Goal: Task Accomplishment & Management: Use online tool/utility

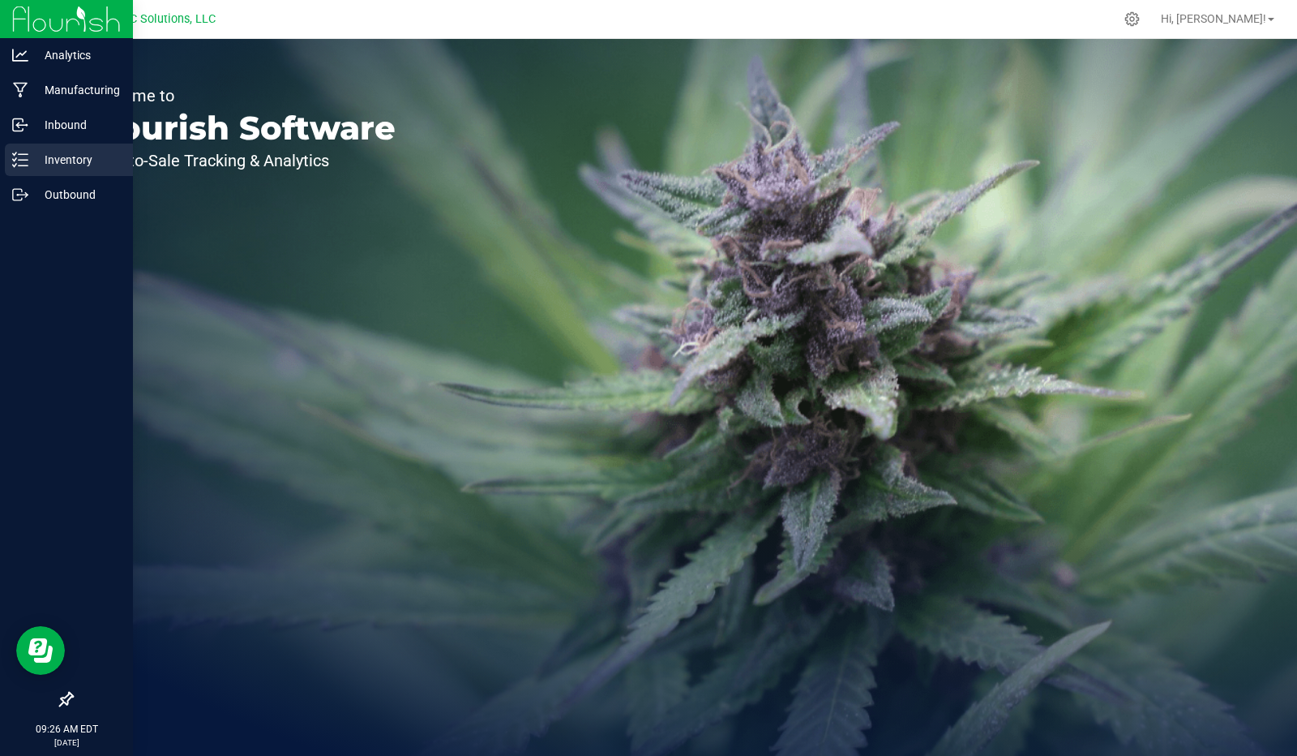
click at [62, 165] on p "Inventory" at bounding box center [76, 159] width 97 height 19
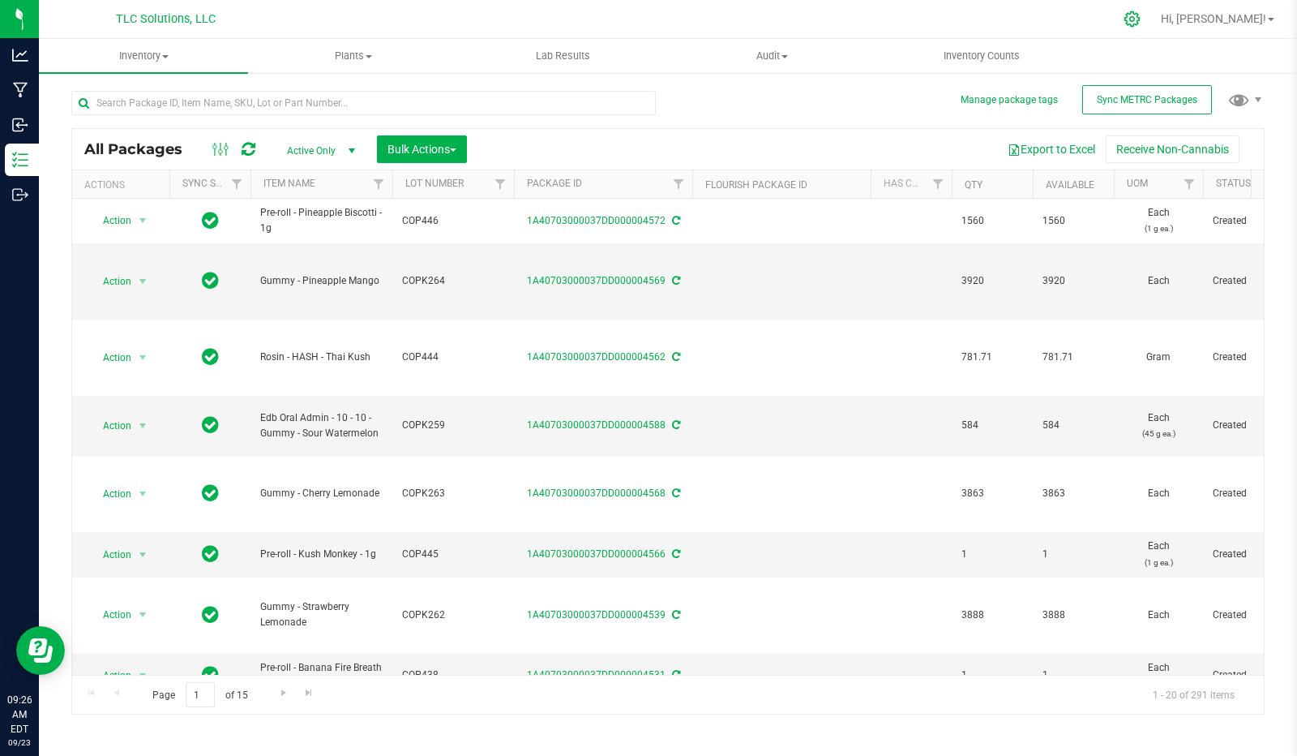
click at [1141, 25] on icon at bounding box center [1132, 19] width 17 height 17
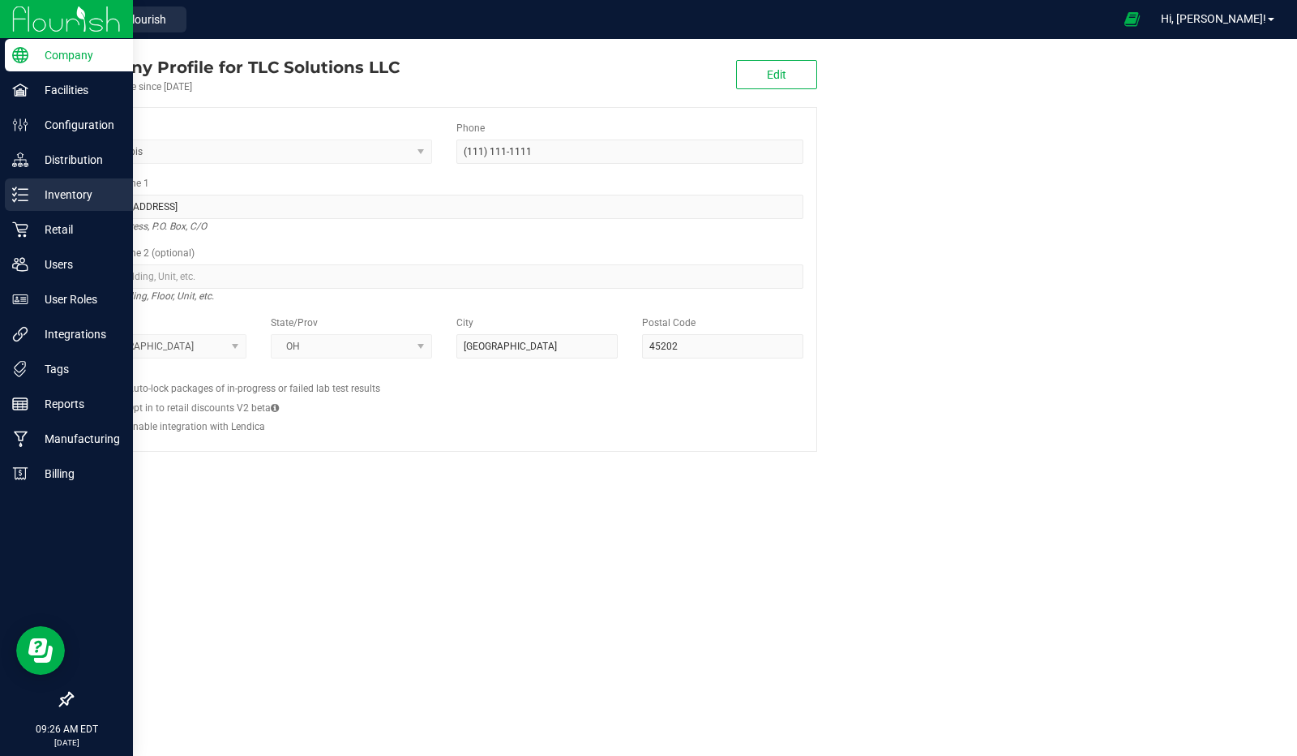
click at [63, 196] on p "Inventory" at bounding box center [76, 194] width 97 height 19
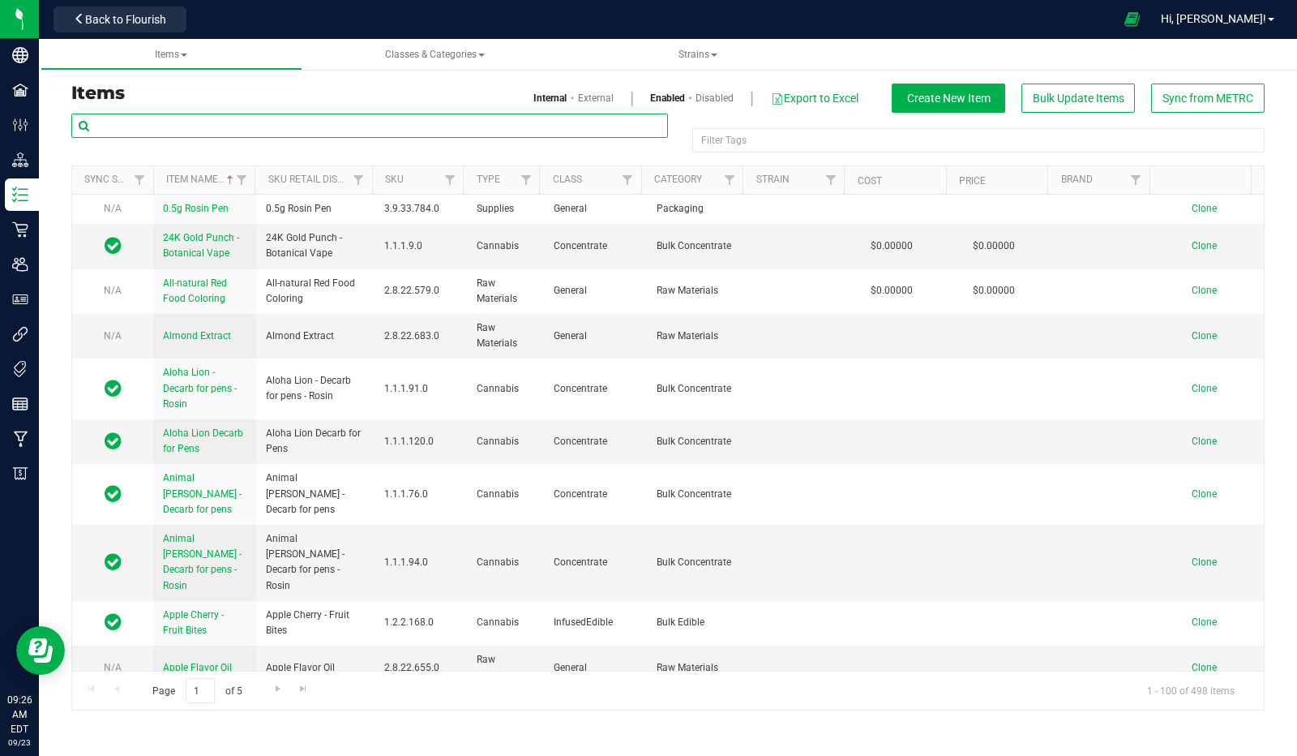
click at [189, 127] on input "text" at bounding box center [369, 126] width 597 height 24
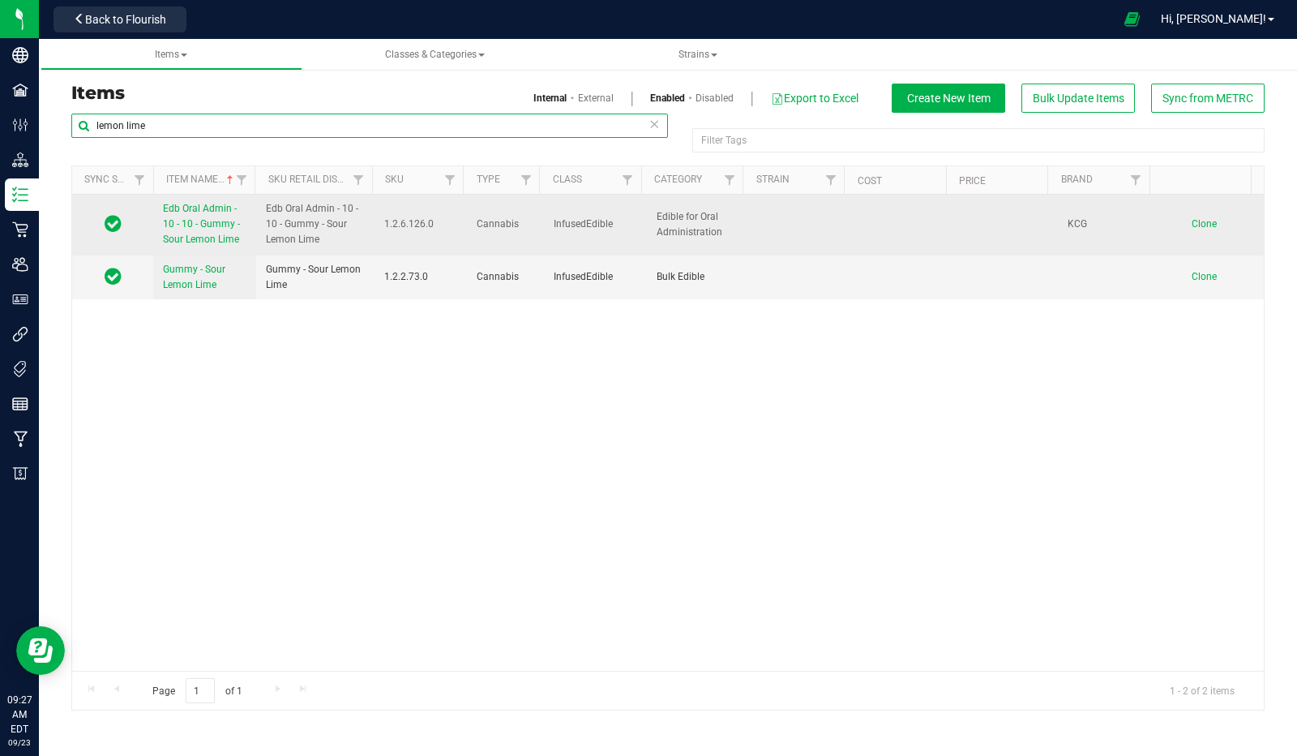
type input "lemon lime"
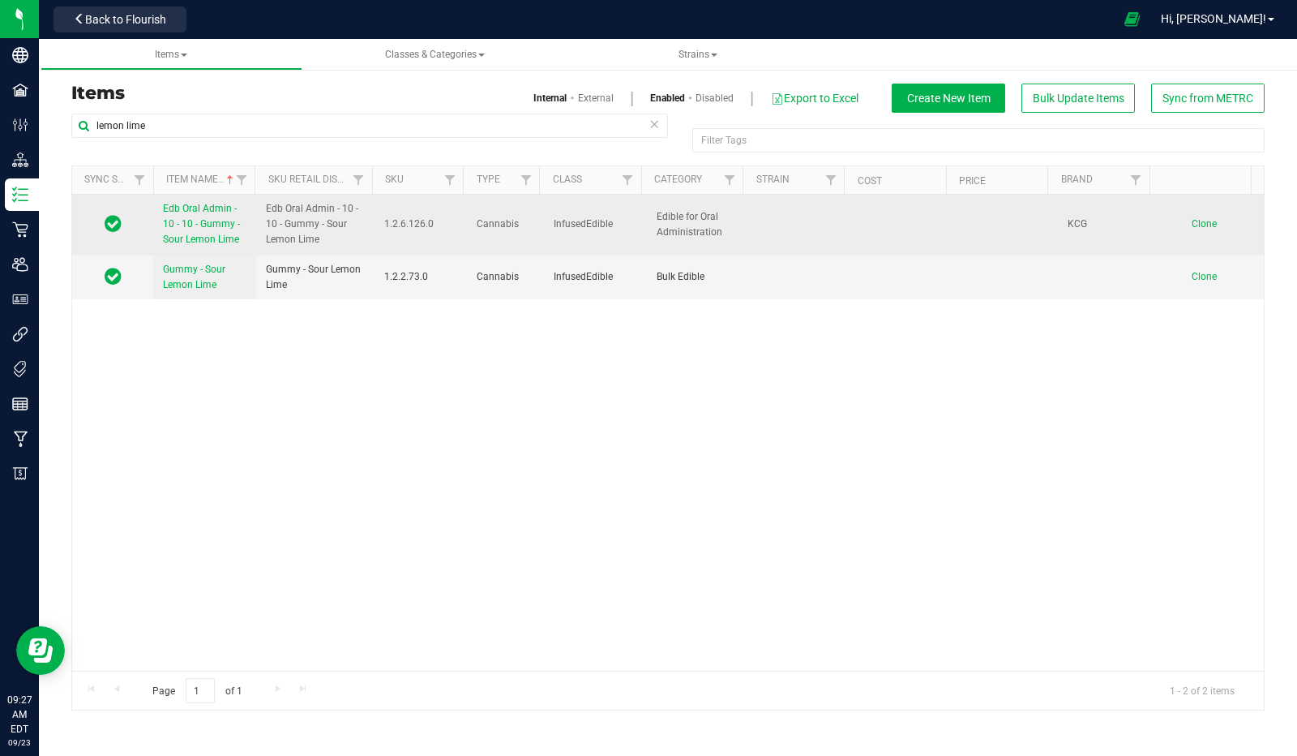
click at [173, 223] on span "Edb Oral Admin - 10 - 10 - Gummy - Sour Lemon Lime" at bounding box center [201, 224] width 77 height 42
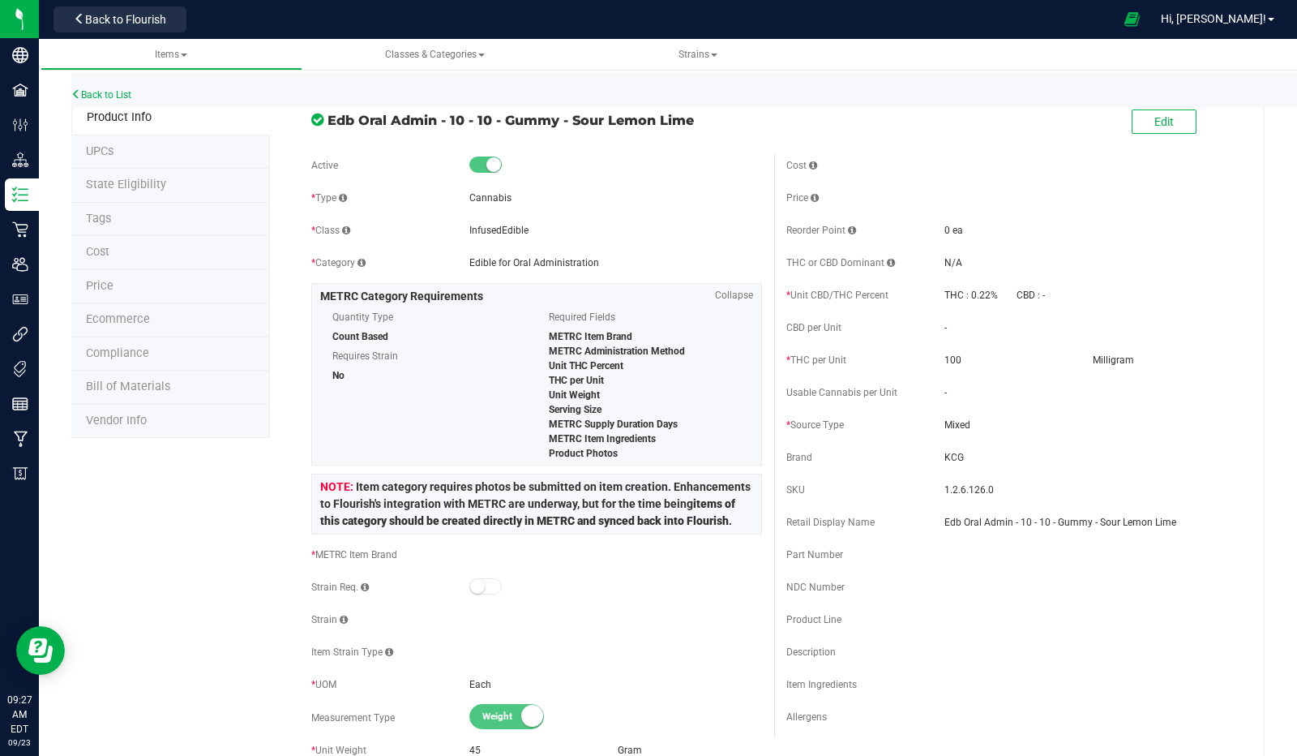
scroll to position [5, 0]
click at [120, 384] on span "Bill of Materials" at bounding box center [128, 385] width 84 height 14
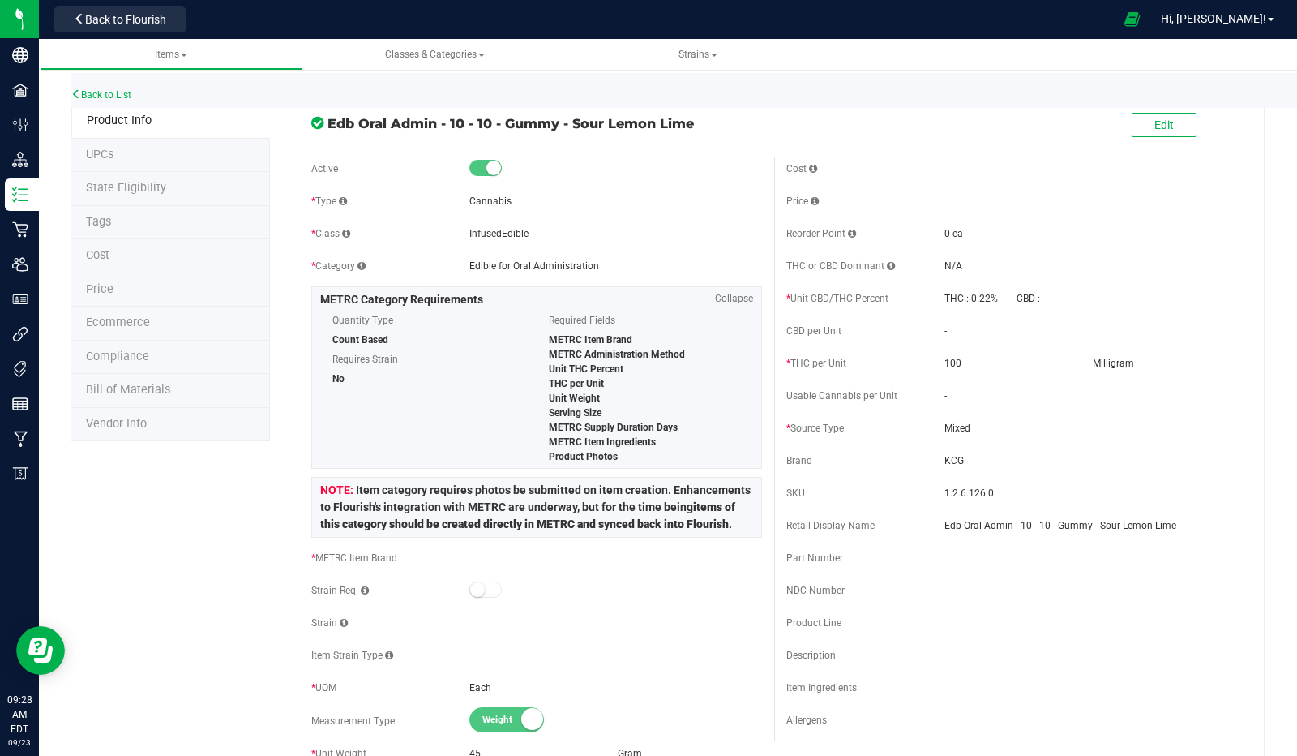
click at [135, 388] on span "Bill of Materials" at bounding box center [128, 390] width 84 height 14
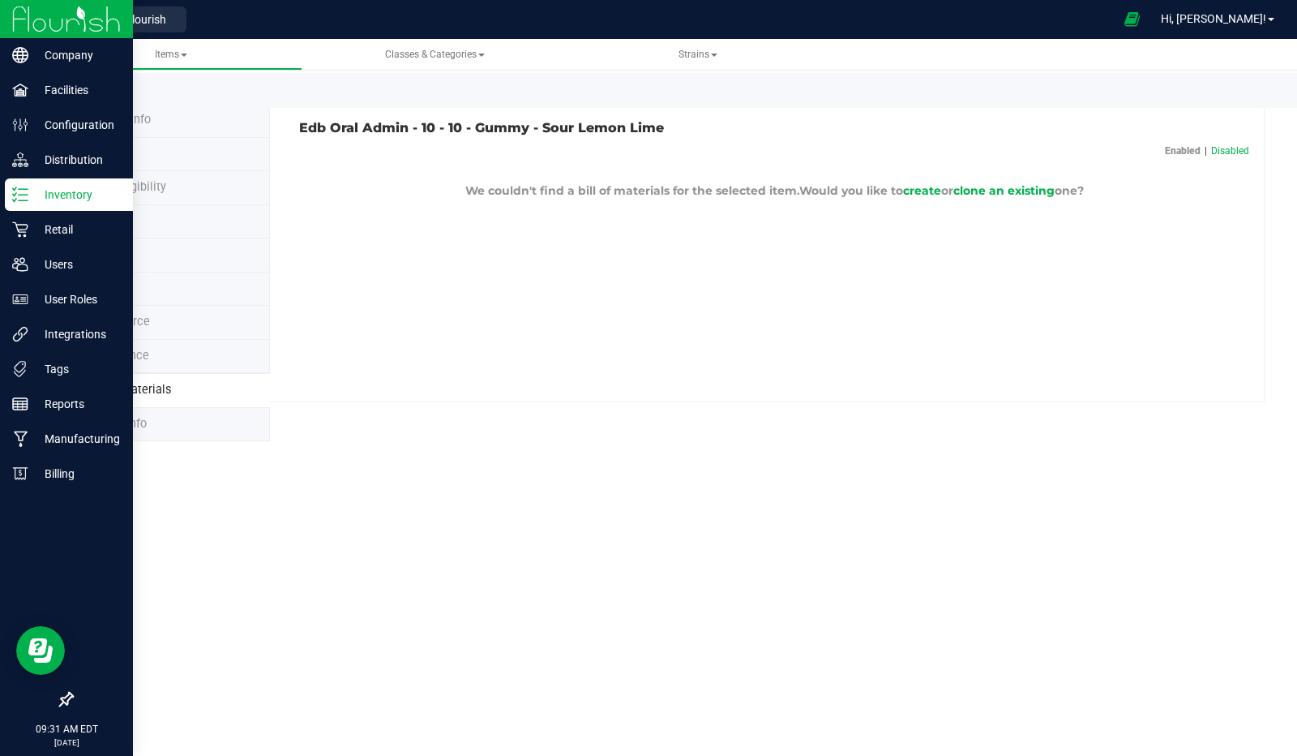
click at [60, 189] on p "Inventory" at bounding box center [76, 194] width 97 height 19
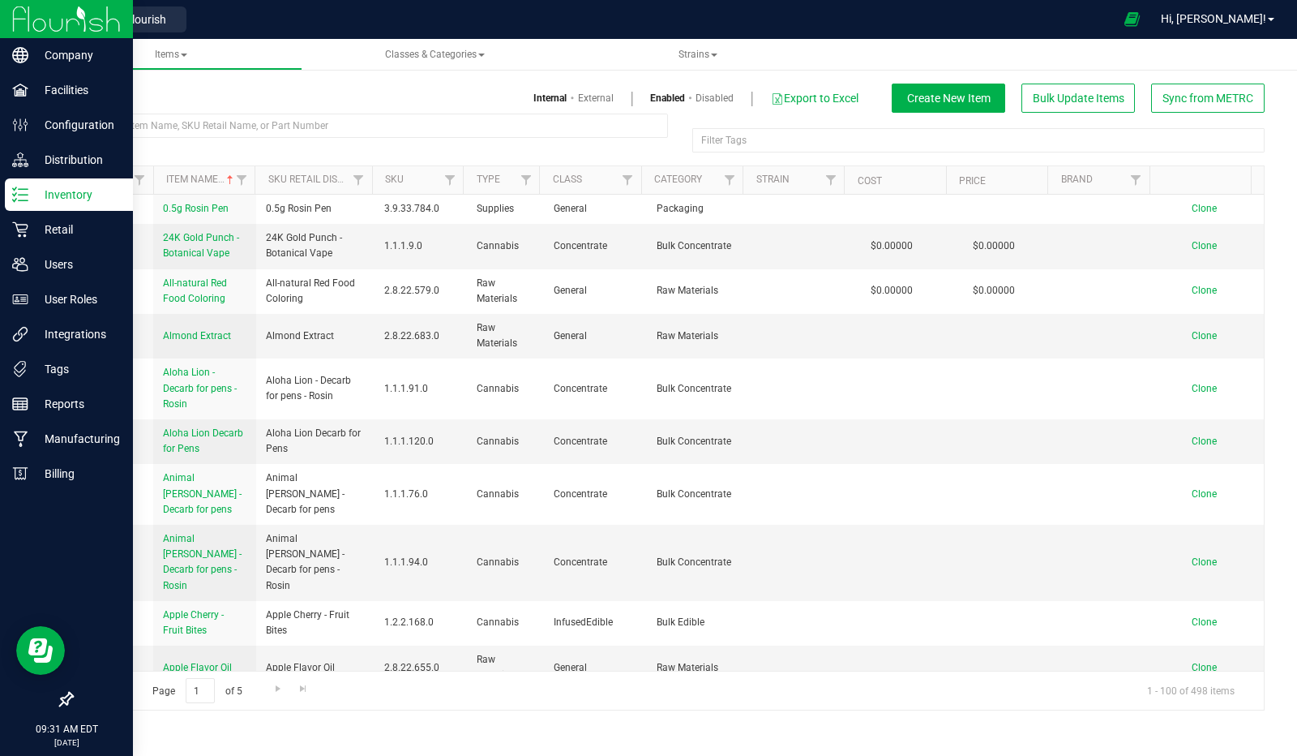
click at [72, 195] on p "Inventory" at bounding box center [76, 194] width 97 height 19
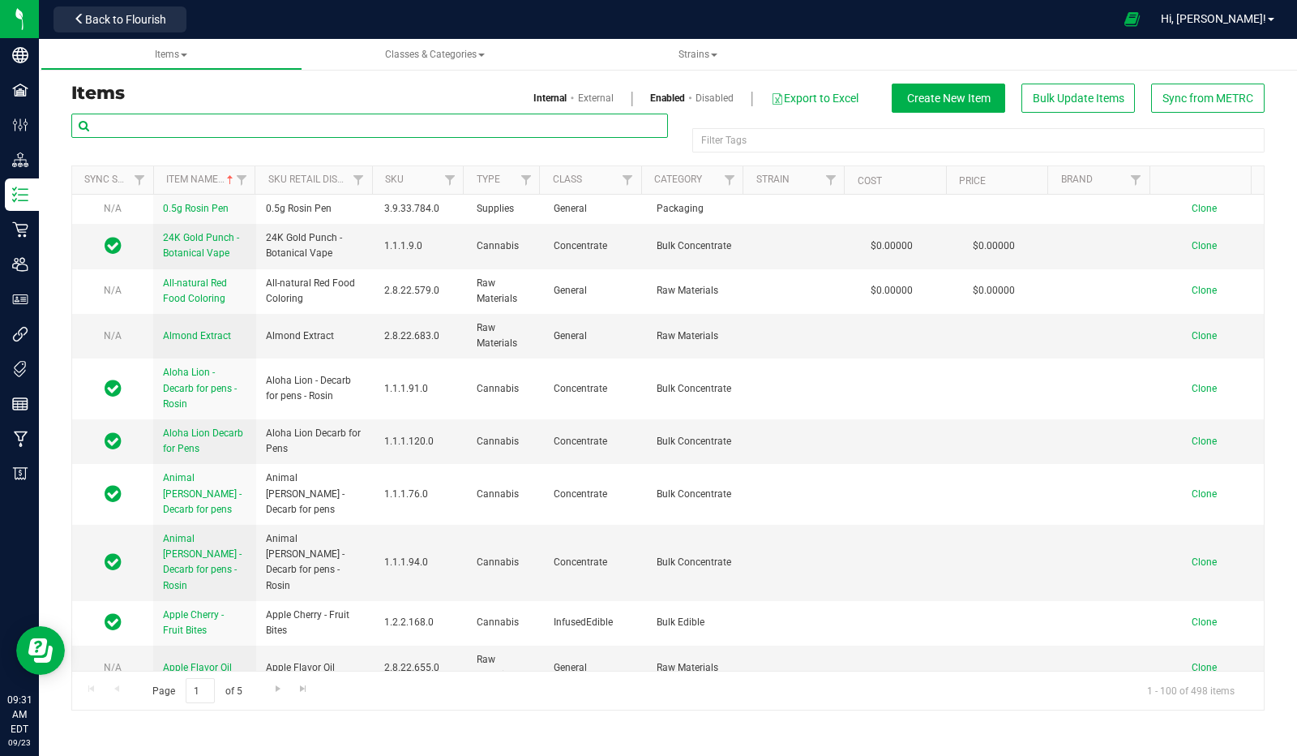
click at [144, 128] on input "text" at bounding box center [369, 126] width 597 height 24
type input "g"
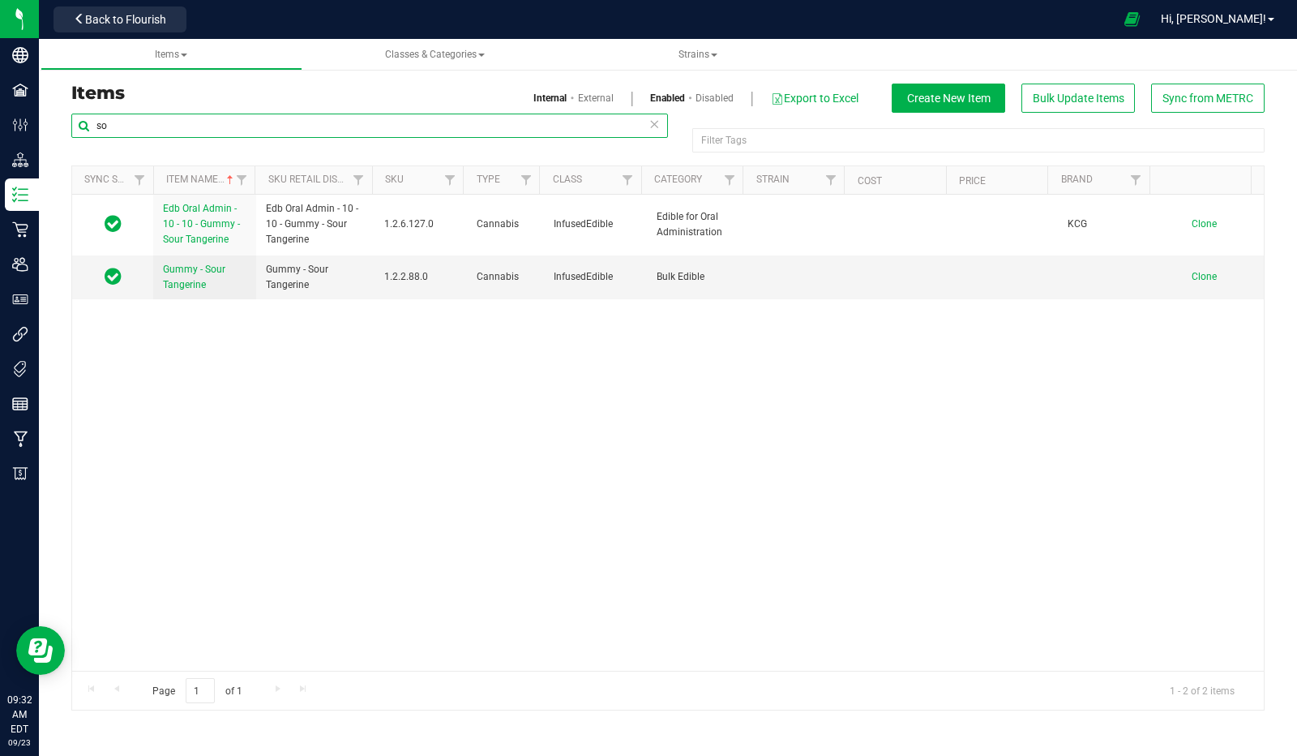
type input "s"
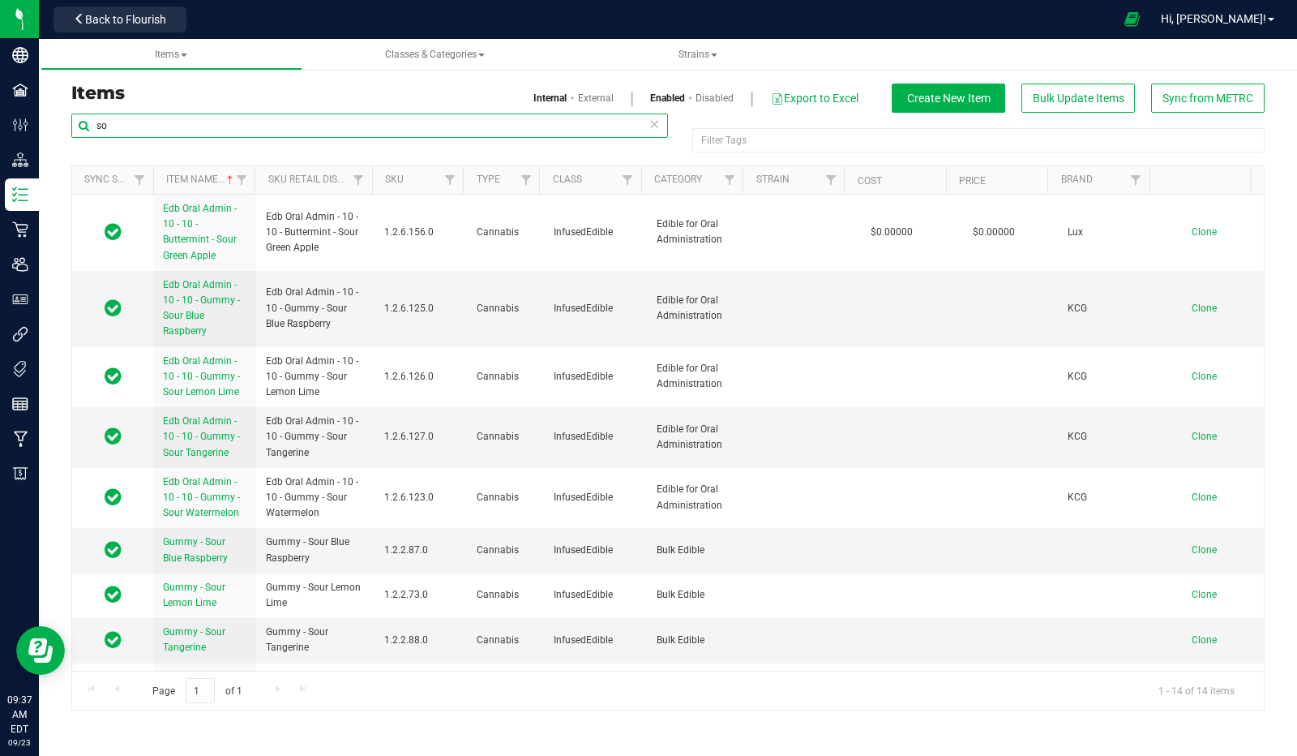
type input "s"
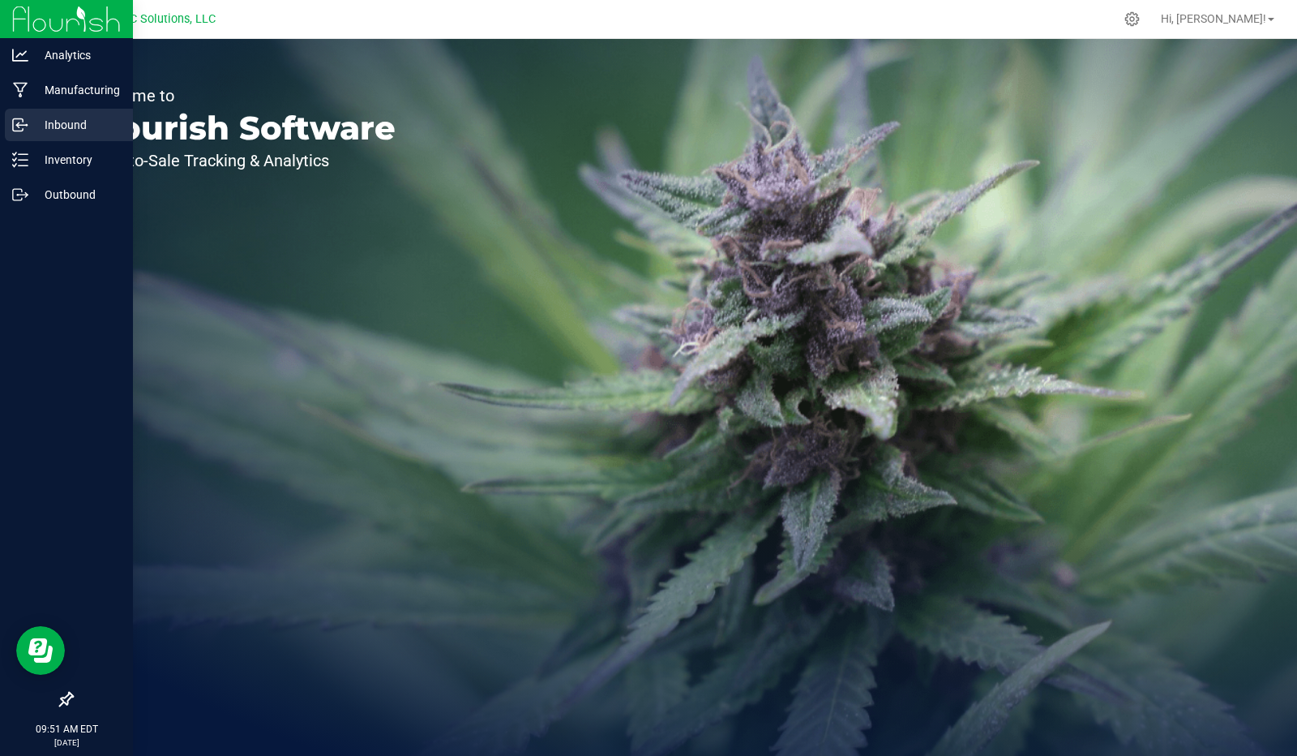
click at [71, 125] on p "Inbound" at bounding box center [76, 124] width 97 height 19
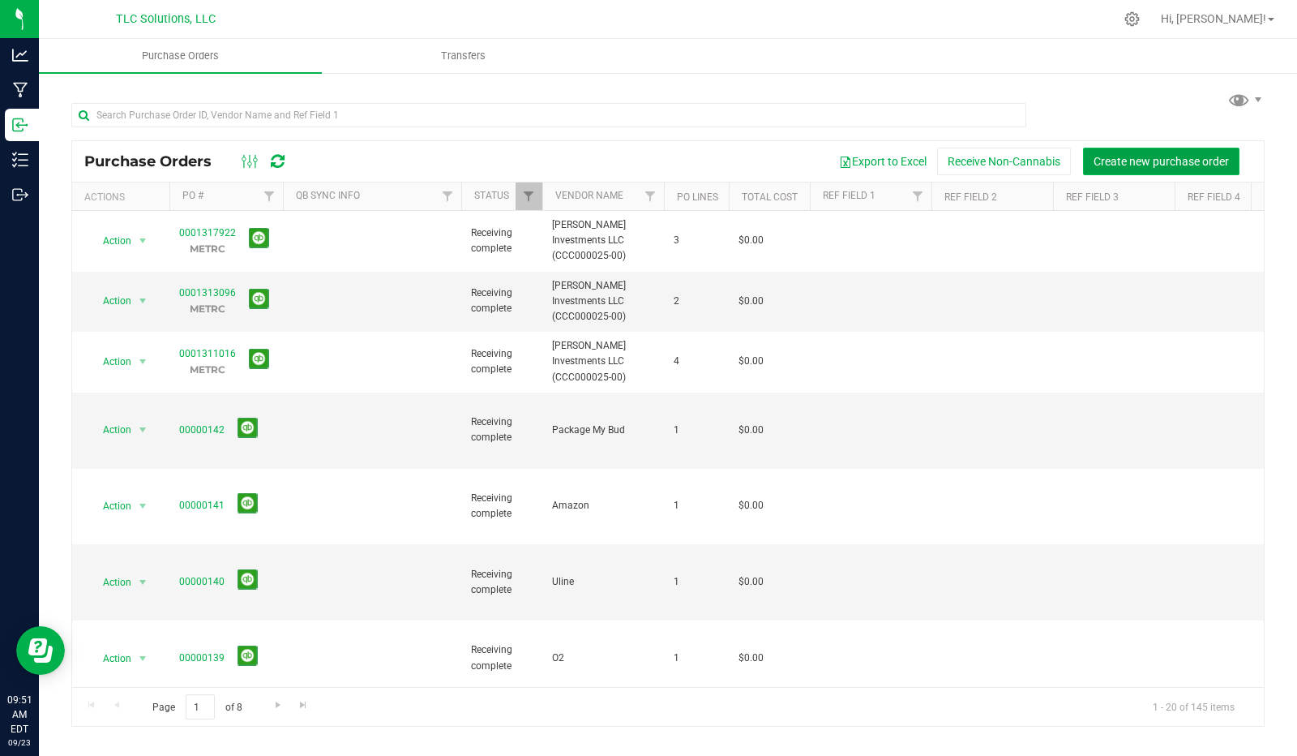
click at [1173, 161] on span "Create new purchase order" at bounding box center [1161, 161] width 135 height 13
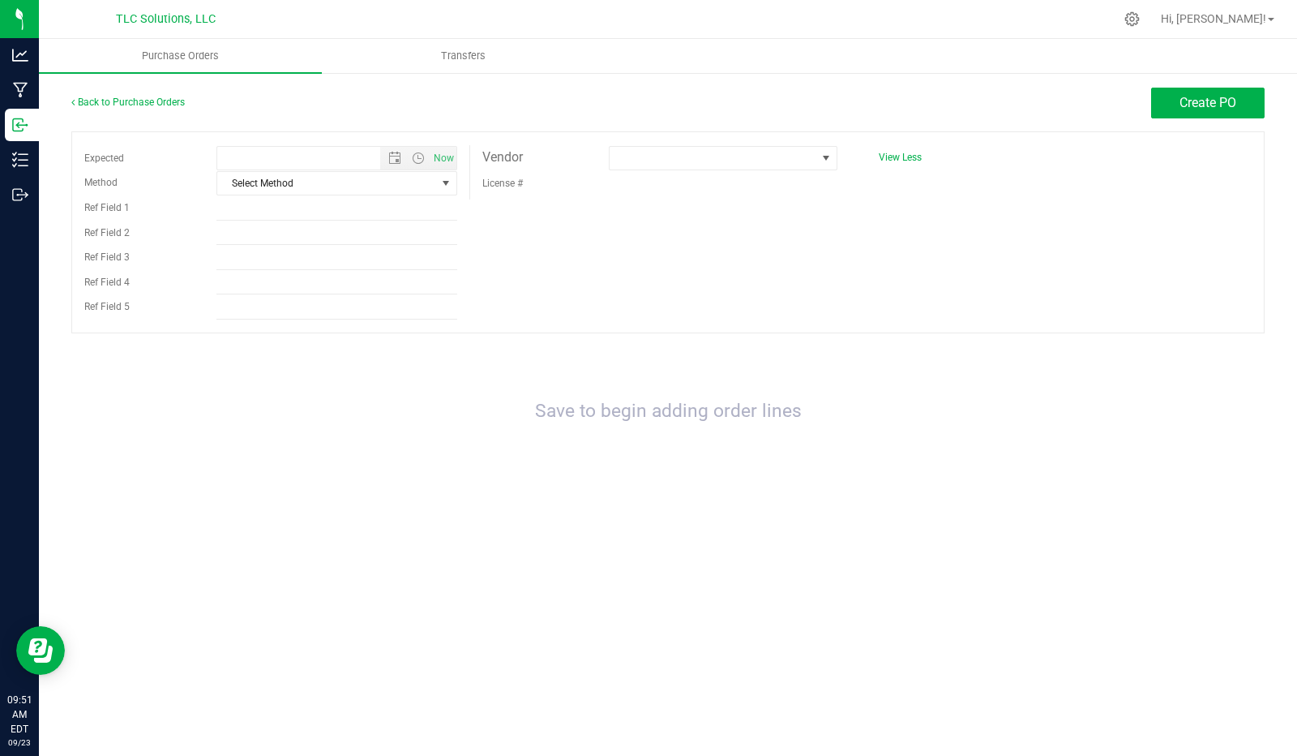
type input "9/23/2025 9:51 AM"
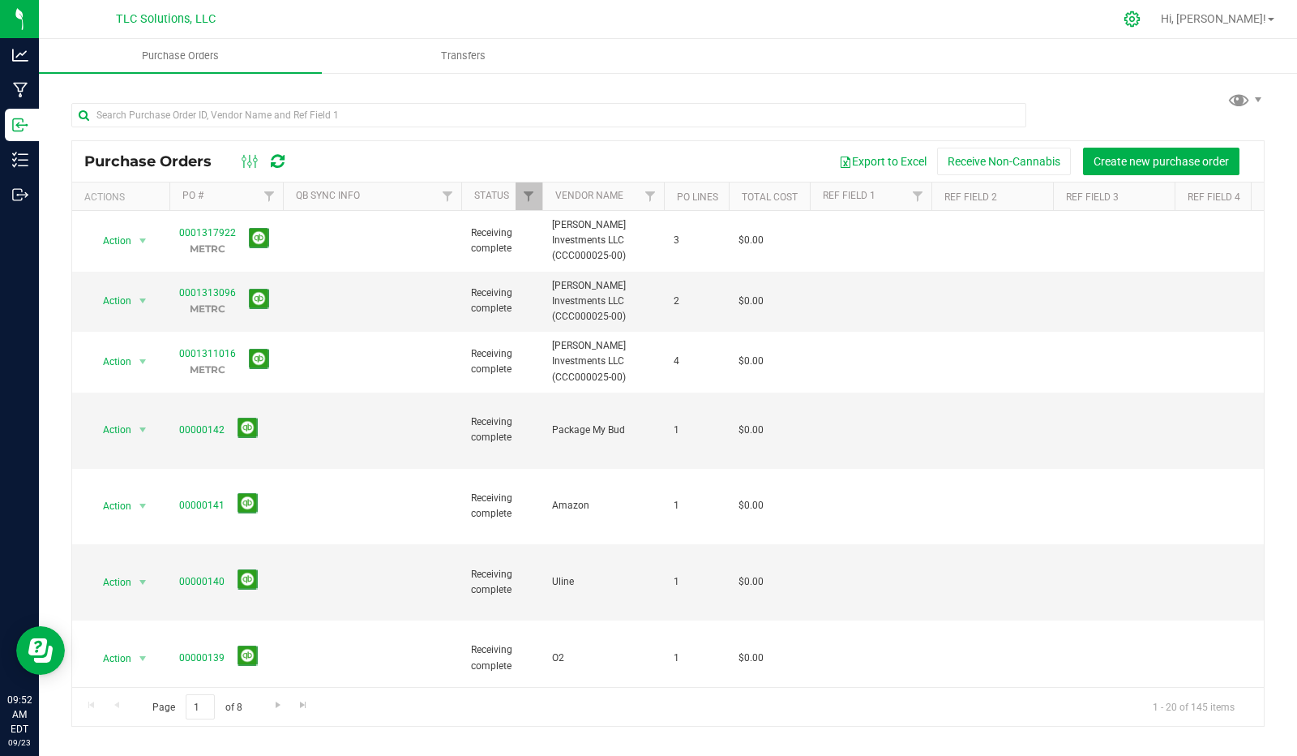
click at [1141, 19] on icon at bounding box center [1132, 19] width 17 height 17
click at [1014, 155] on button "Receive Non-Cannabis" at bounding box center [1004, 162] width 134 height 28
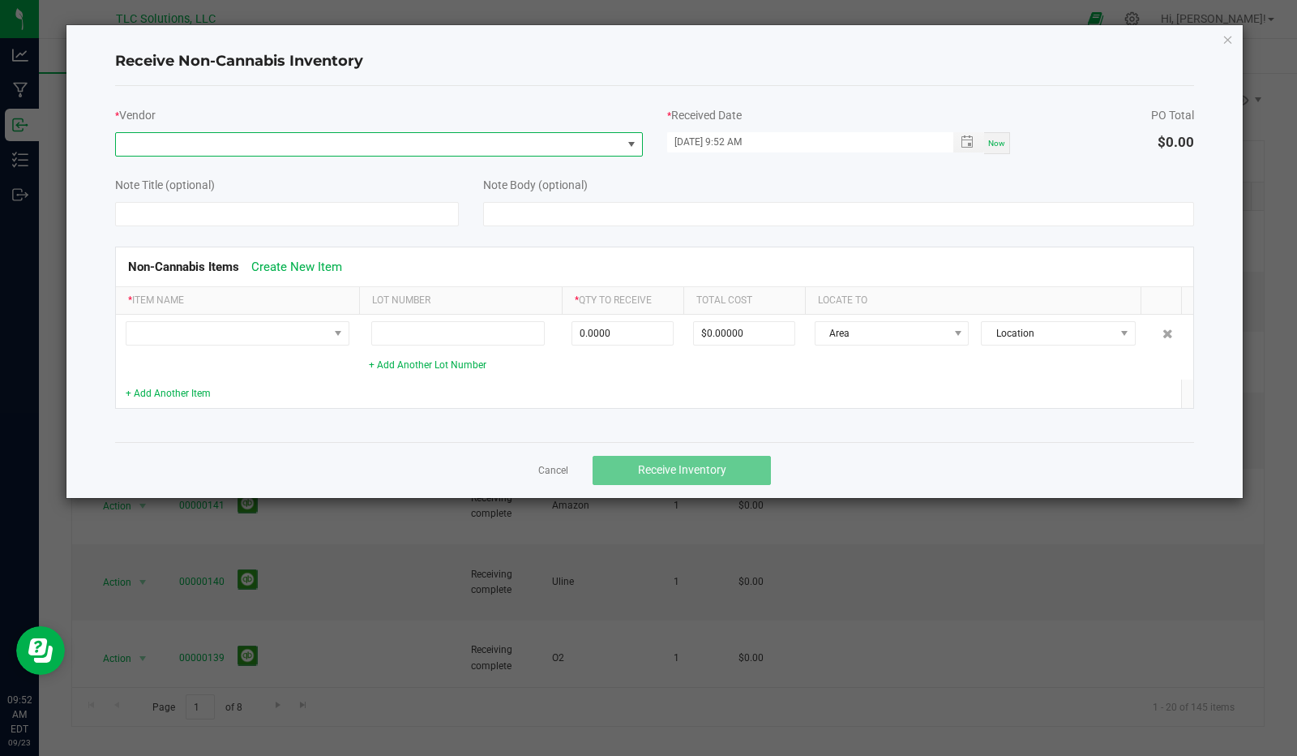
click at [208, 144] on span at bounding box center [369, 144] width 506 height 23
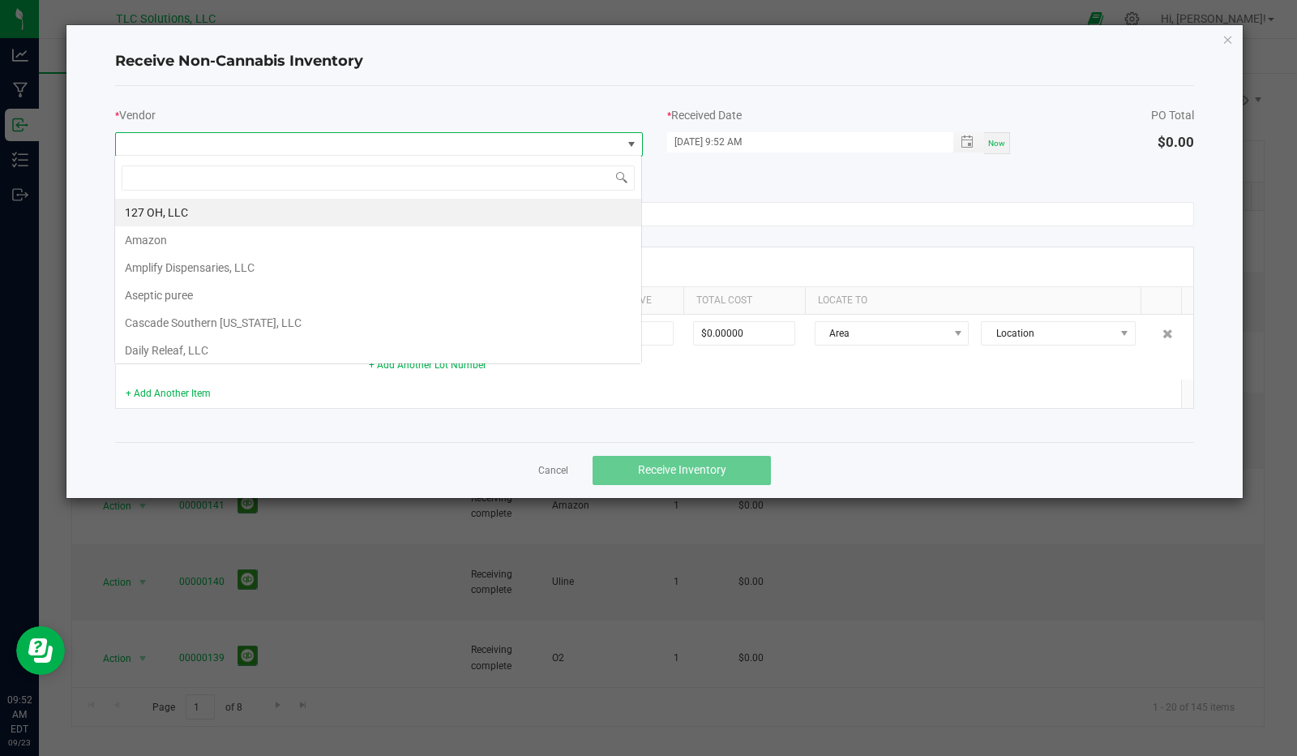
scroll to position [24, 527]
click at [153, 236] on li "Amazon" at bounding box center [378, 240] width 526 height 28
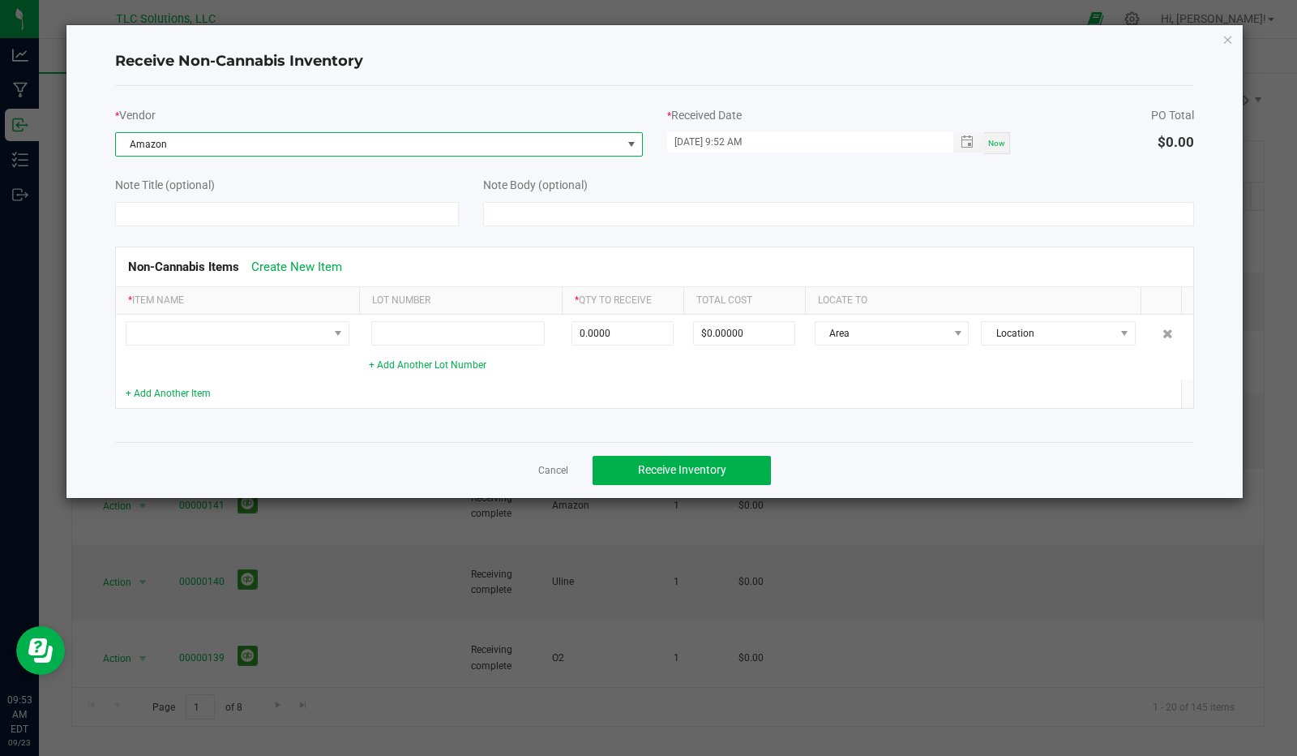
drag, startPoint x: 702, startPoint y: 143, endPoint x: 742, endPoint y: 159, distance: 42.9
click at [710, 144] on input "09/23/2025 9:52 AM" at bounding box center [801, 142] width 269 height 20
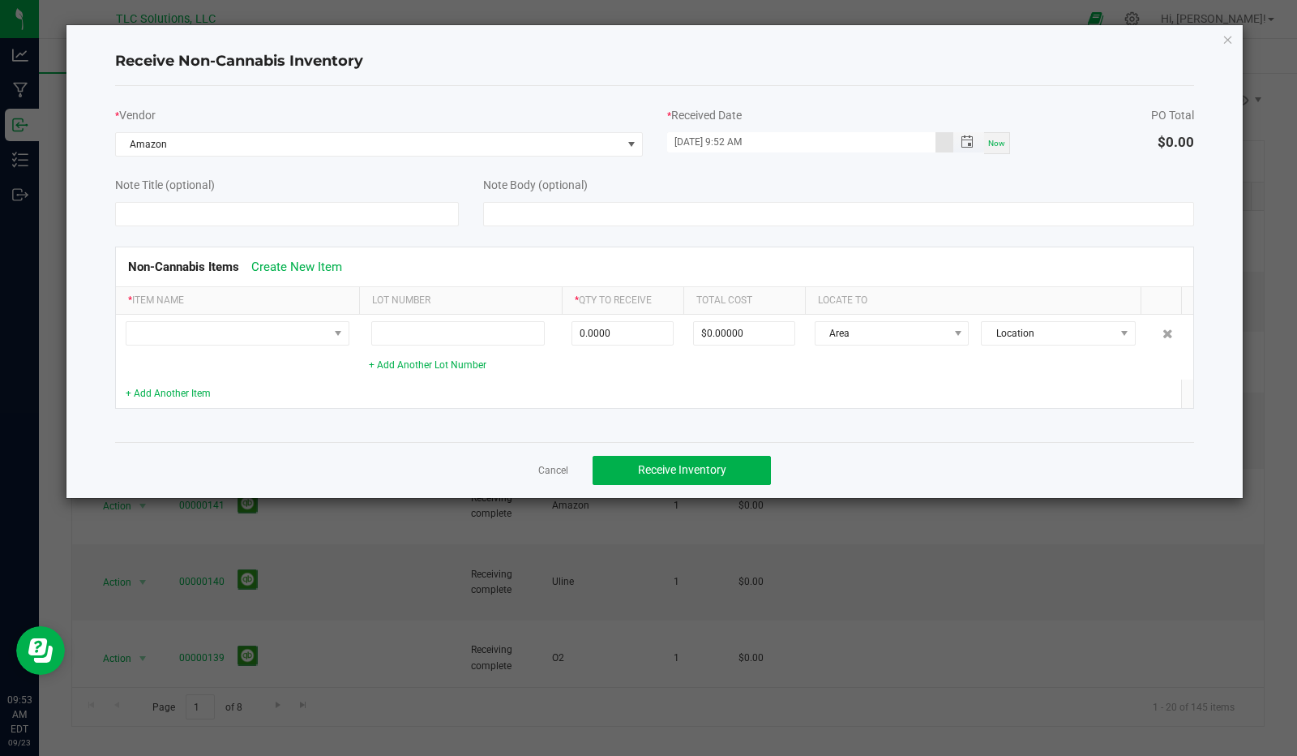
click at [696, 144] on input "09/23/2025 9:52 AM" at bounding box center [801, 142] width 269 height 20
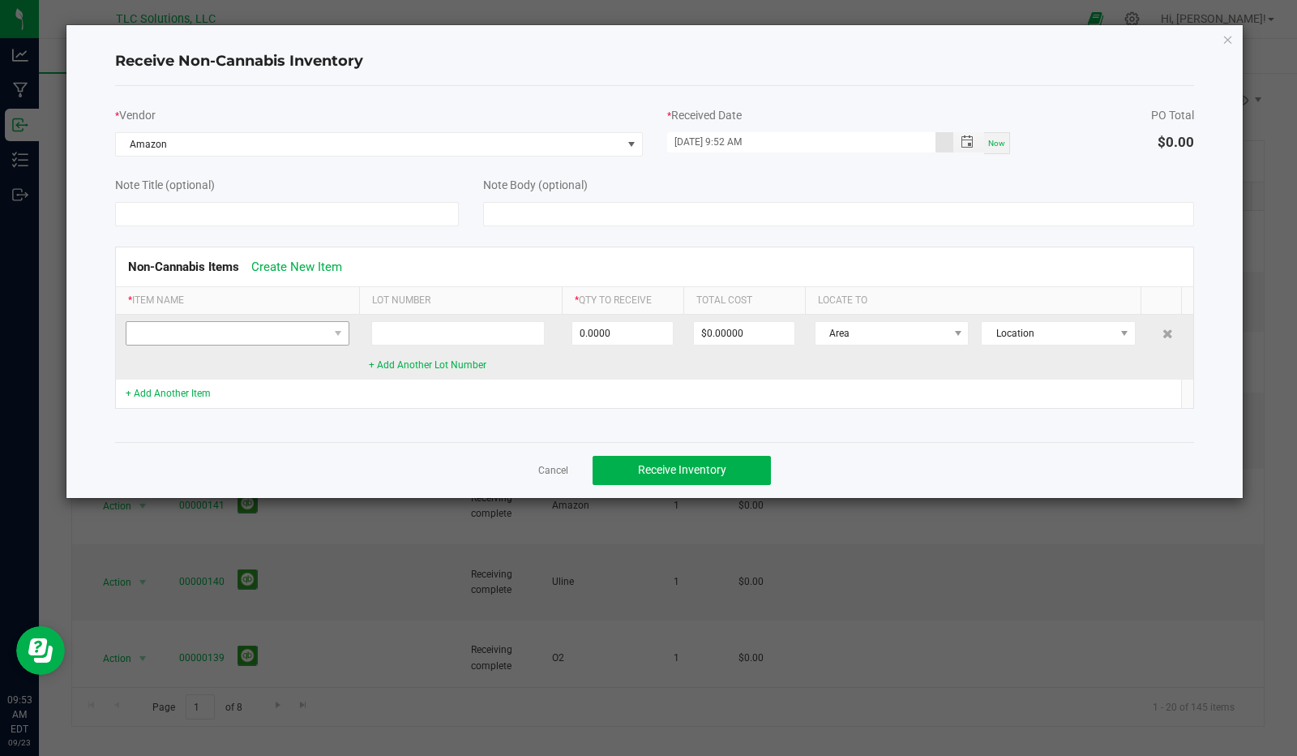
type input "09/19/2025 9:52 AM"
click at [260, 328] on span at bounding box center [227, 333] width 202 height 23
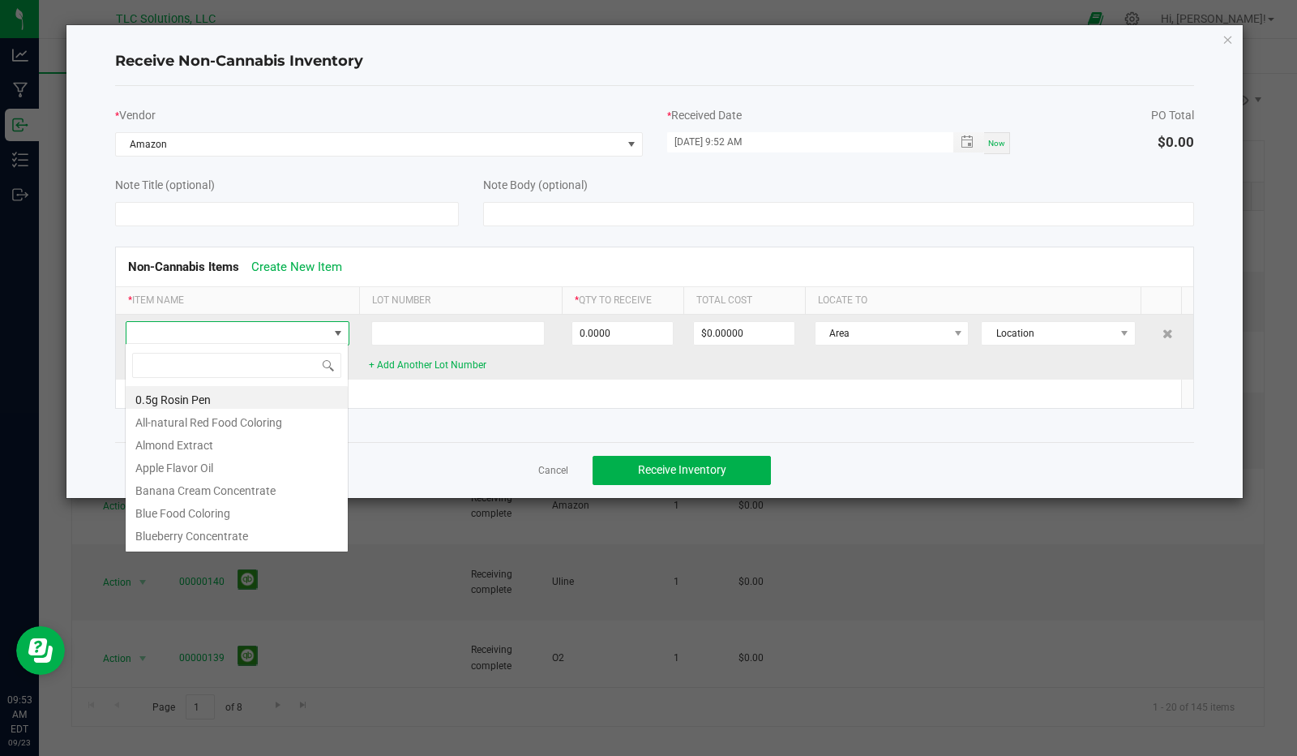
scroll to position [24, 224]
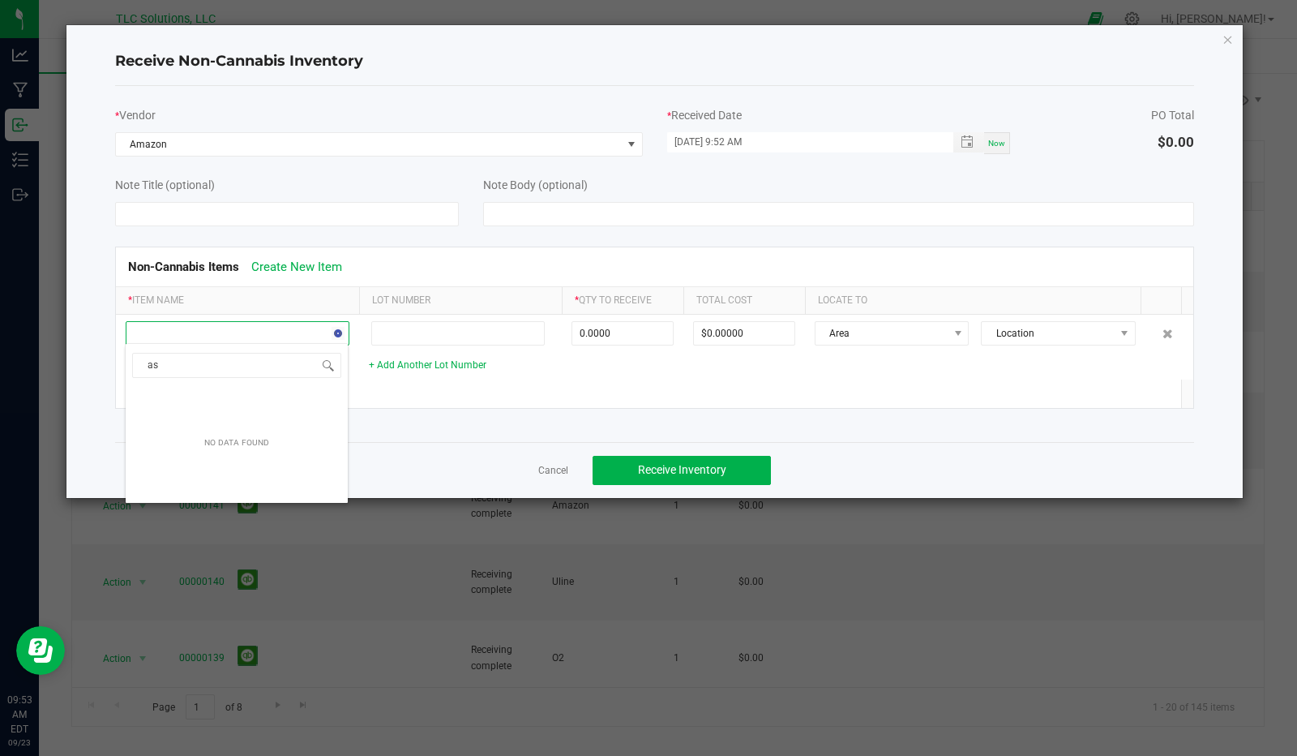
type input "a"
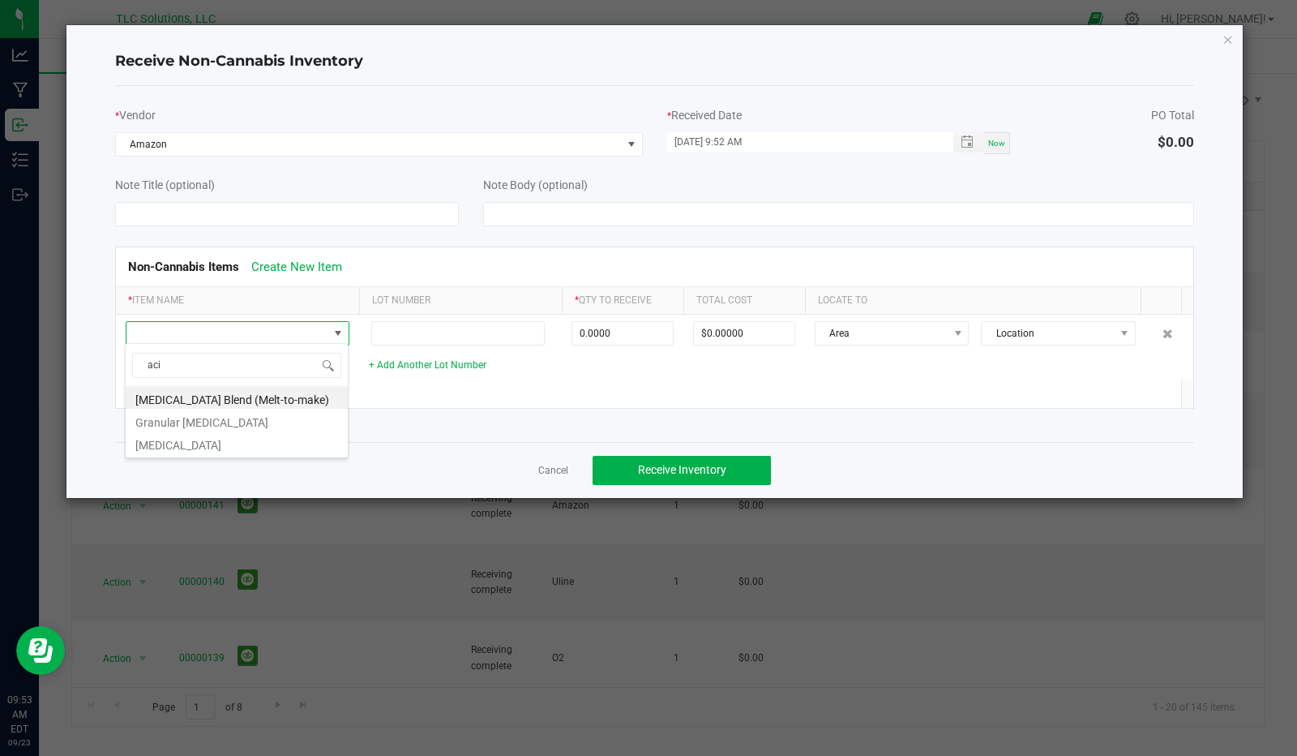
type input "acid"
drag, startPoint x: 203, startPoint y: 400, endPoint x: 220, endPoint y: 392, distance: 18.5
click at [221, 393] on li "[MEDICAL_DATA] Blend (Melt-to-make)" at bounding box center [237, 397] width 222 height 23
type input "0 ea"
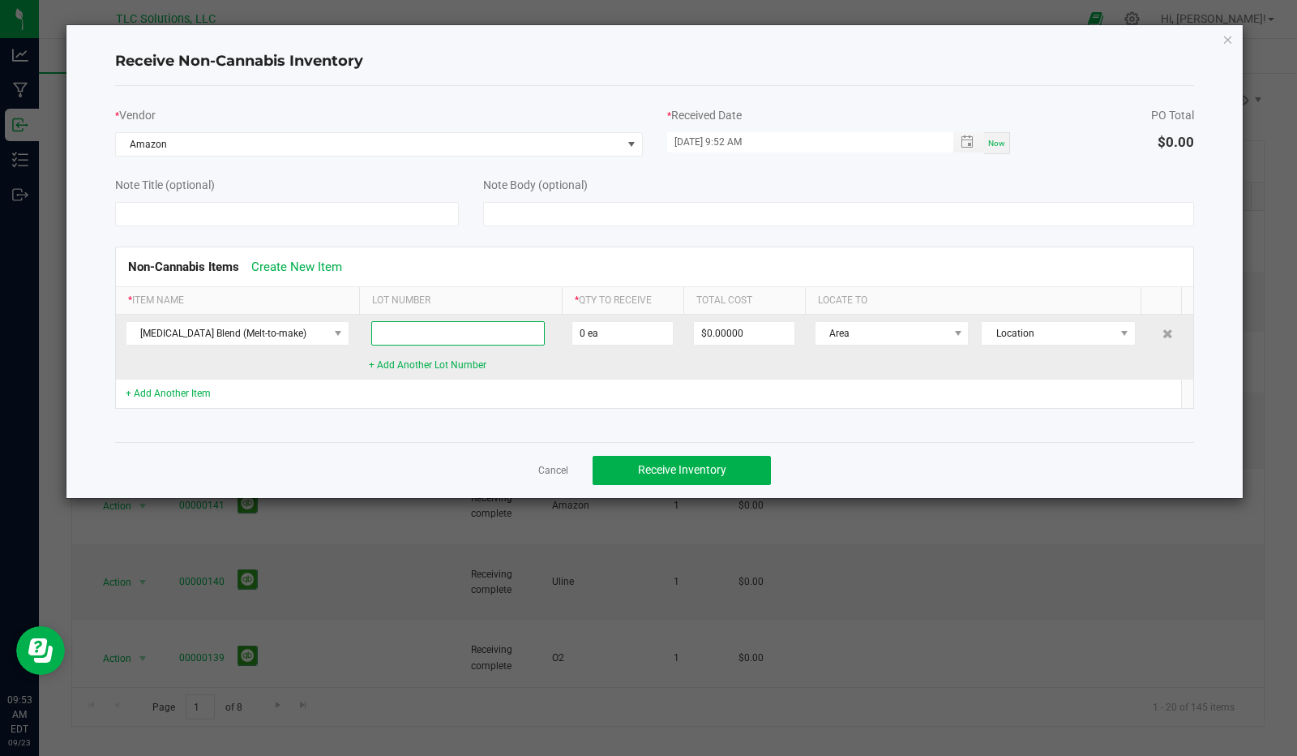
drag, startPoint x: 390, startPoint y: 335, endPoint x: 435, endPoint y: 332, distance: 44.7
click at [392, 334] on input at bounding box center [458, 333] width 174 height 24
type input "aa09192025"
drag, startPoint x: 632, startPoint y: 333, endPoint x: 644, endPoint y: 333, distance: 12.2
click at [644, 333] on input "0" at bounding box center [622, 333] width 101 height 23
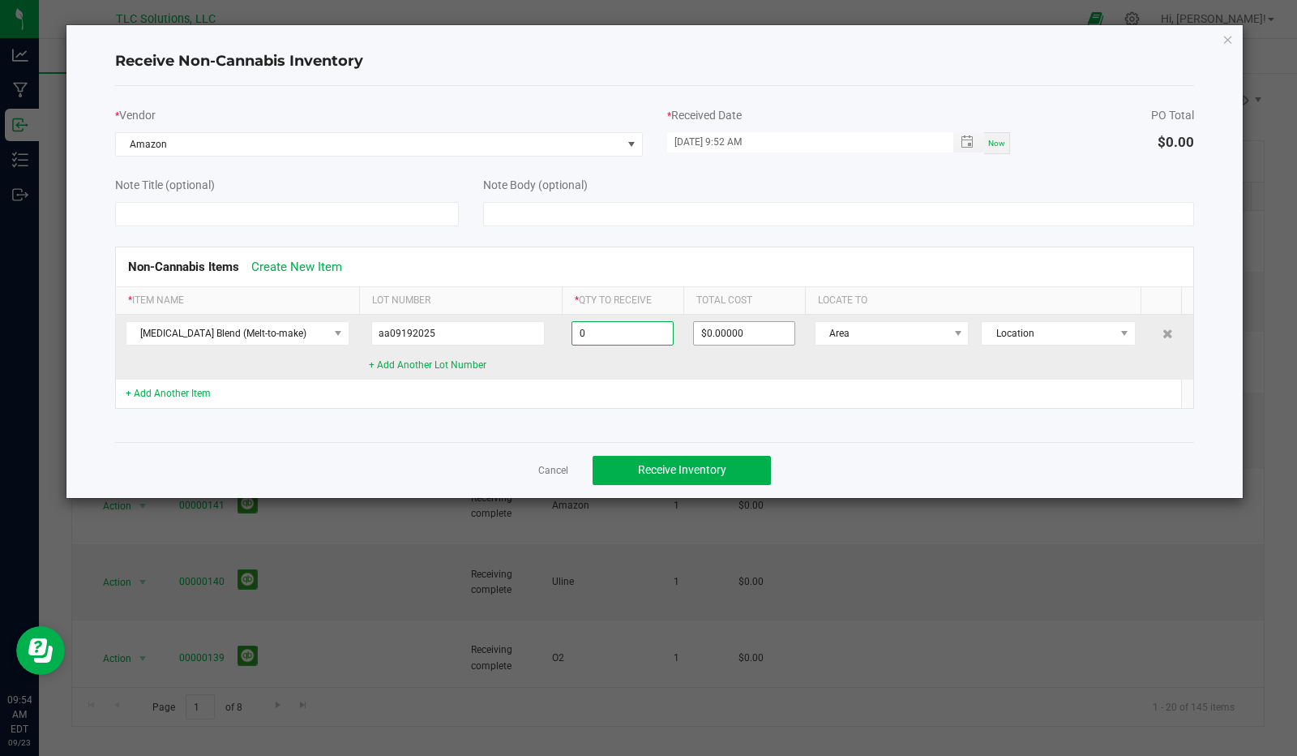
type input "0 ea"
type input "0"
click at [771, 328] on input "0" at bounding box center [744, 333] width 101 height 23
type input "0"
type input "$0.00000"
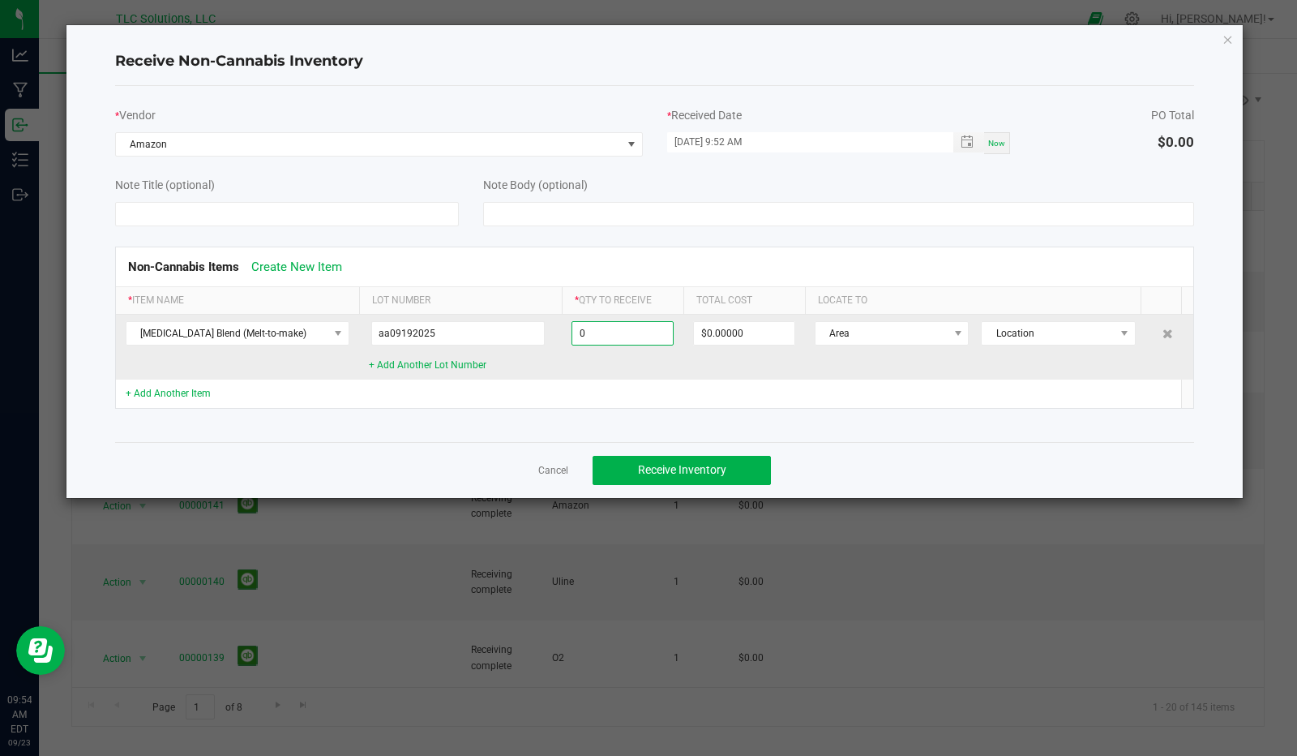
click at [607, 332] on input "0" at bounding box center [622, 333] width 101 height 23
type input "0 ea"
type input "0"
click at [756, 332] on input "0" at bounding box center [744, 333] width 101 height 23
type input "0.4"
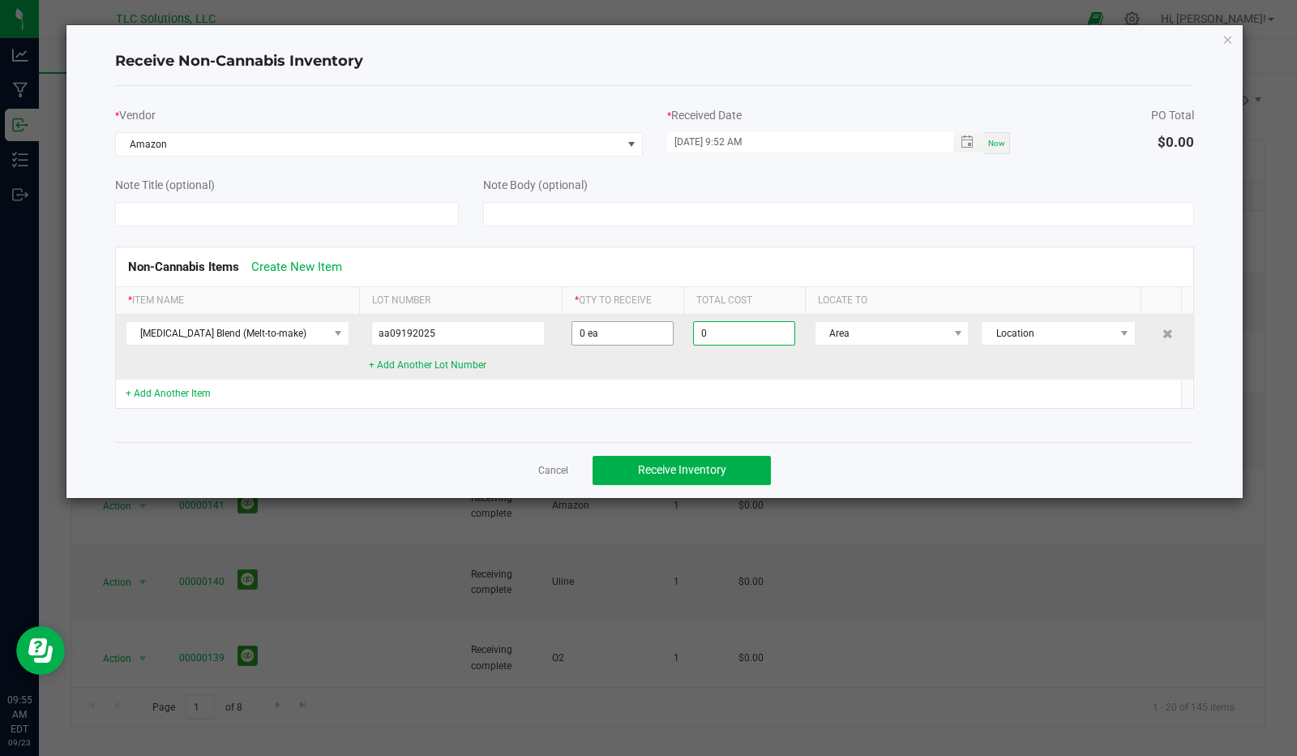
type input "$0.00000"
click at [601, 332] on input "0.4" at bounding box center [622, 333] width 101 height 23
click at [756, 334] on input "$0.00000" at bounding box center [744, 333] width 101 height 23
type input "1 ea"
type input "1"
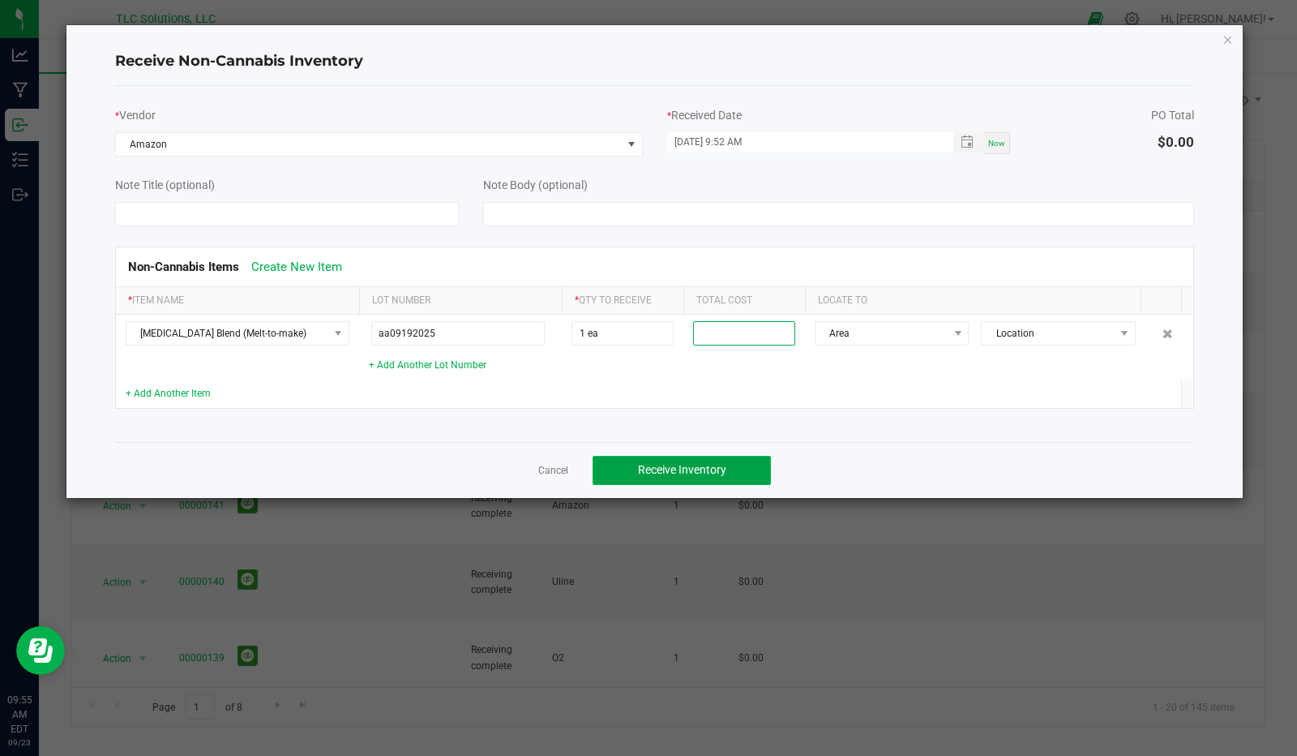
click at [709, 463] on span "Receive Inventory" at bounding box center [682, 469] width 88 height 13
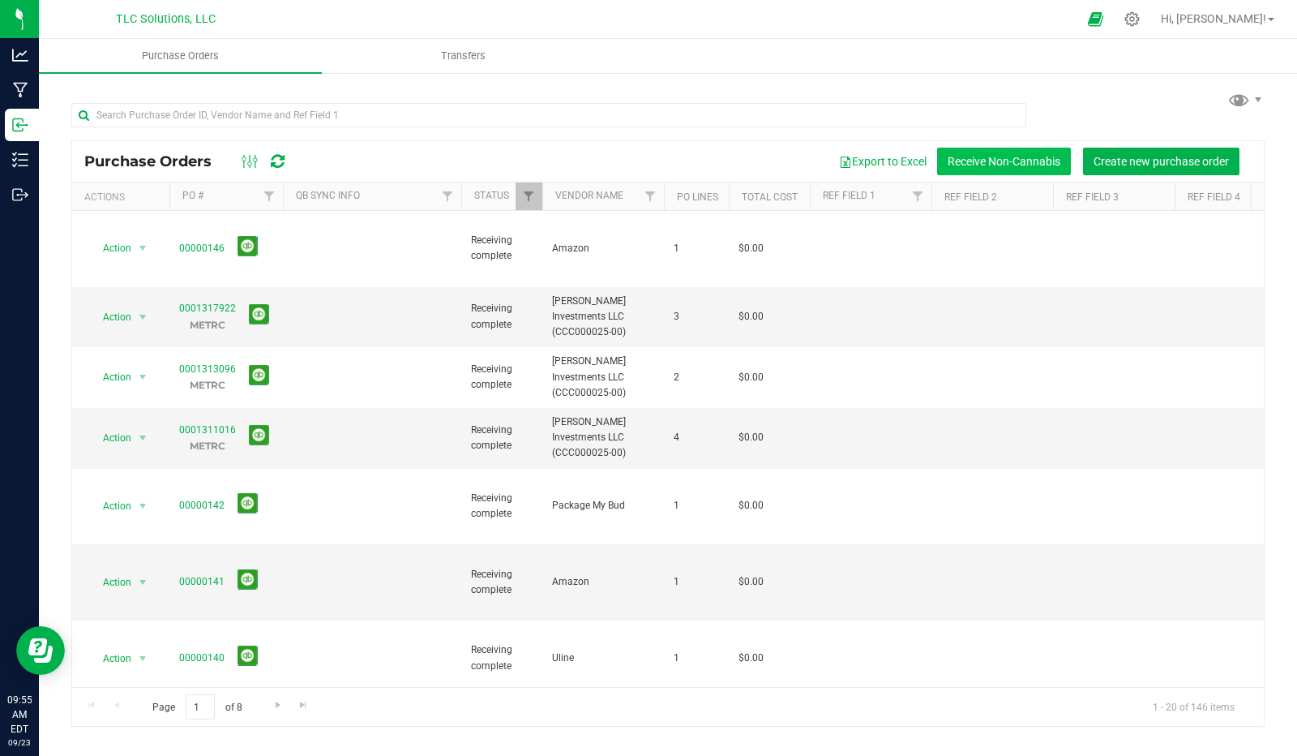
click at [970, 165] on button "Receive Non-Cannabis" at bounding box center [1004, 162] width 134 height 28
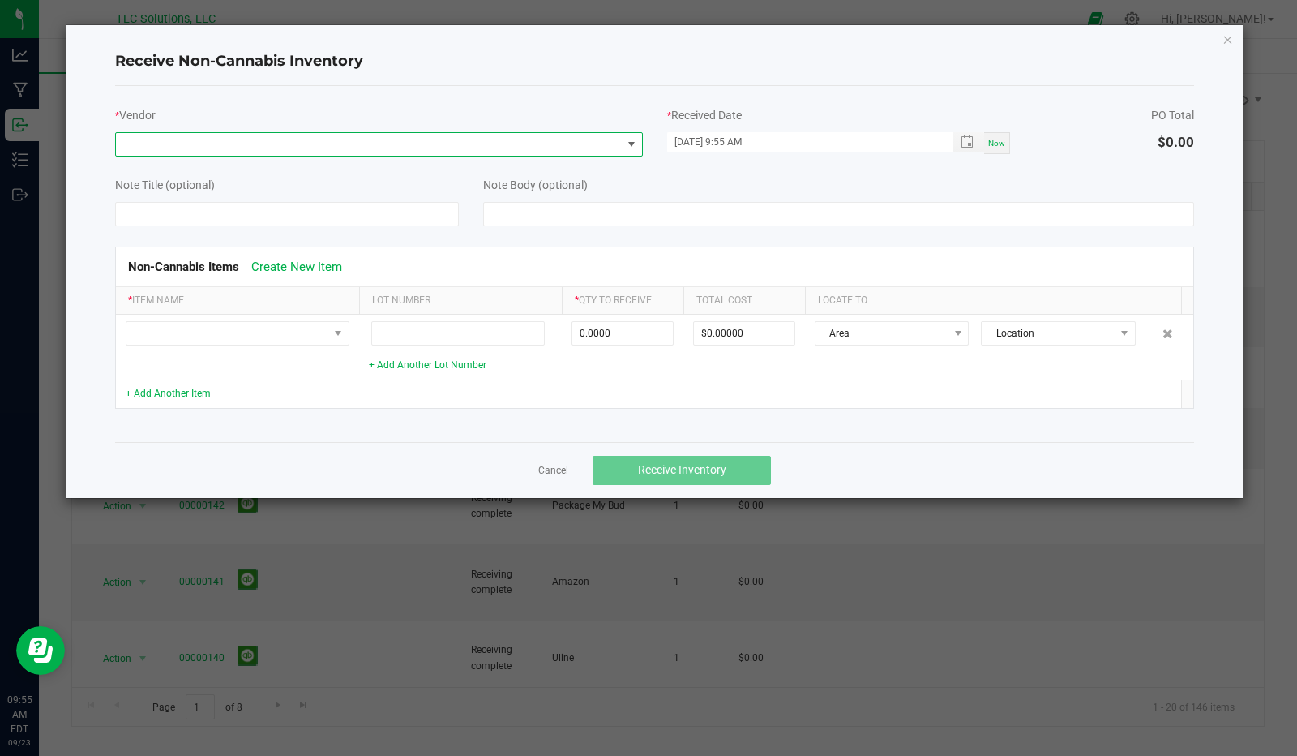
click at [178, 141] on span at bounding box center [369, 144] width 506 height 23
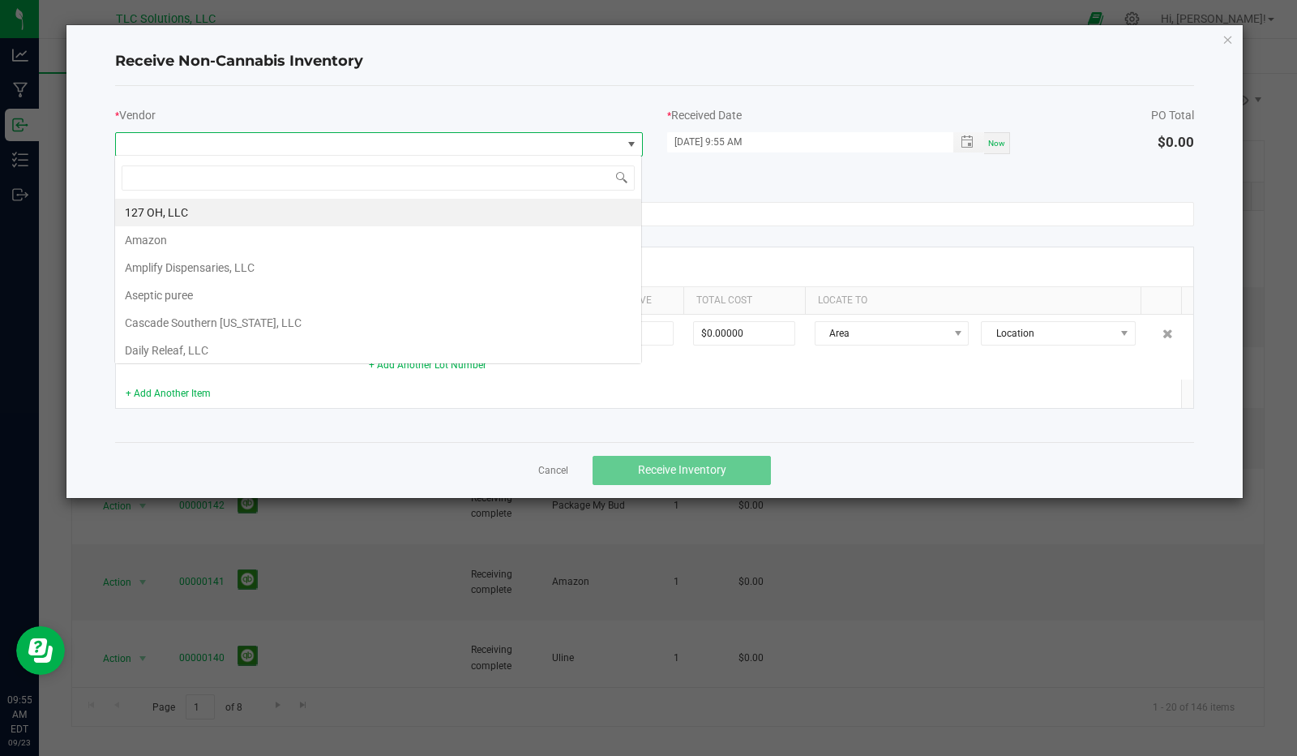
scroll to position [24, 527]
type input "am"
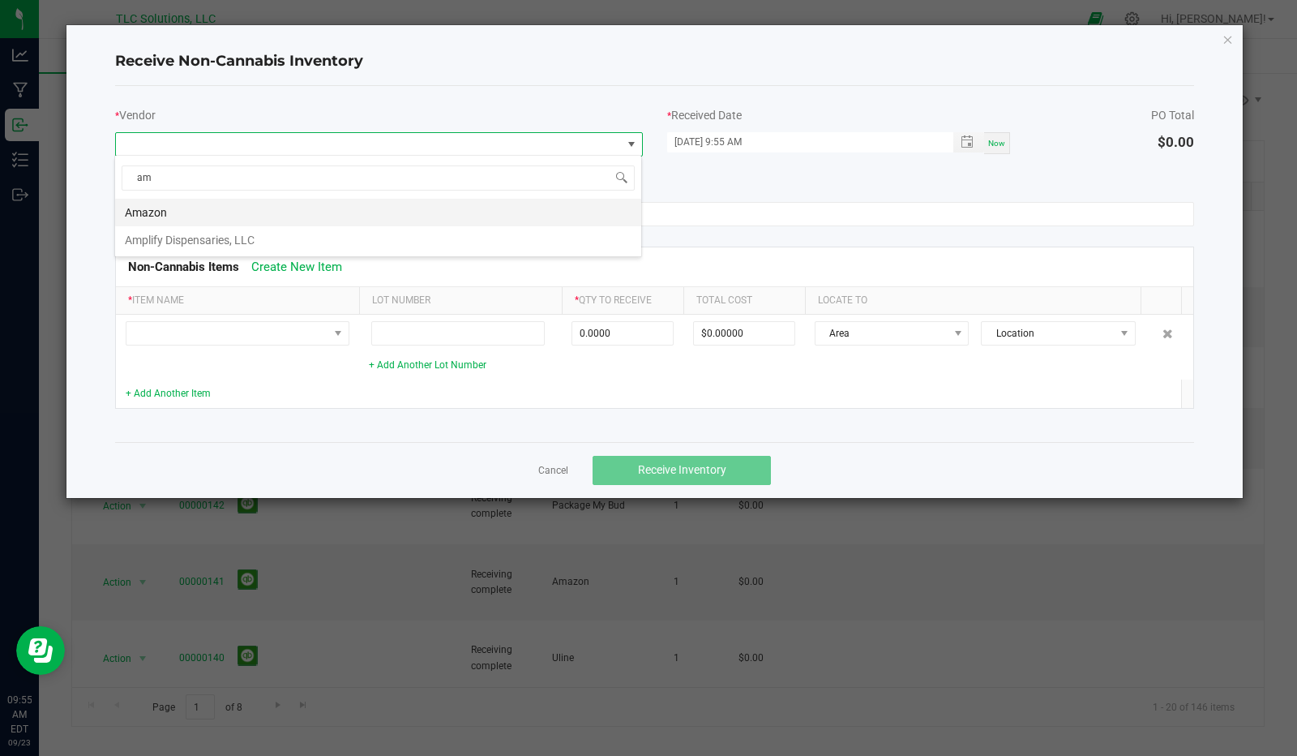
click at [177, 204] on li "Amazon" at bounding box center [378, 213] width 526 height 28
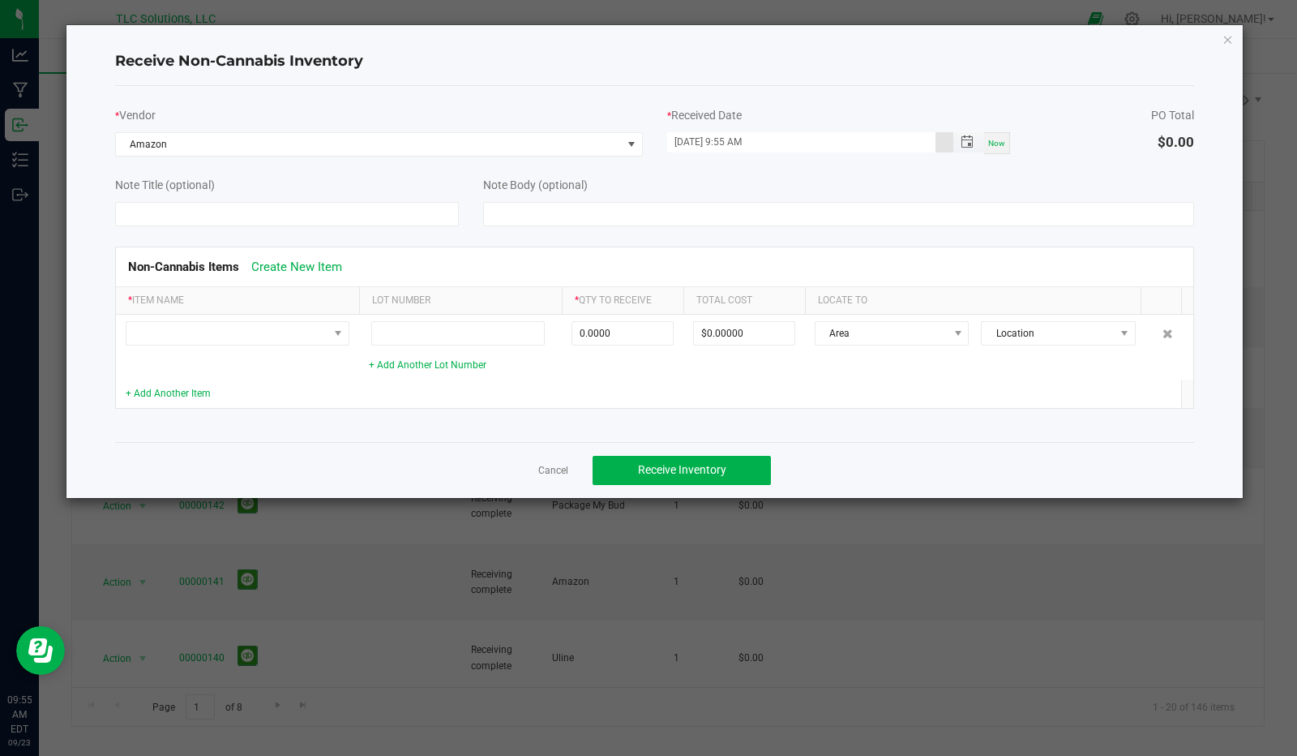
click at [683, 139] on input "09/23/2025 9:55 AM" at bounding box center [801, 142] width 269 height 20
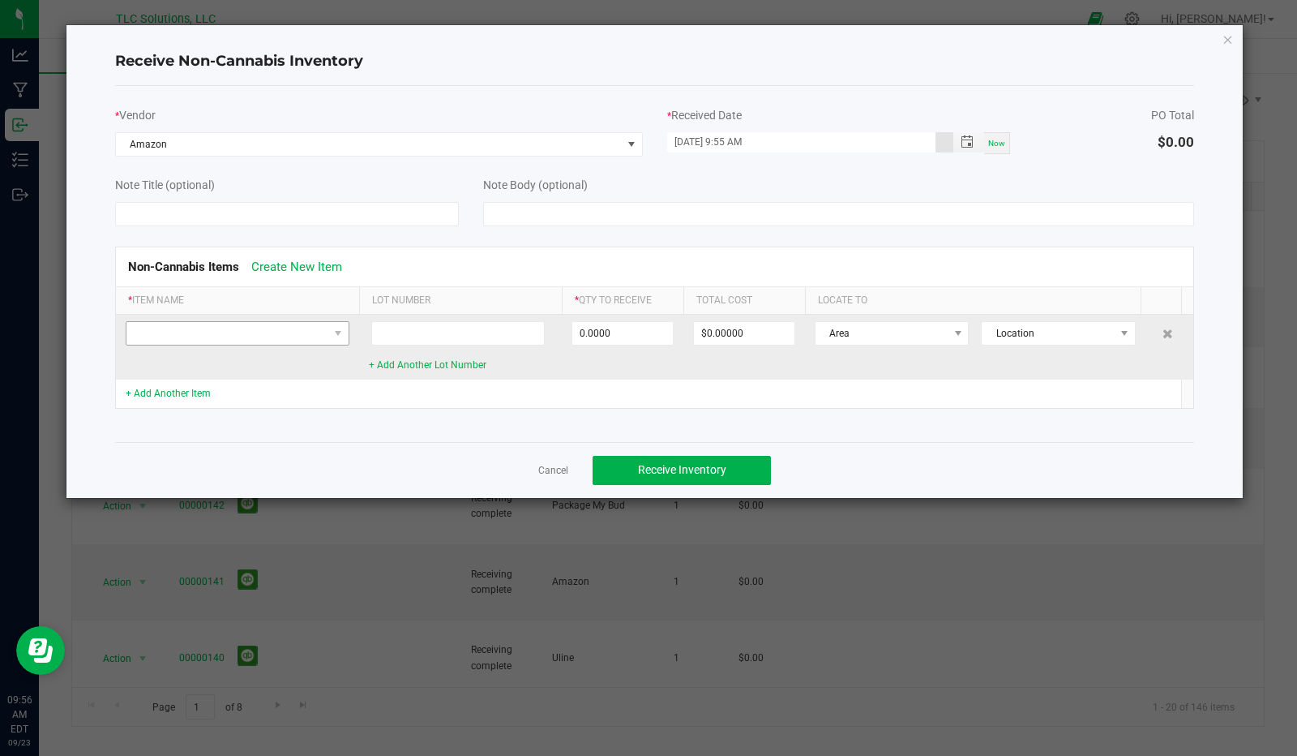
type input "07/28/2025 9:55 AM"
click at [276, 328] on span at bounding box center [227, 333] width 202 height 23
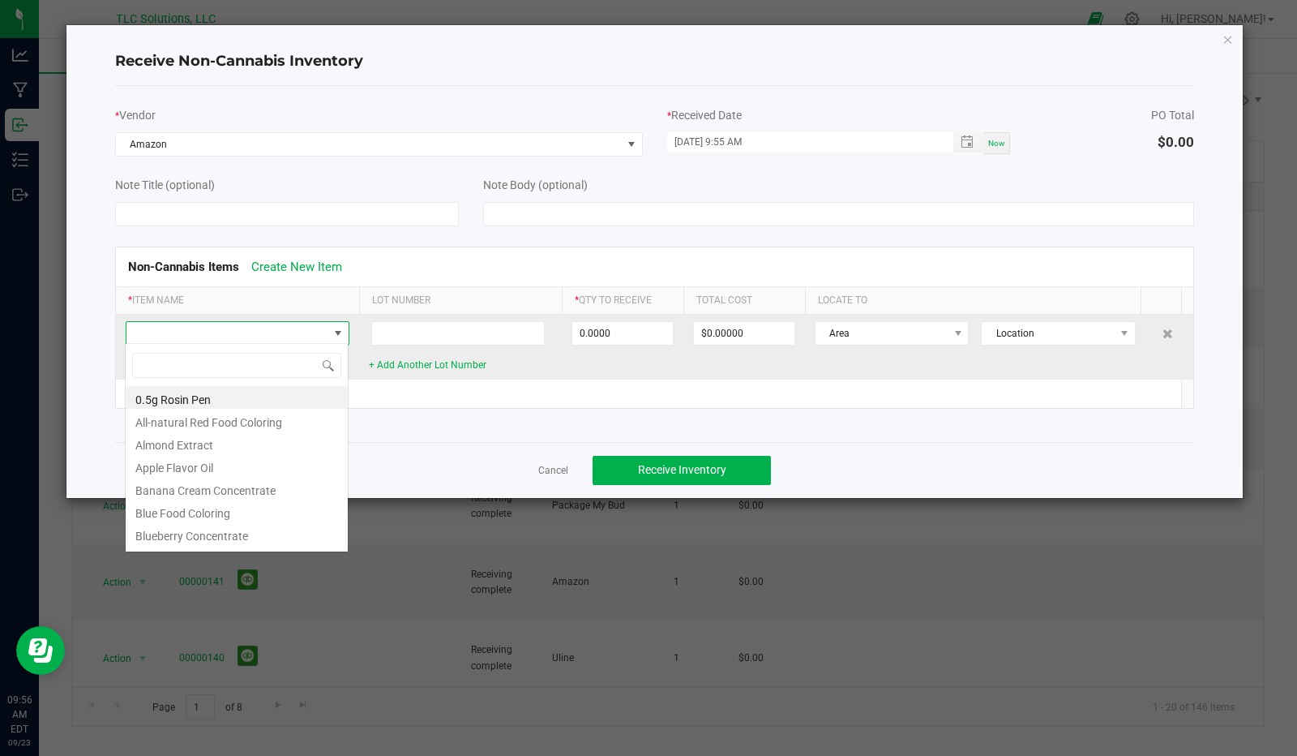
scroll to position [24, 224]
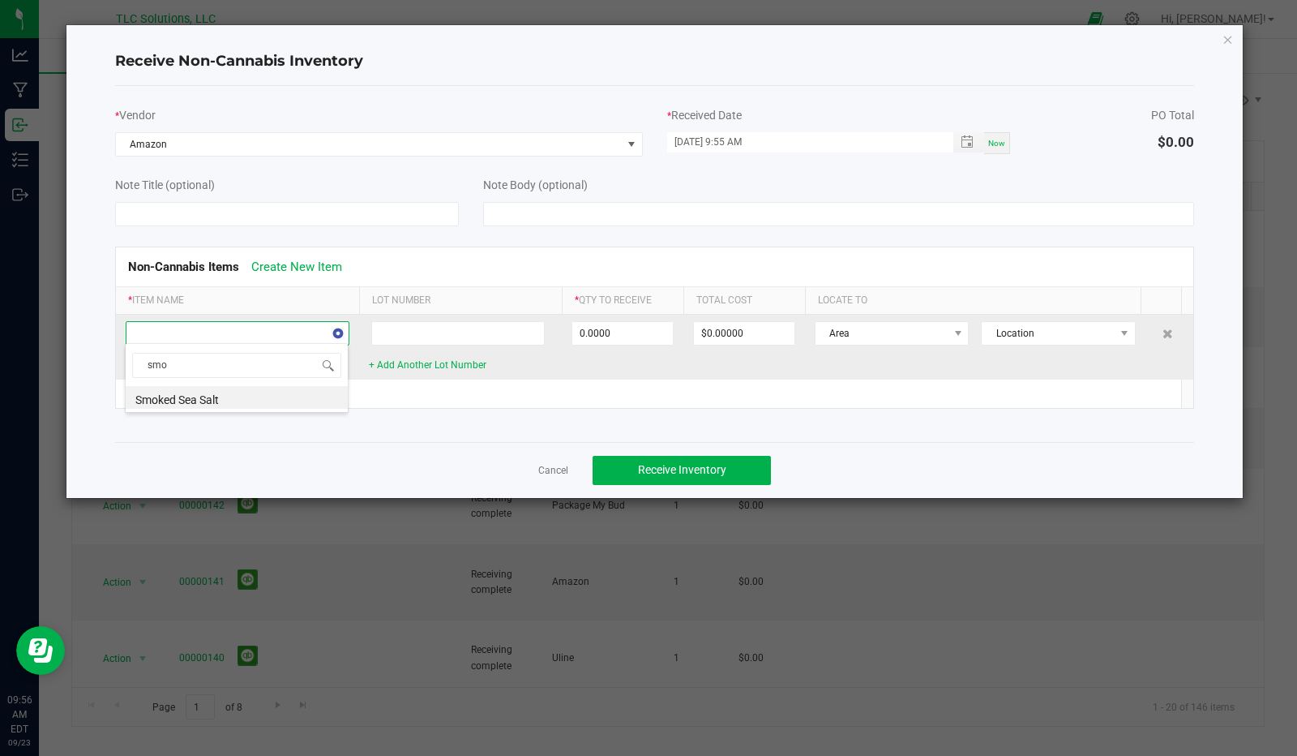
type input "smok"
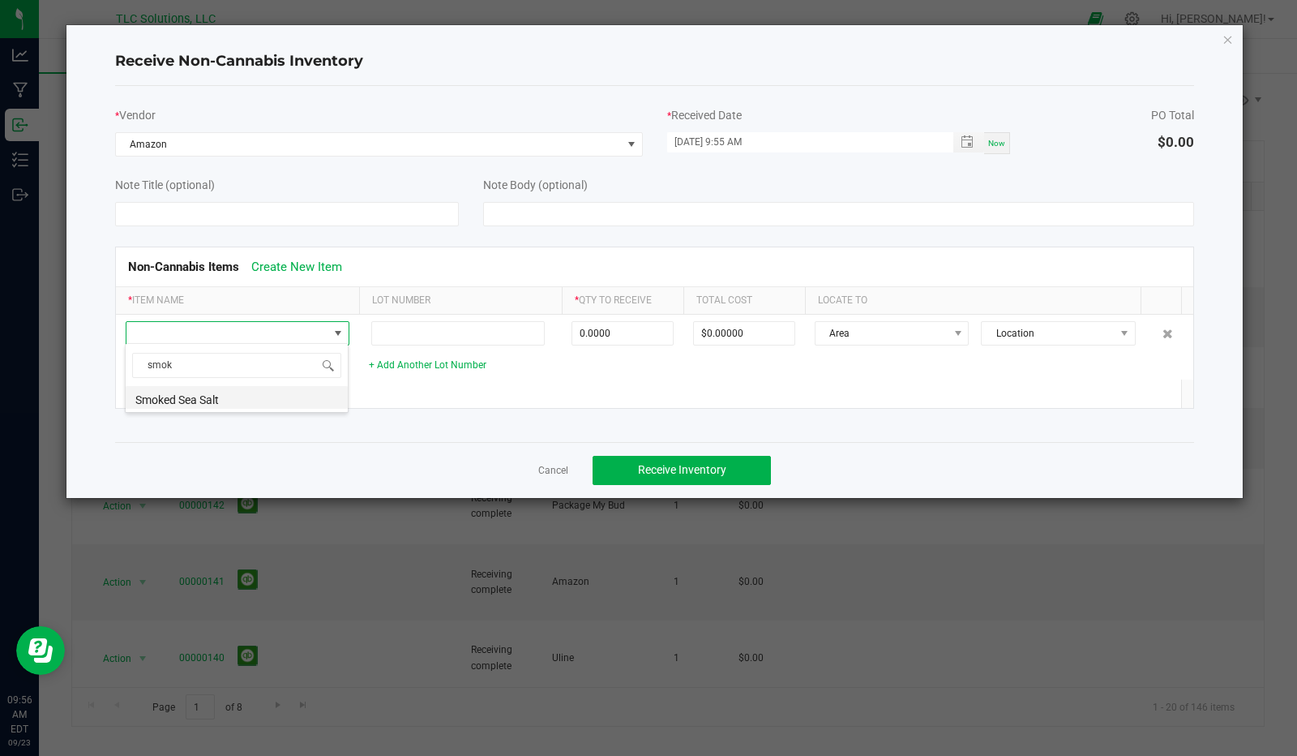
click at [246, 397] on li "Smoked Sea Salt" at bounding box center [237, 397] width 222 height 23
type input "0.0000 g"
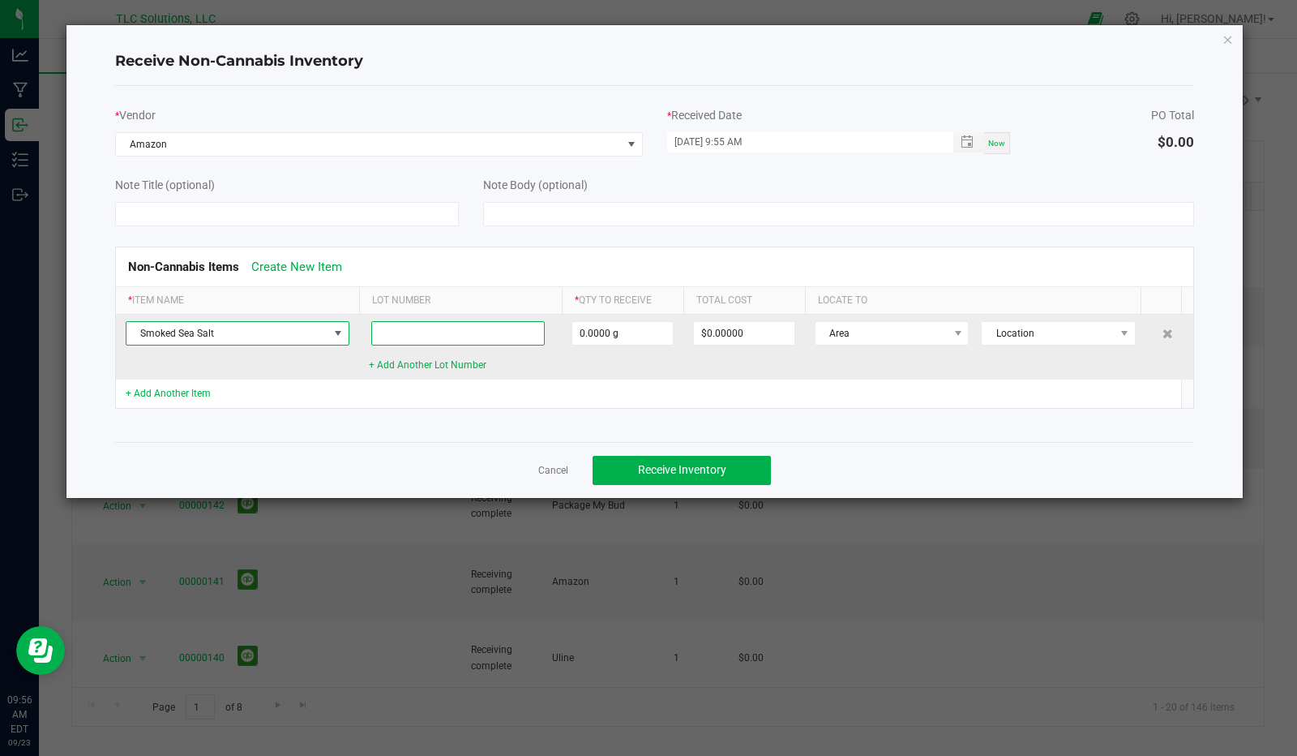
click at [397, 333] on input at bounding box center [458, 333] width 174 height 24
type input "sss07282025"
click at [611, 332] on input "0" at bounding box center [622, 333] width 101 height 23
type input "906.0000 g"
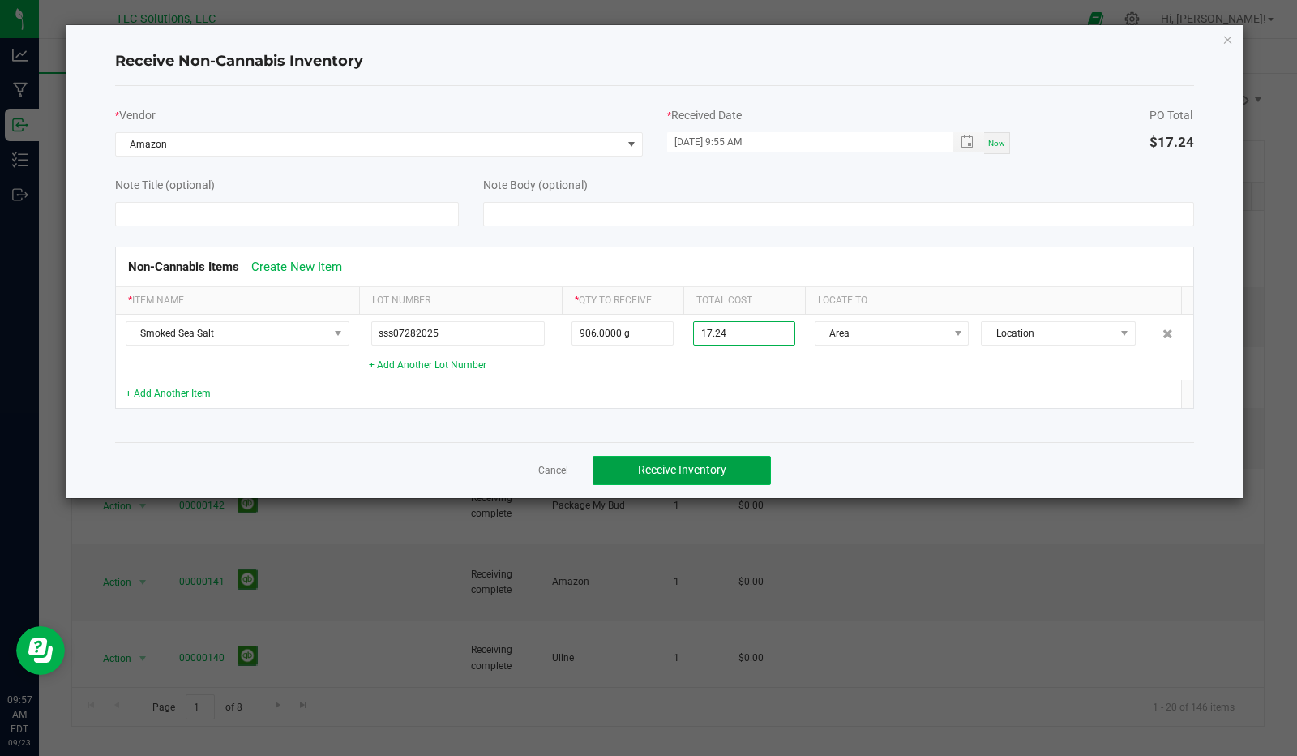
type input "$17.24000"
click at [650, 468] on span "Receive Inventory" at bounding box center [682, 469] width 88 height 13
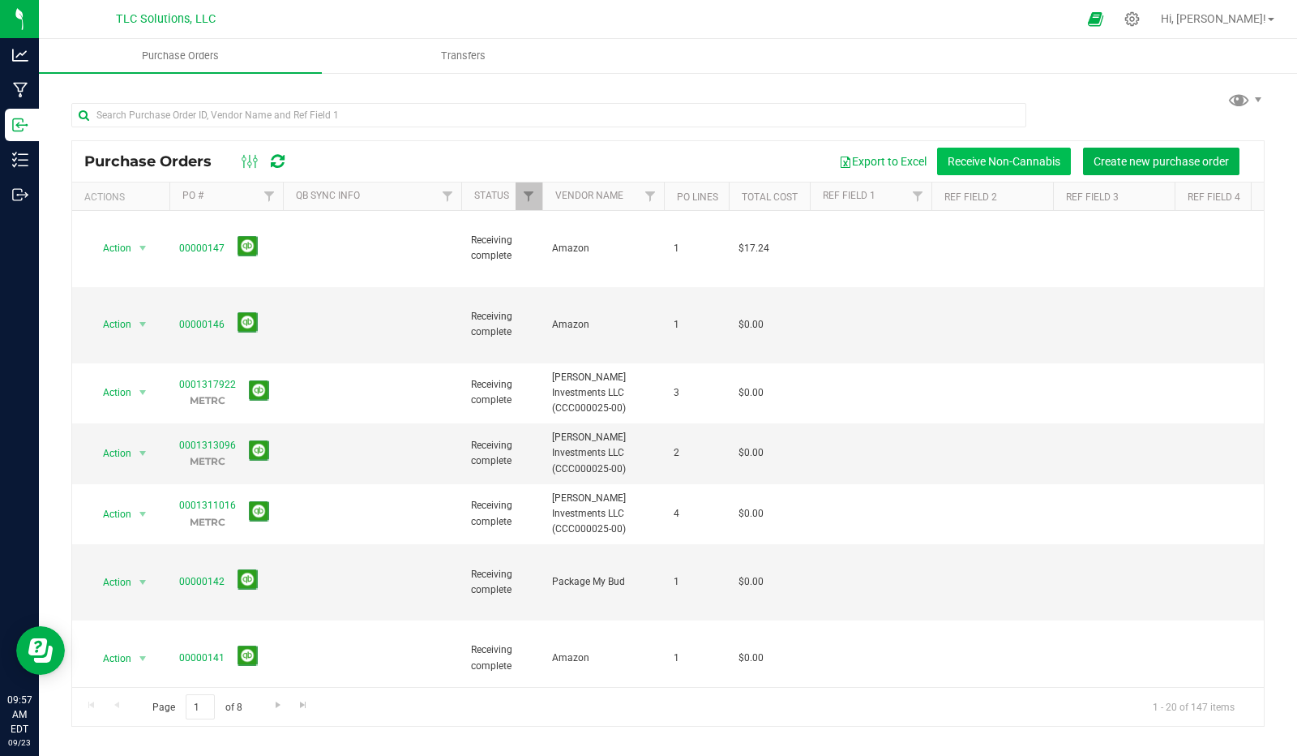
click at [967, 158] on button "Receive Non-Cannabis" at bounding box center [1004, 162] width 134 height 28
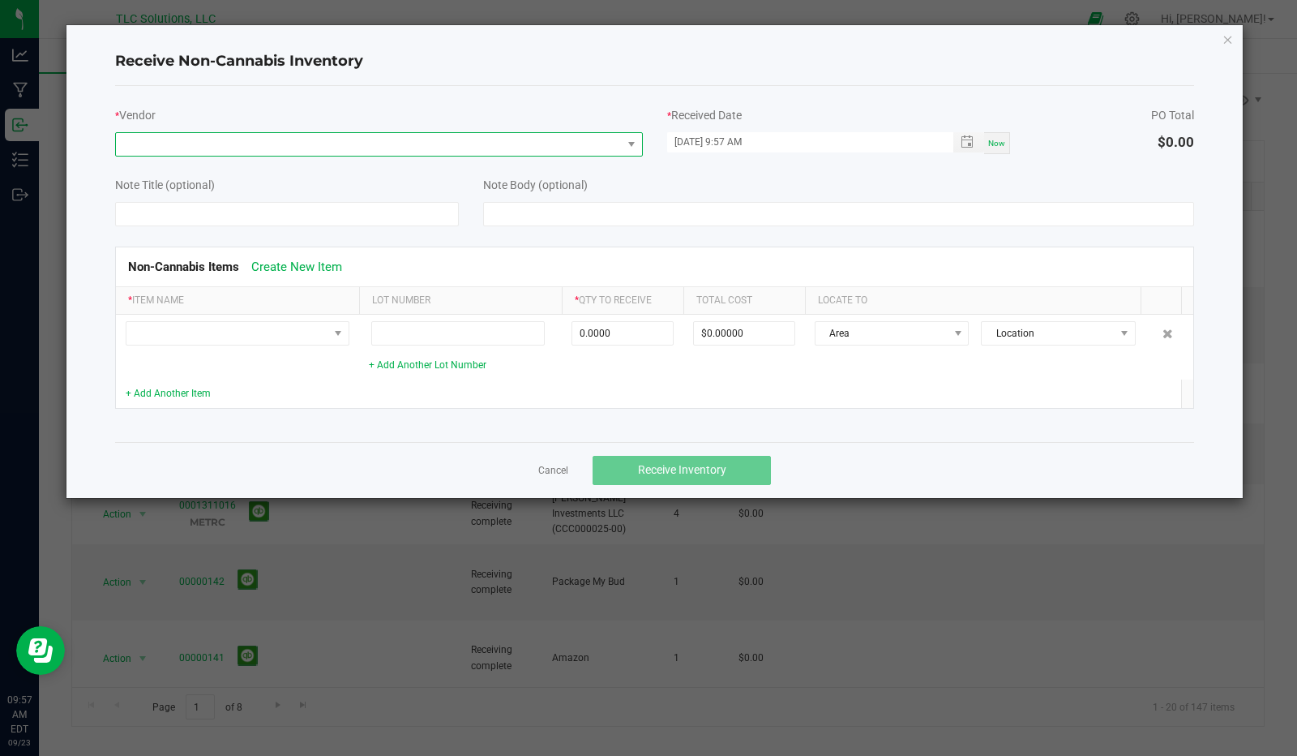
click at [266, 144] on span at bounding box center [369, 144] width 506 height 23
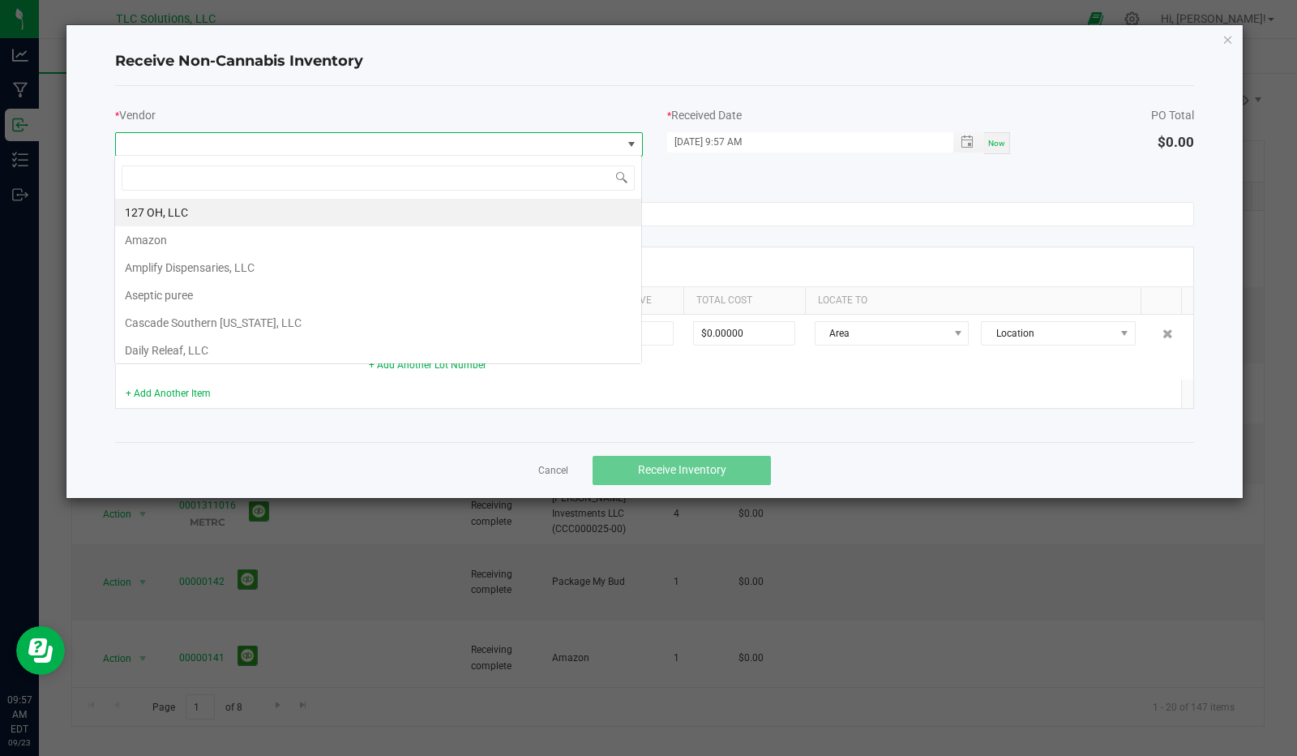
scroll to position [24, 527]
type input "am"
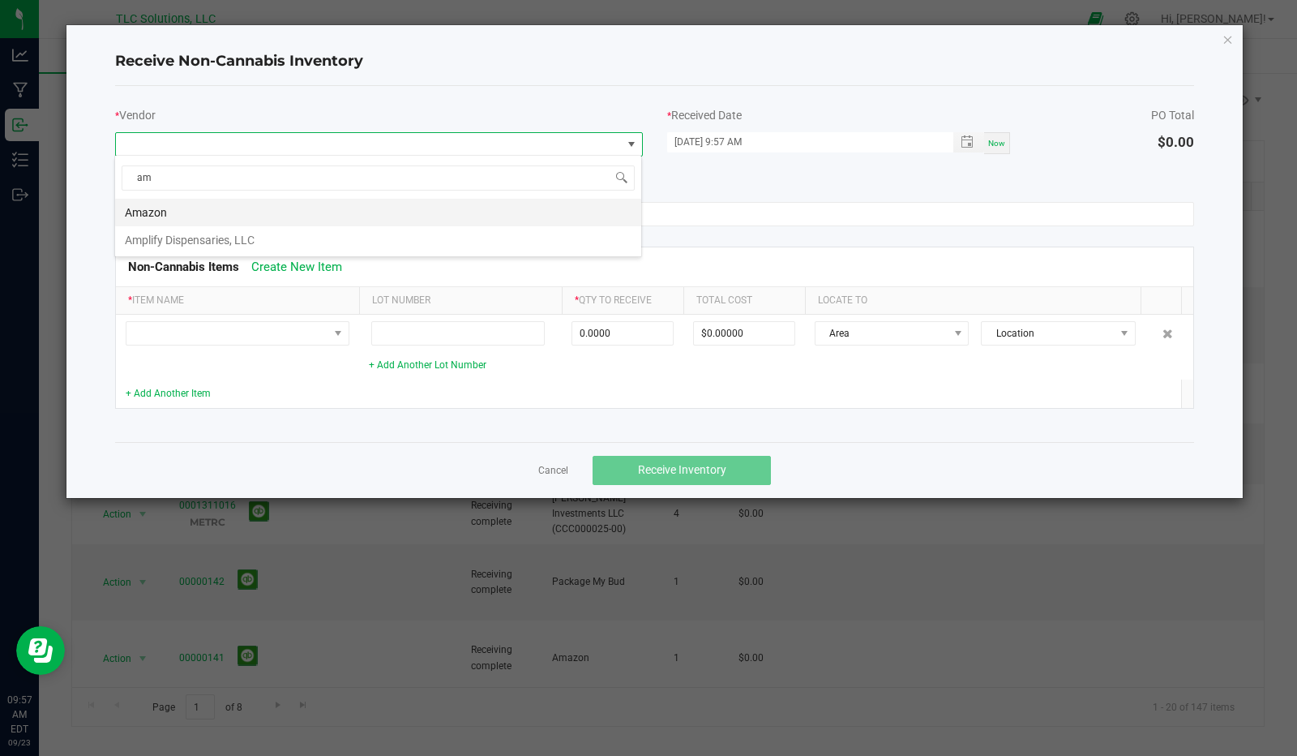
click at [172, 208] on li "Amazon" at bounding box center [378, 213] width 526 height 28
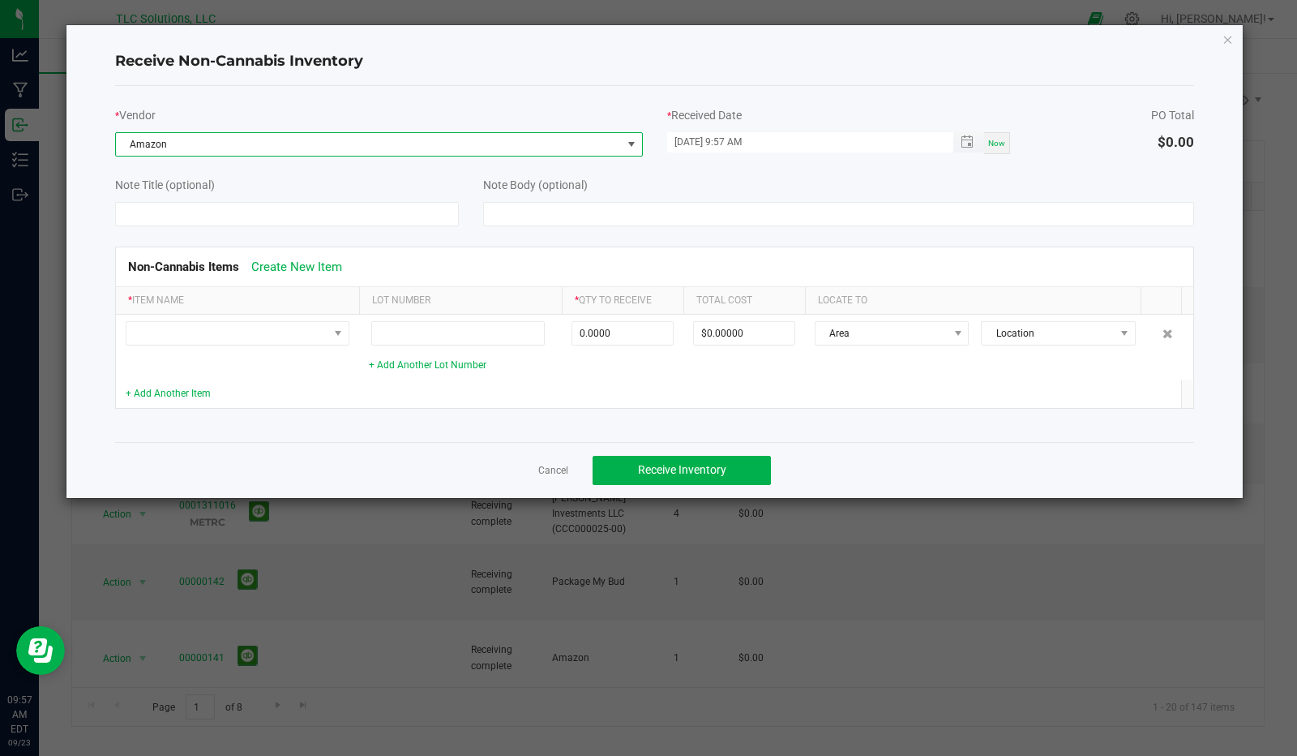
click at [686, 144] on input "09/23/2025 9:57 AM" at bounding box center [801, 142] width 269 height 20
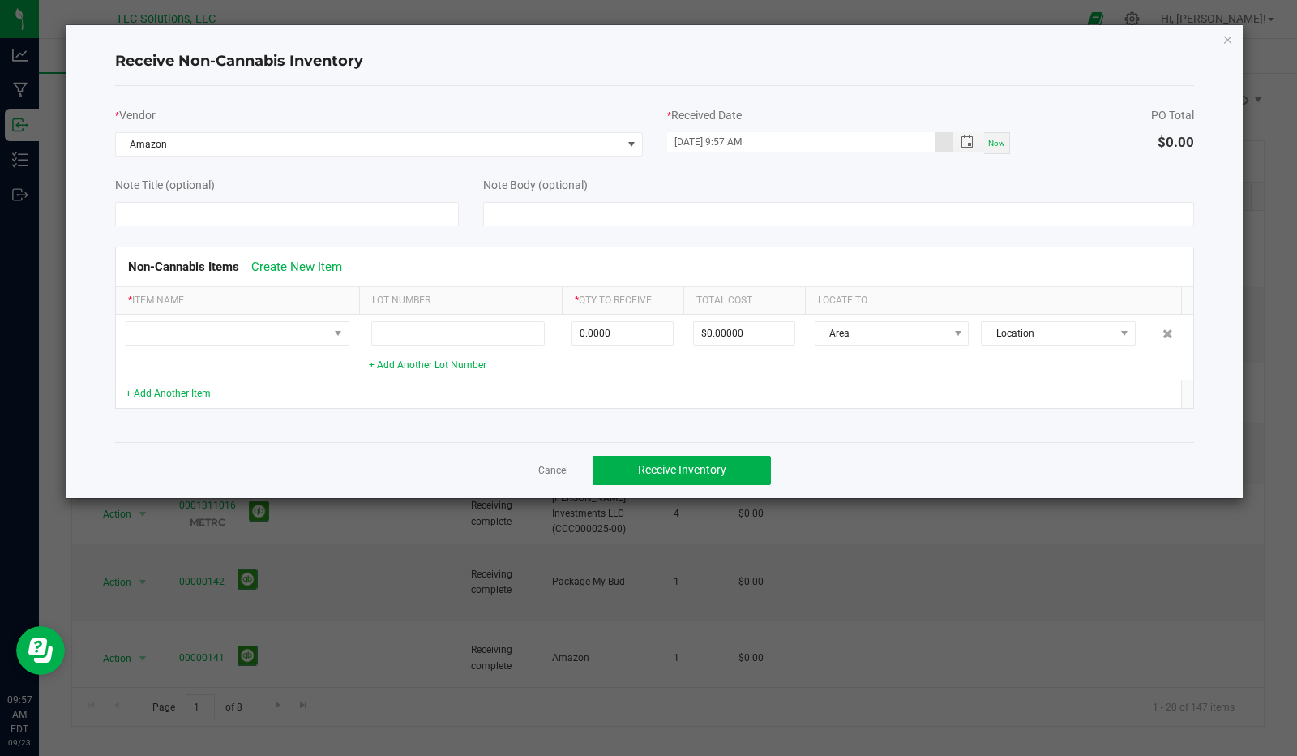
type input "07/25/2025 9:57 AM"
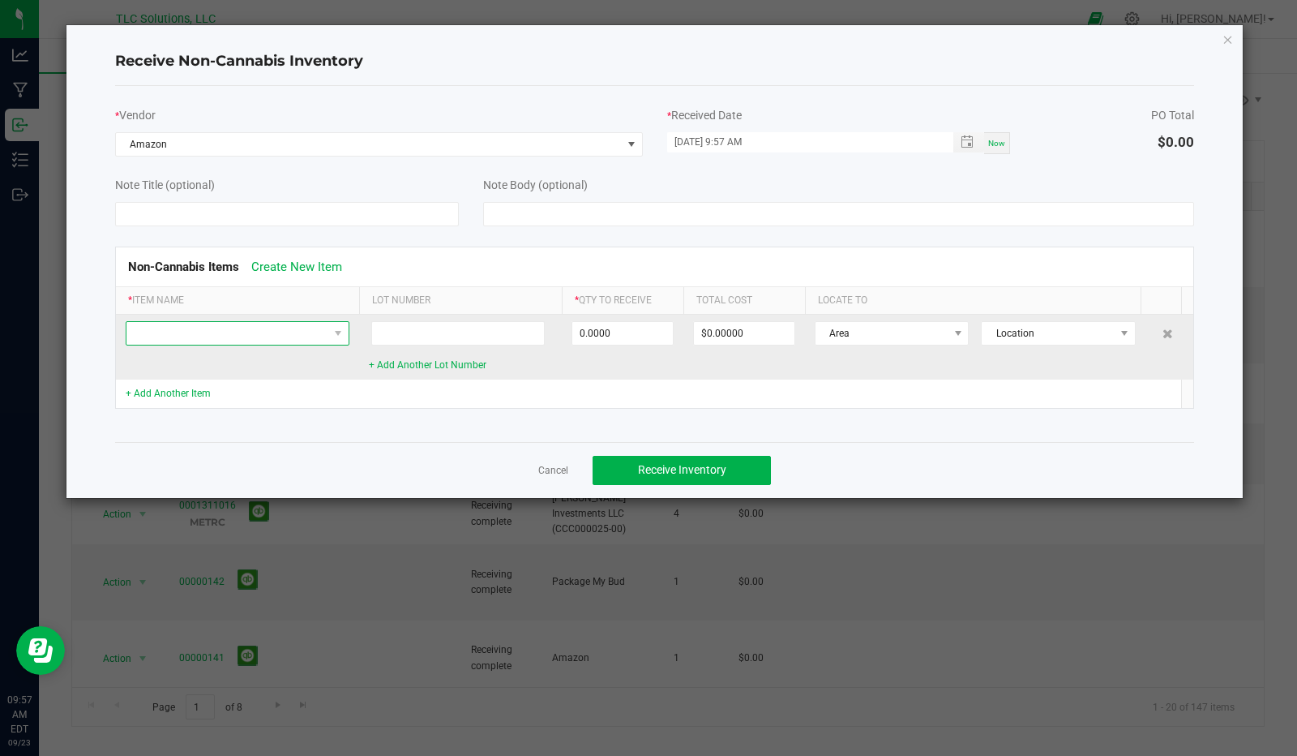
click at [234, 322] on span at bounding box center [227, 333] width 202 height 23
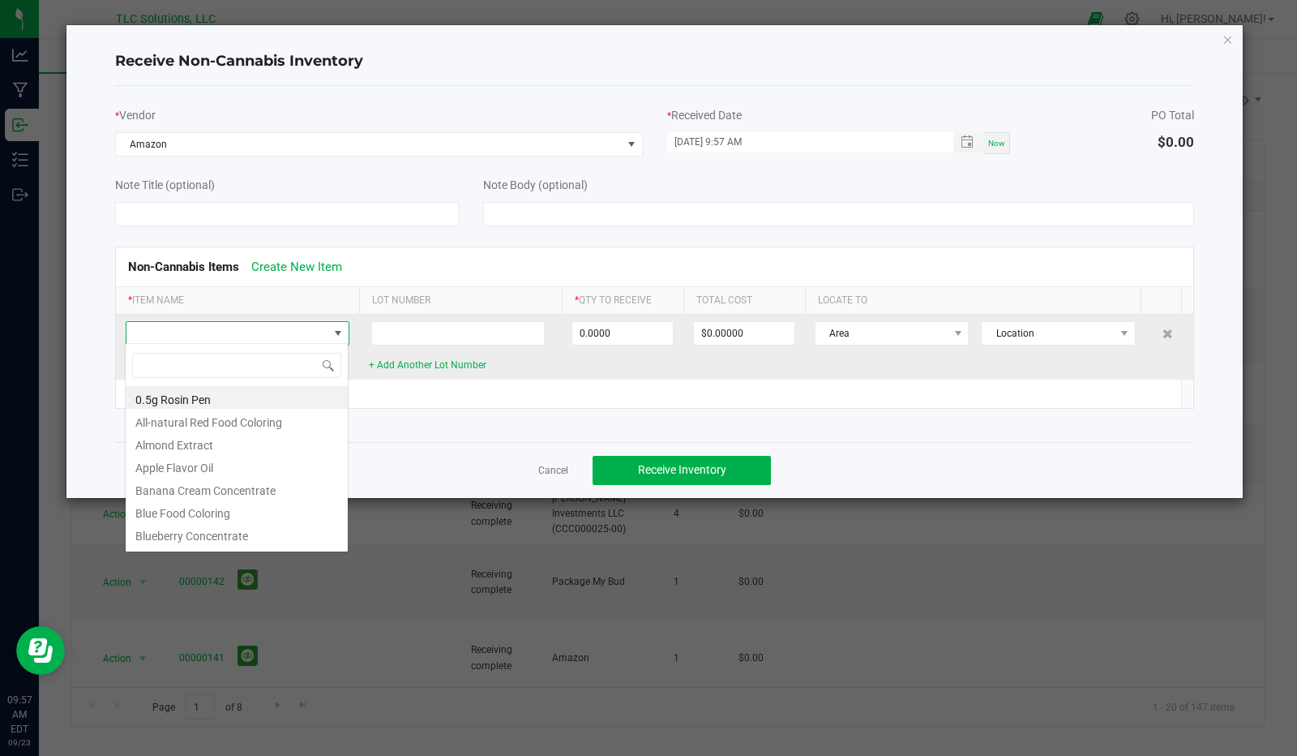
scroll to position [24, 224]
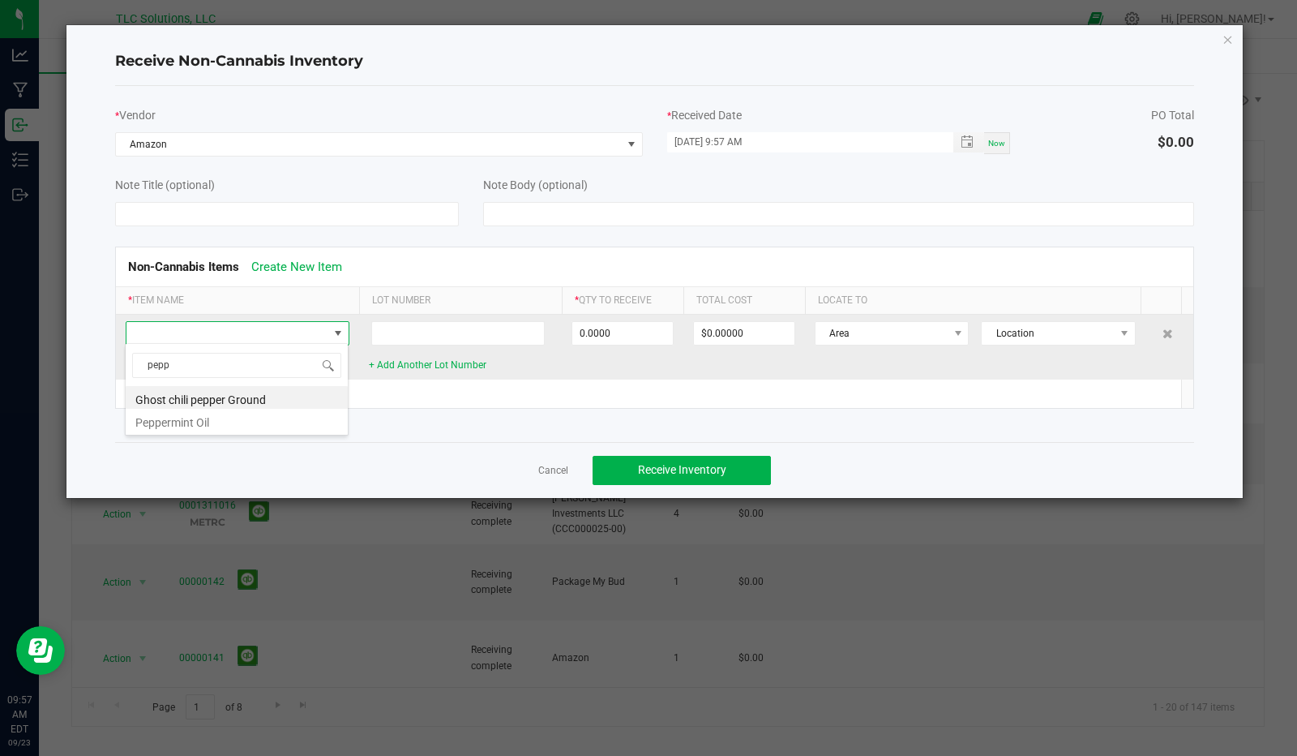
type input "peppe"
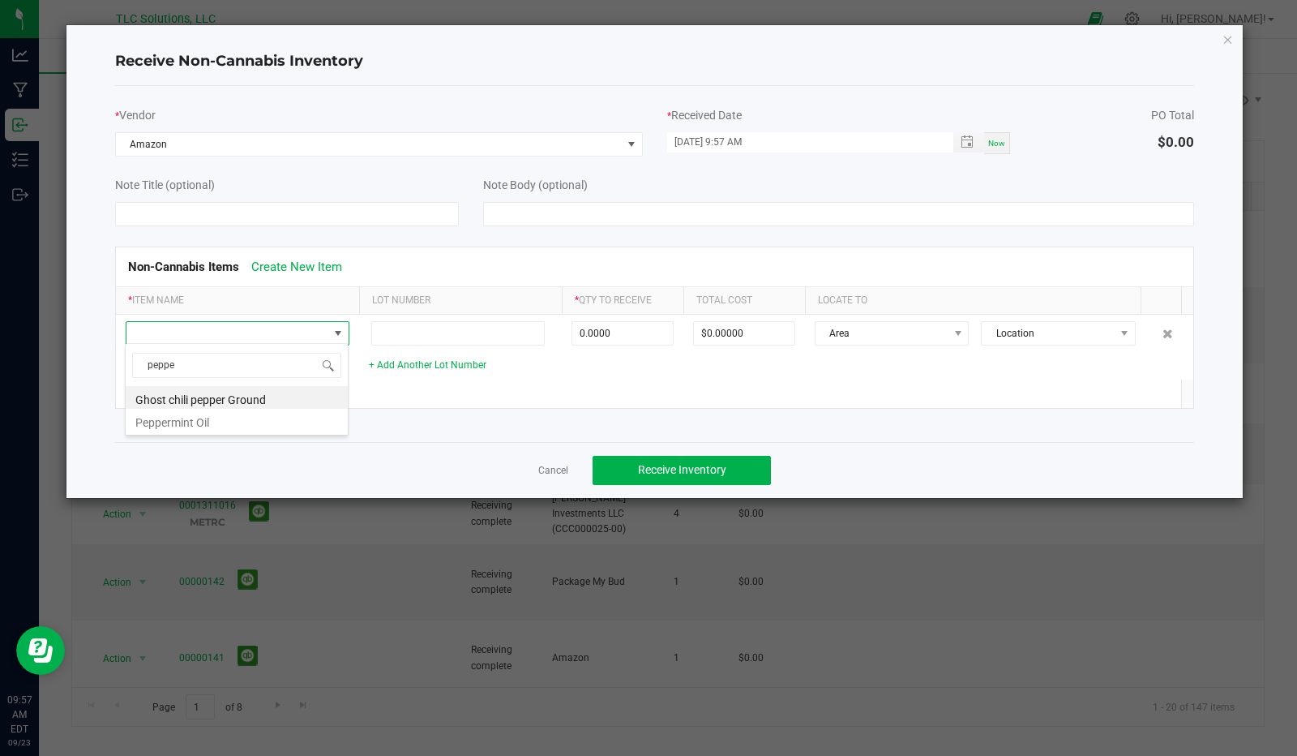
click at [186, 419] on li "Peppermint Oil" at bounding box center [237, 420] width 222 height 23
type input "0.0000 g"
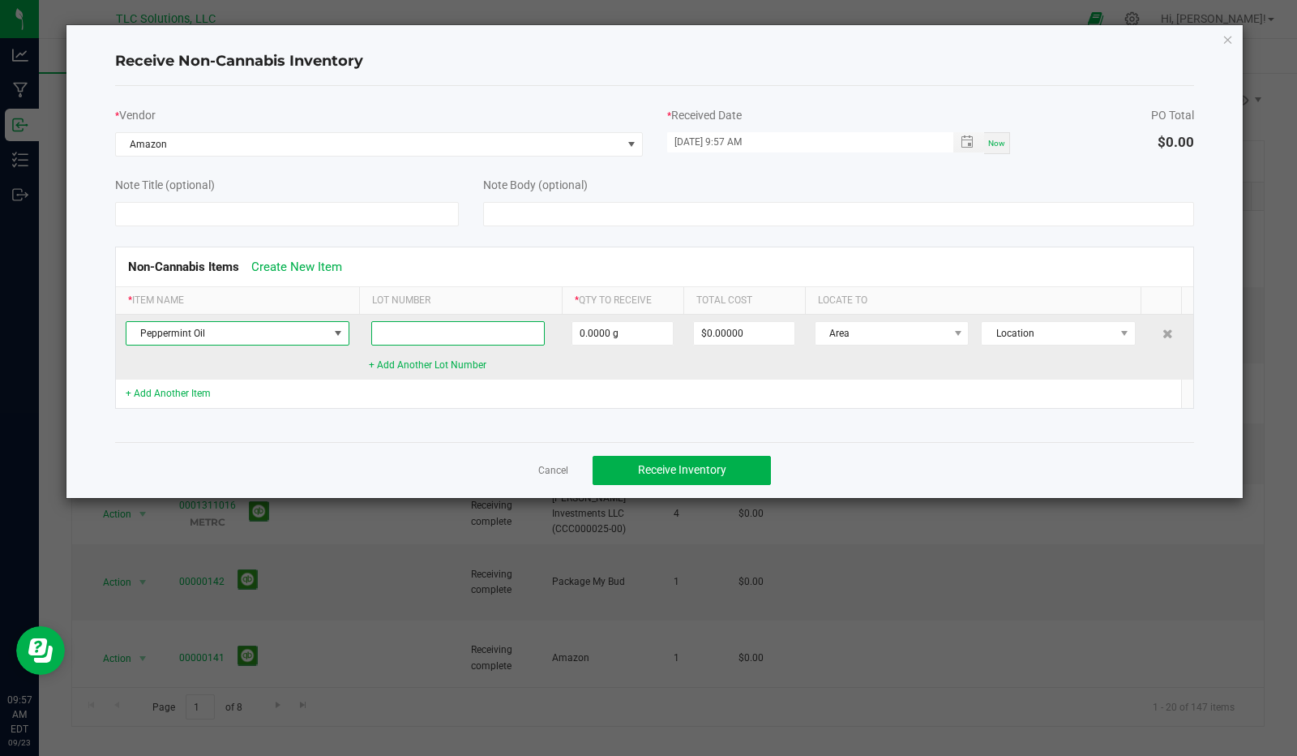
click at [426, 333] on input at bounding box center [458, 333] width 174 height 24
type input "po07252025"
type input "57.0000 g"
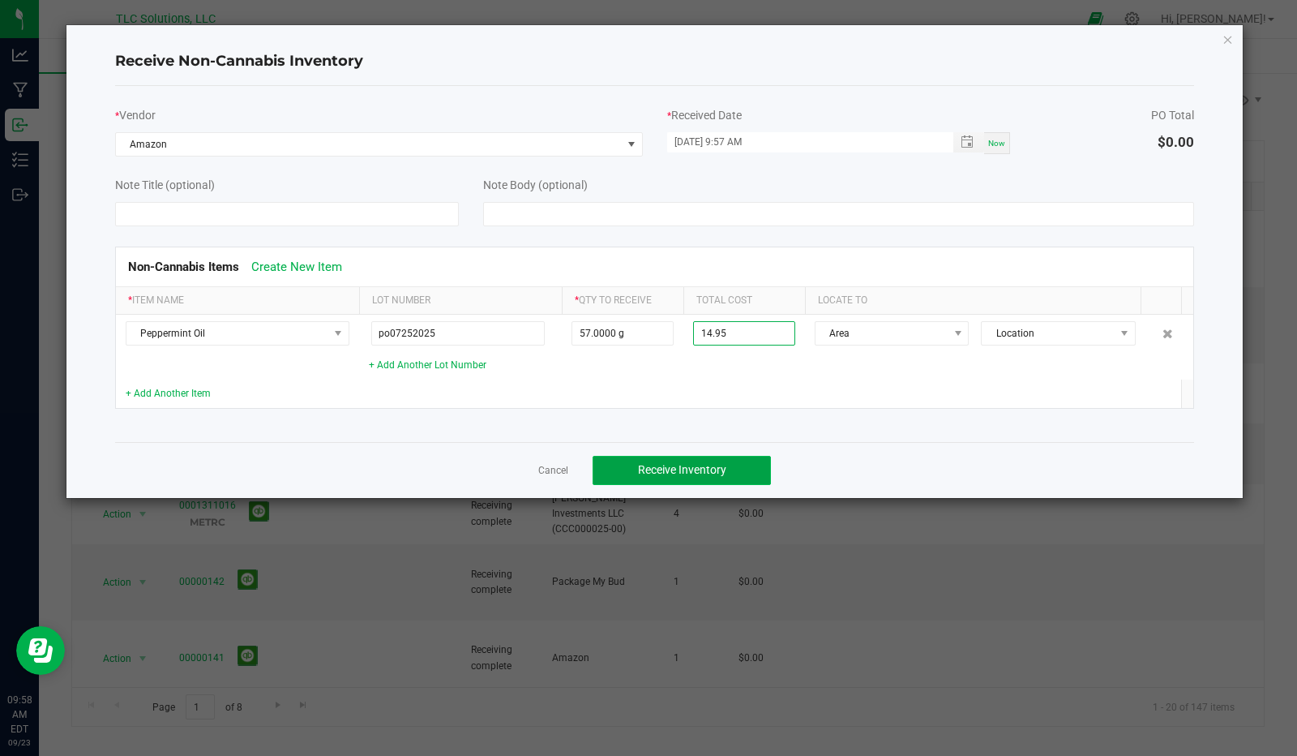
type input "$14.95000"
click at [699, 469] on span "Receive Inventory" at bounding box center [682, 469] width 88 height 13
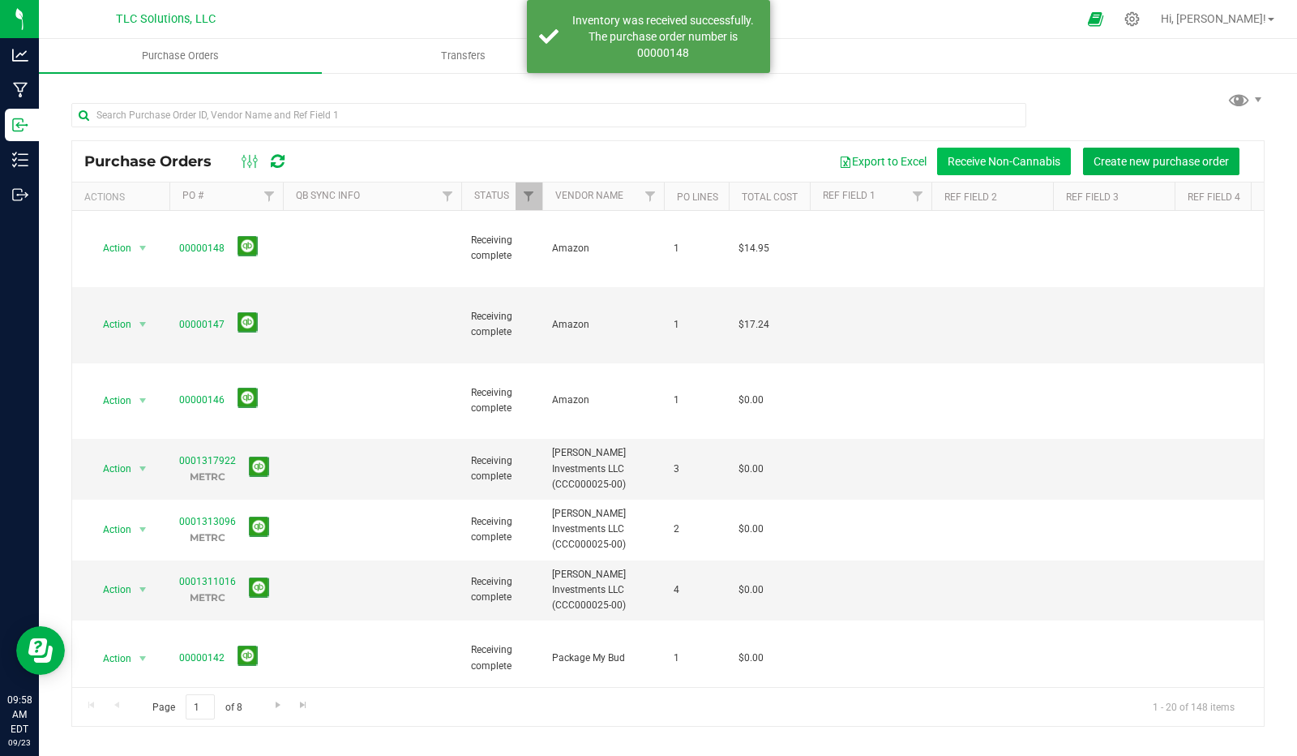
click at [1019, 163] on button "Receive Non-Cannabis" at bounding box center [1004, 162] width 134 height 28
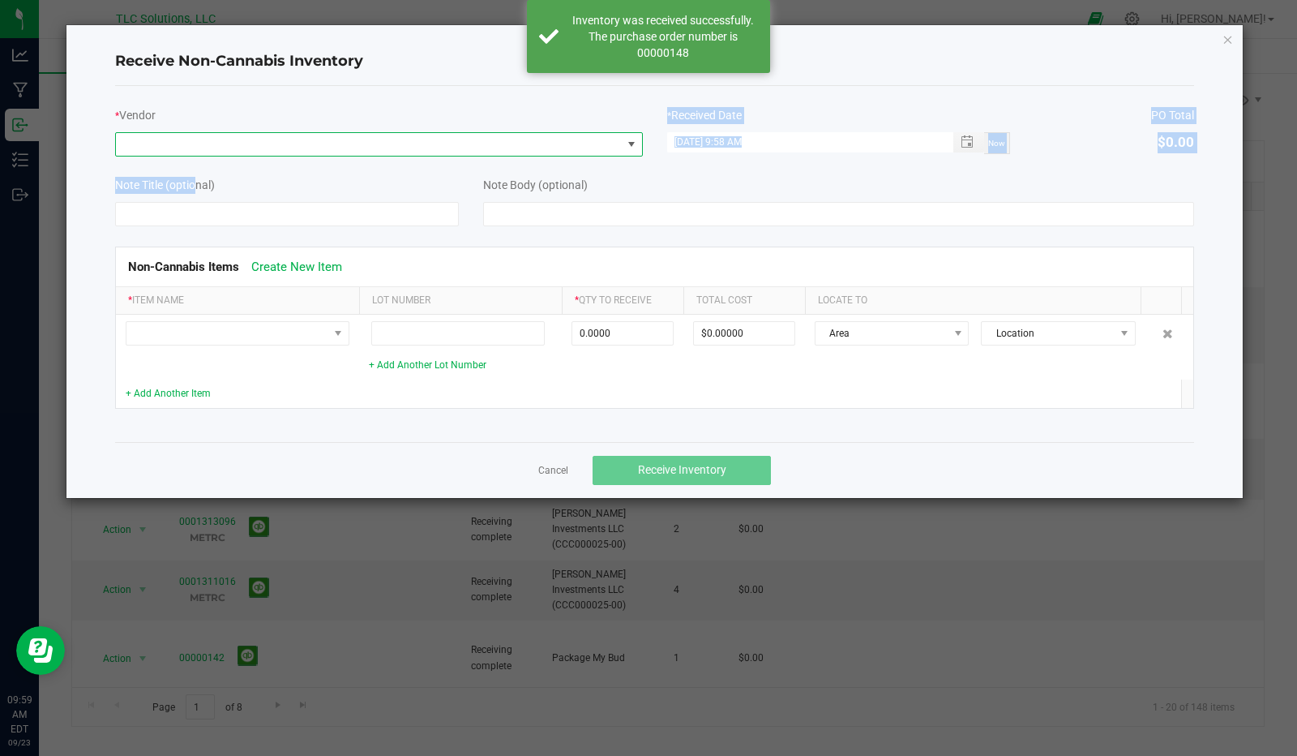
click at [190, 162] on div "* Vendor * Received Date 09/23/2025 9:58 AM Now PO Total $0.00 Note Title (opti…" at bounding box center [655, 264] width 1080 height 356
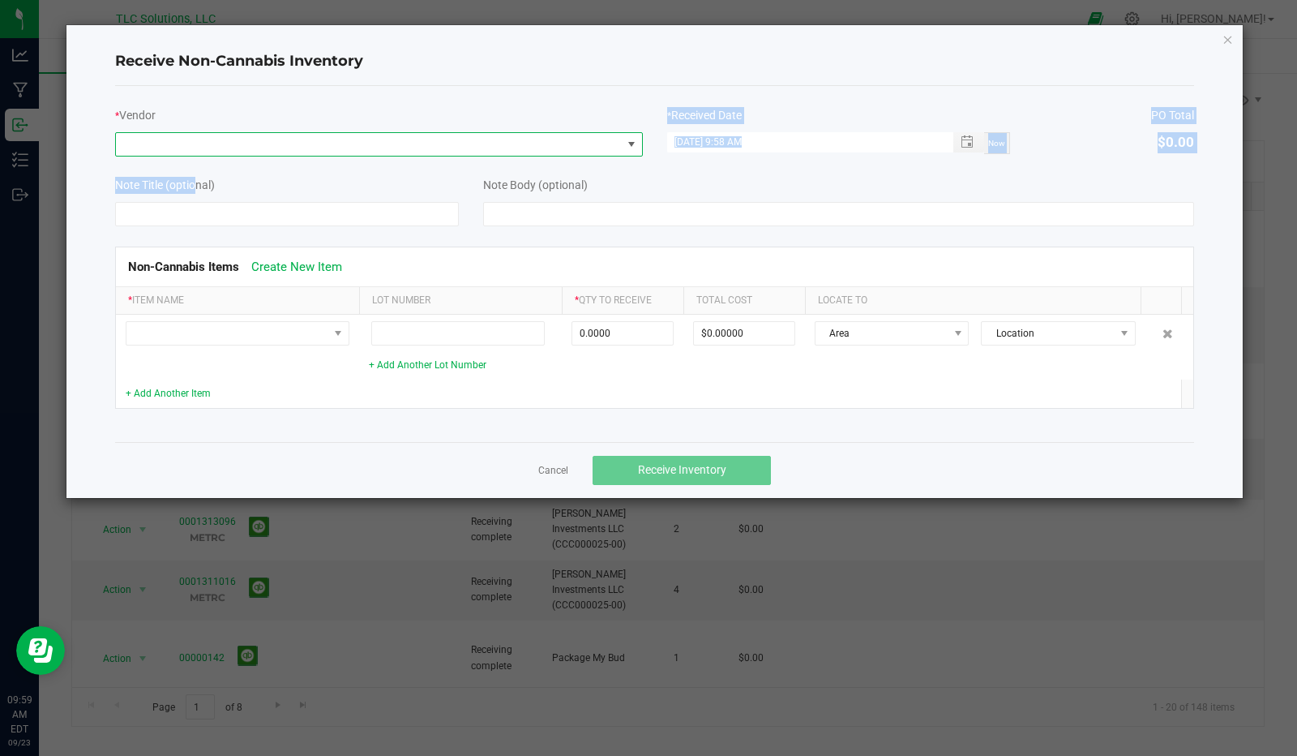
click at [193, 140] on span at bounding box center [369, 144] width 506 height 23
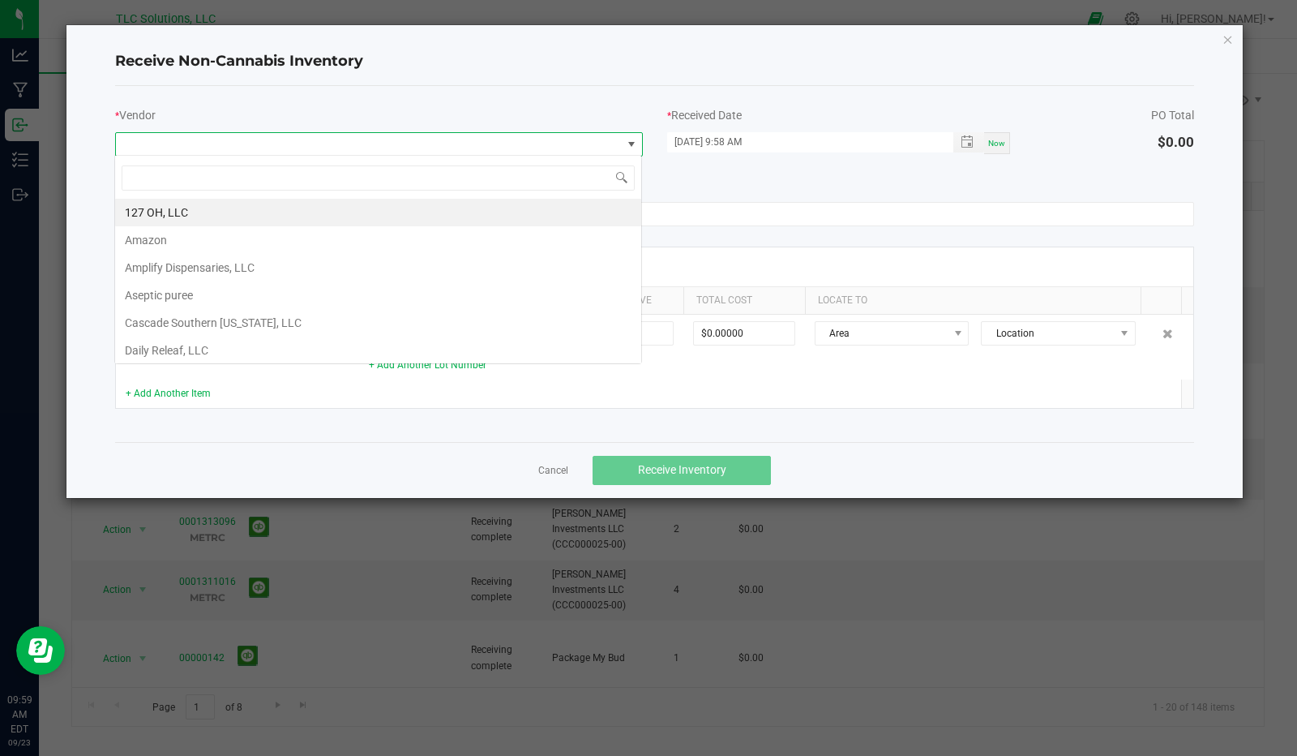
scroll to position [24, 527]
drag, startPoint x: 148, startPoint y: 239, endPoint x: 151, endPoint y: 231, distance: 8.7
click at [148, 238] on li "Amazon" at bounding box center [378, 240] width 526 height 28
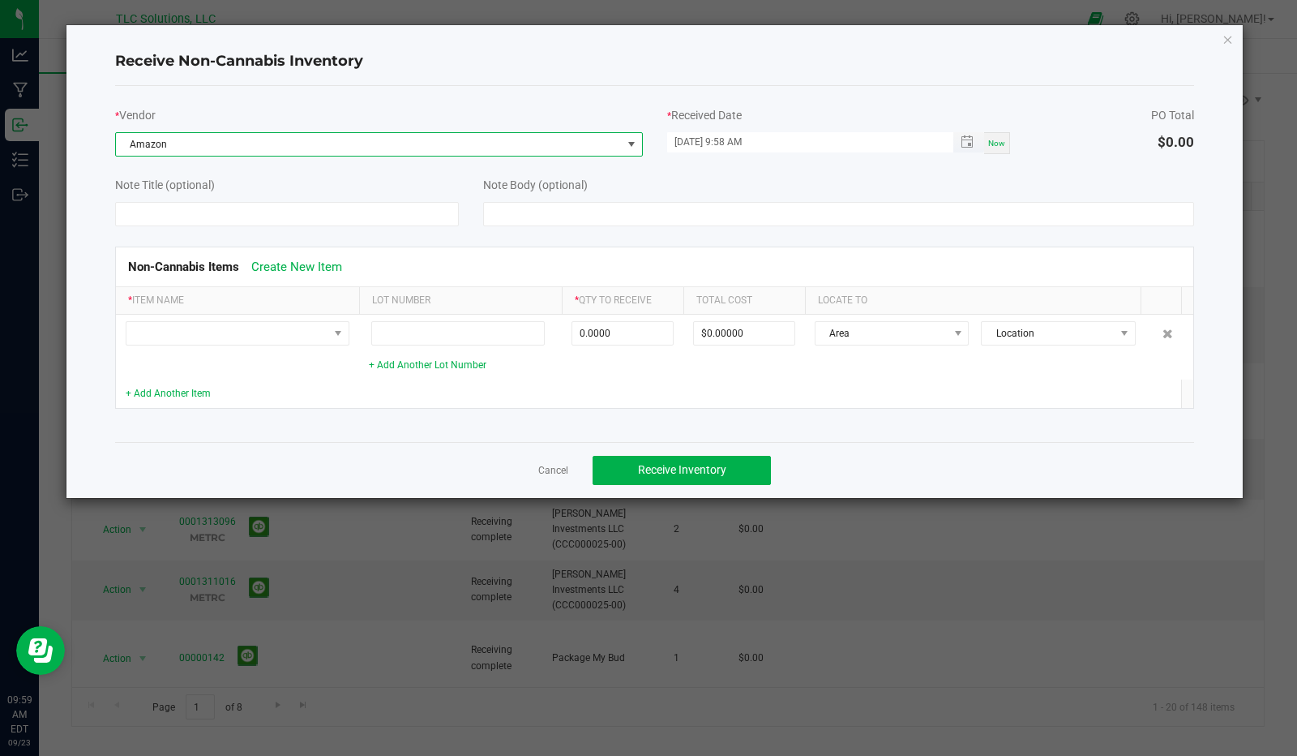
click at [684, 144] on input "09/23/2025 9:58 AM" at bounding box center [801, 142] width 269 height 20
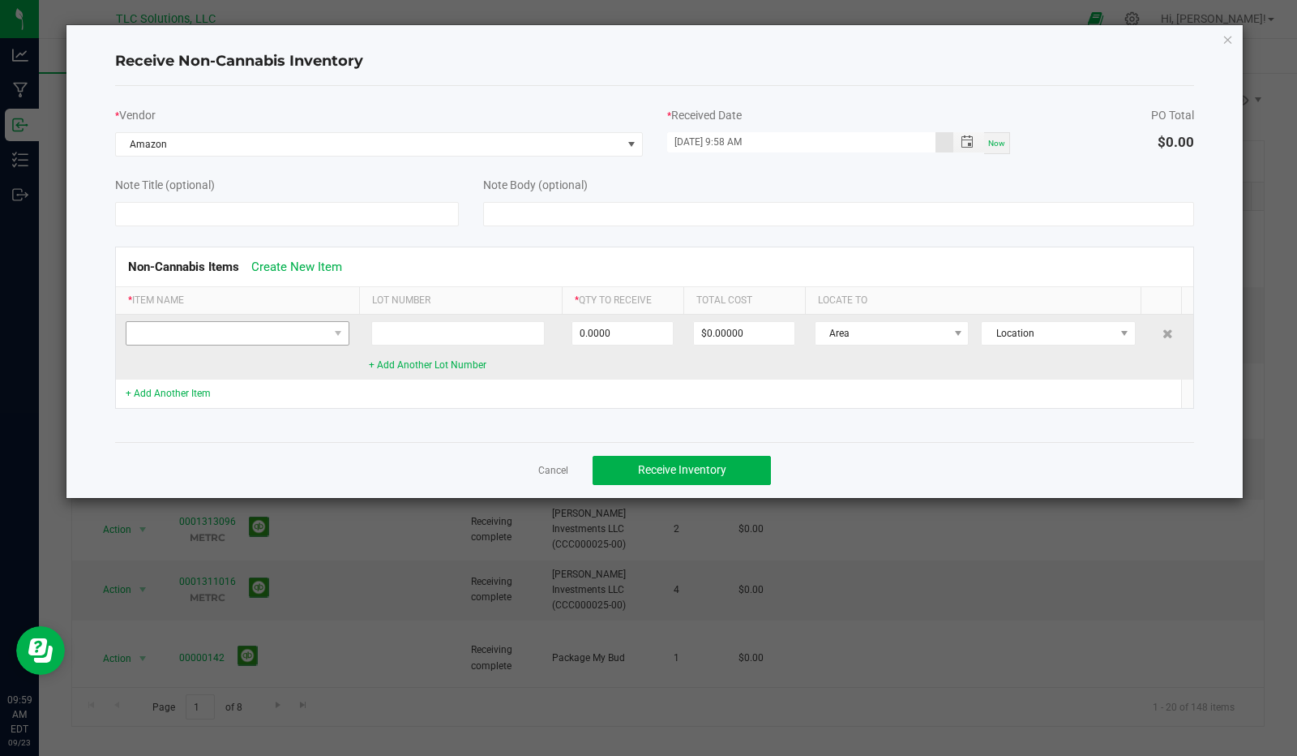
type input "03/12/2025 9:58 AM"
click at [154, 331] on span at bounding box center [227, 333] width 202 height 23
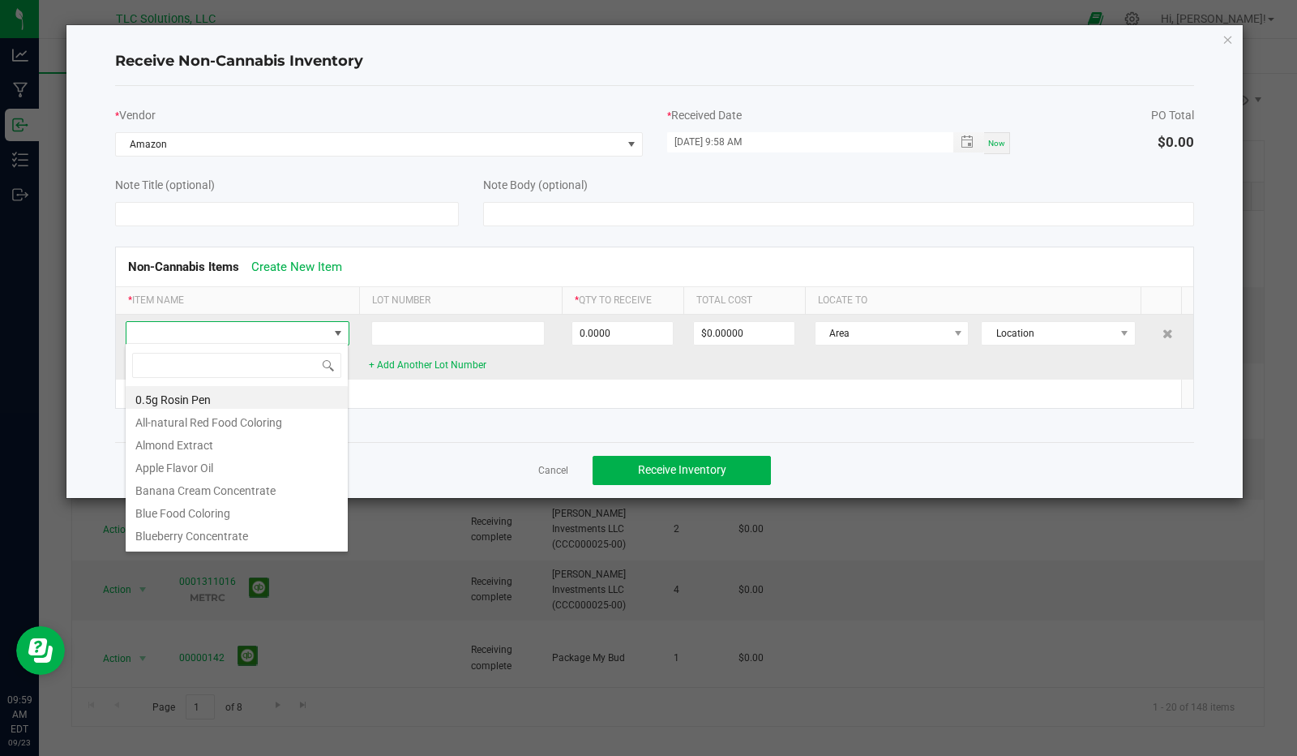
scroll to position [24, 224]
type input "cit"
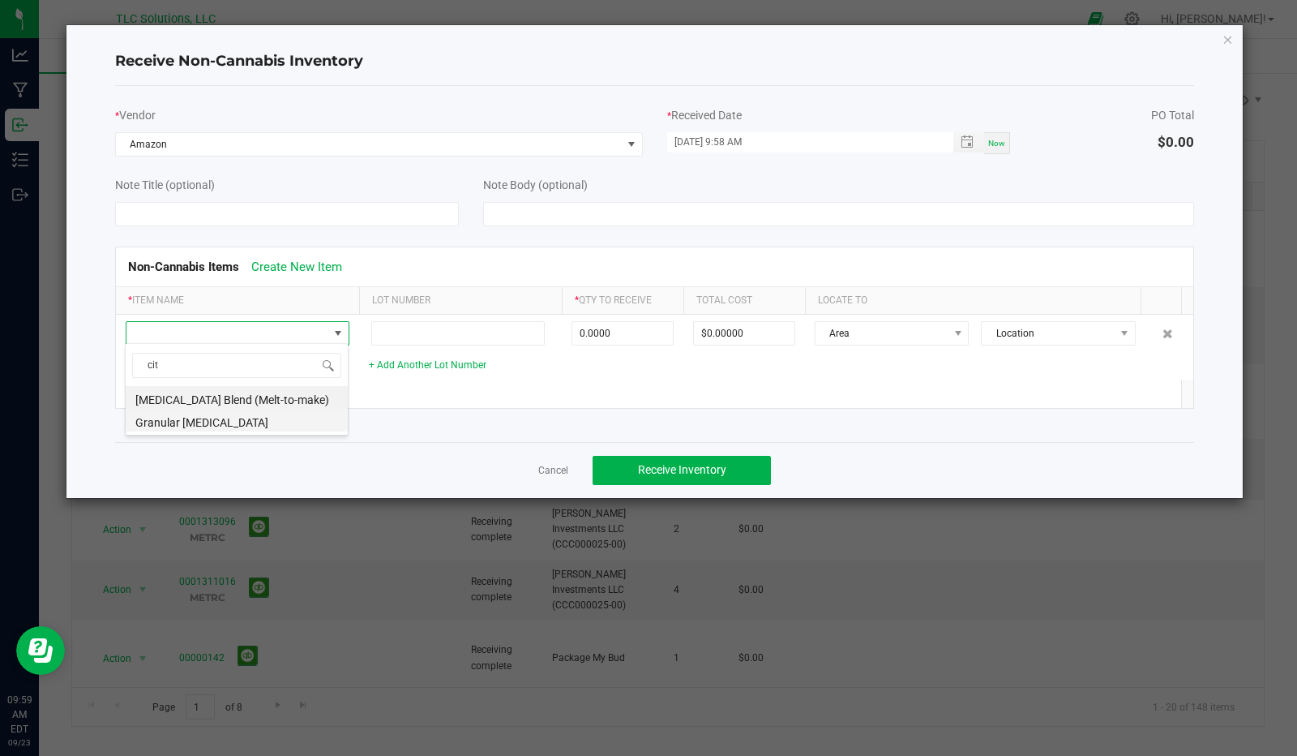
click at [195, 419] on li "Granular Citric Acid" at bounding box center [237, 420] width 222 height 23
type input "0.0000 g"
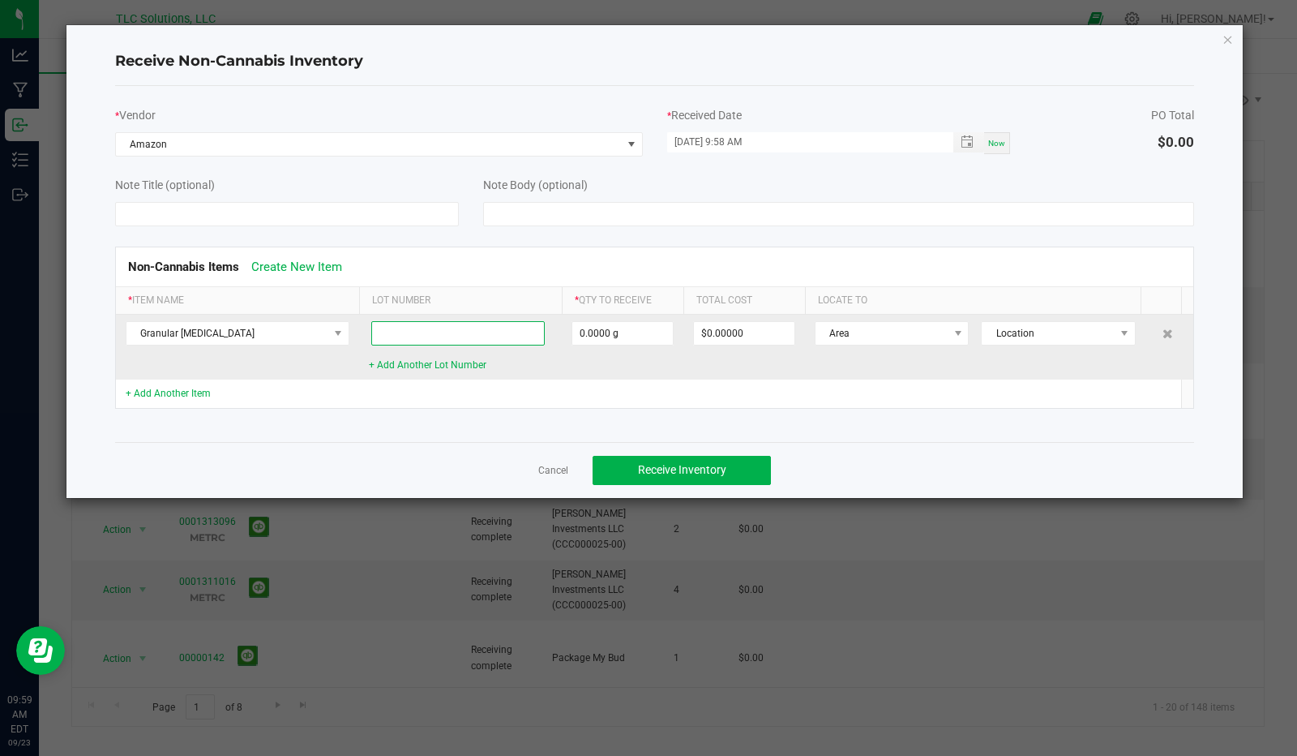
click at [480, 330] on input at bounding box center [458, 333] width 174 height 24
type input "ca03122025"
type input "848.0000 g"
click at [751, 331] on input "0" at bounding box center [744, 333] width 101 height 23
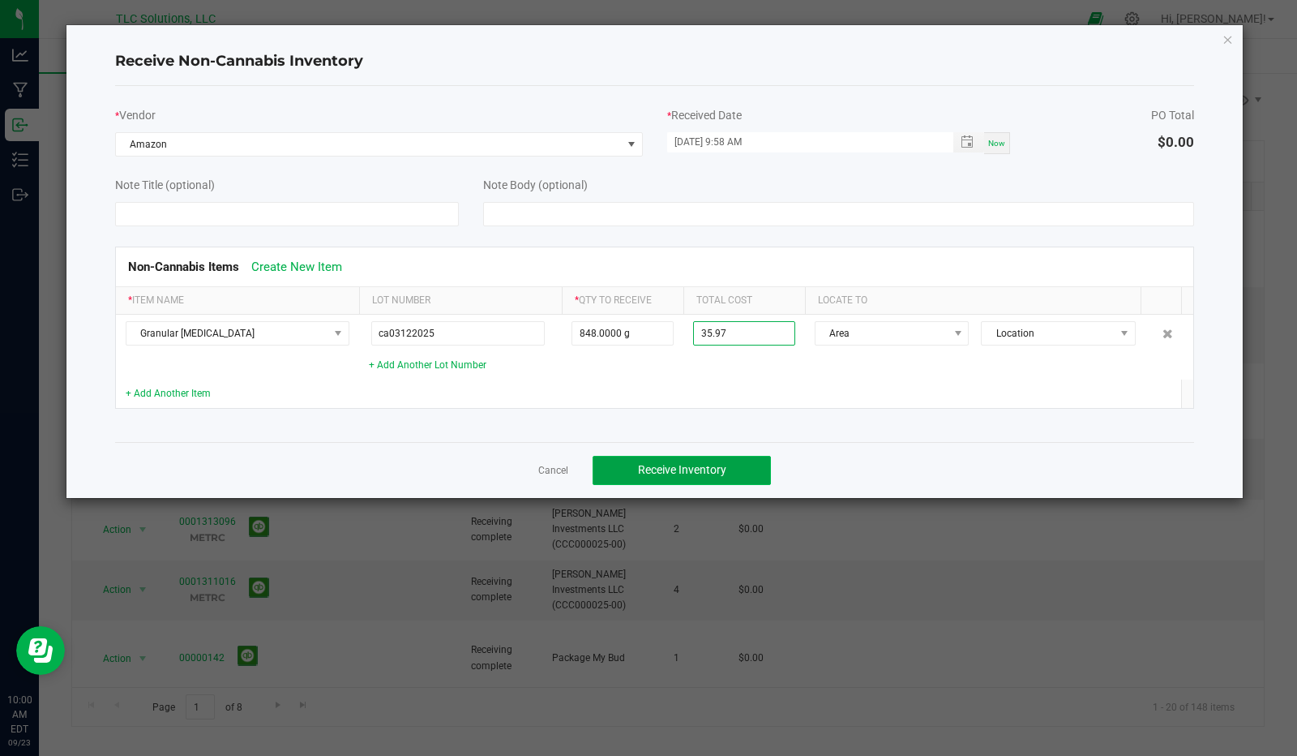
type input "$35.97000"
click at [703, 469] on span "Receive Inventory" at bounding box center [682, 469] width 88 height 13
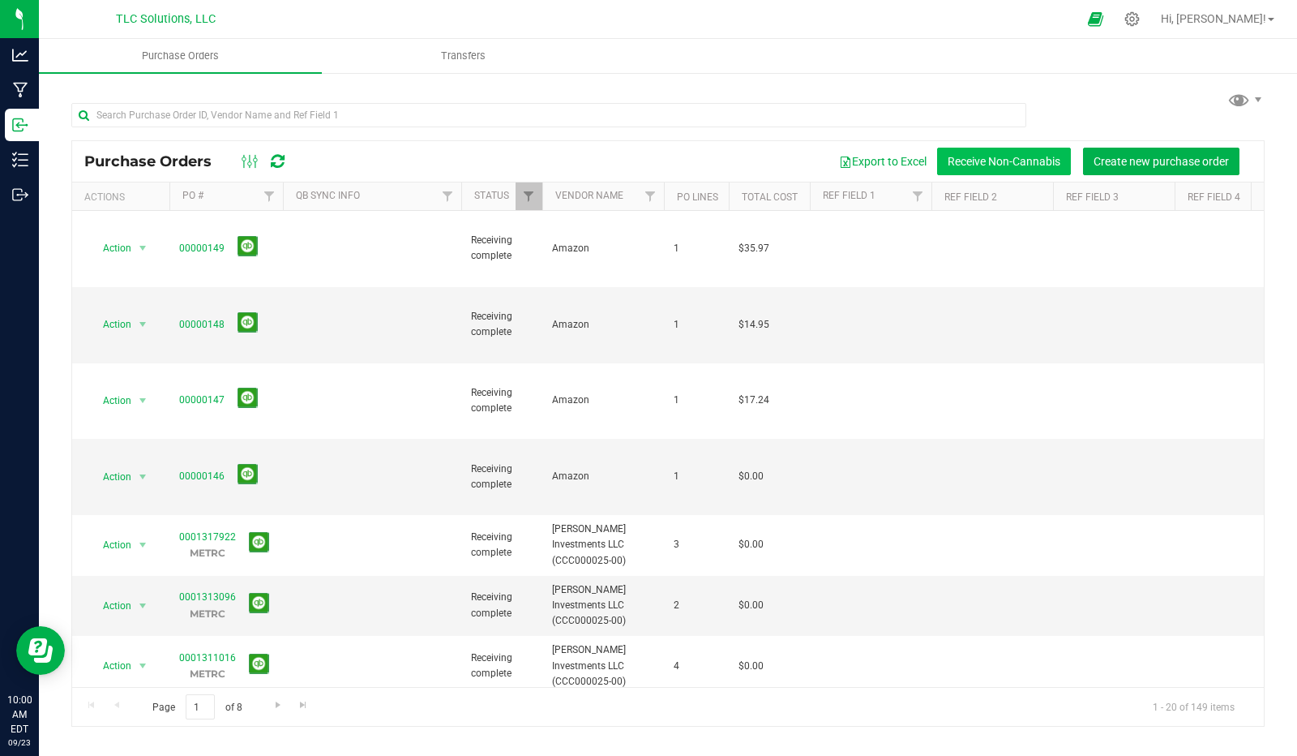
click at [1001, 161] on button "Receive Non-Cannabis" at bounding box center [1004, 162] width 134 height 28
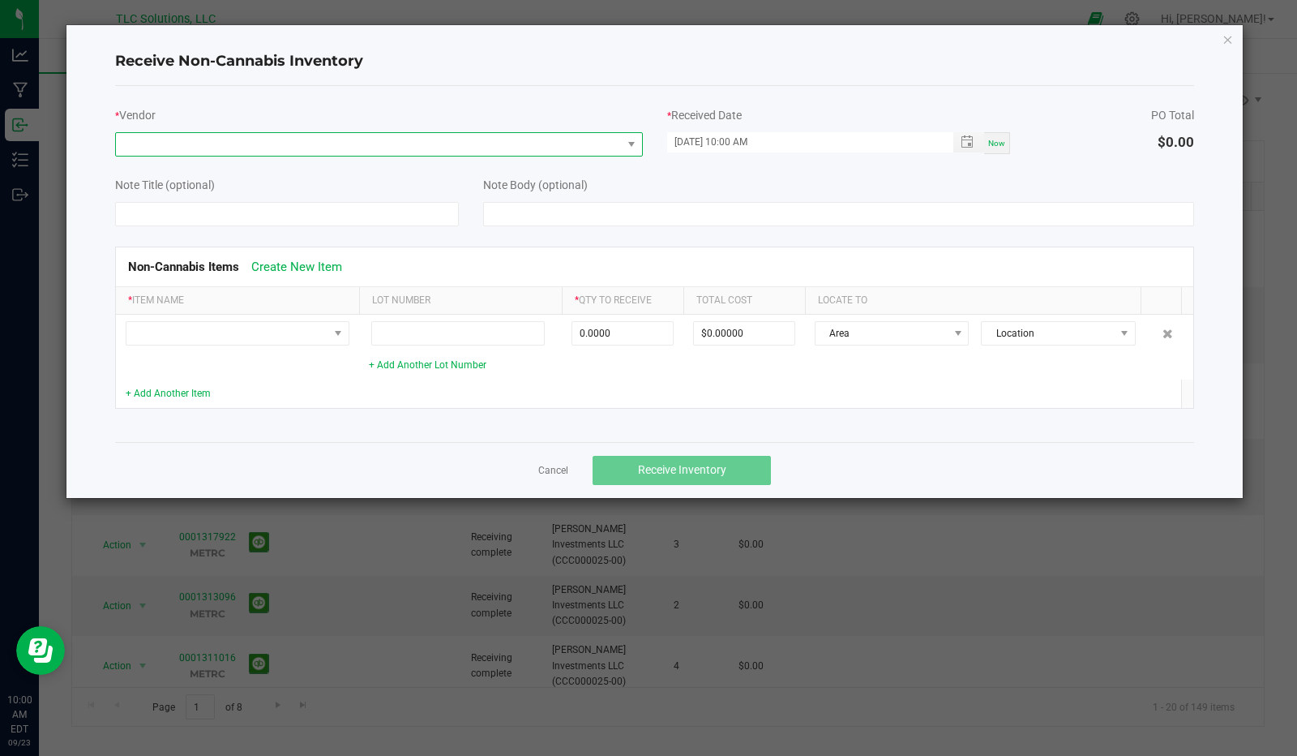
click at [252, 147] on span at bounding box center [369, 144] width 506 height 23
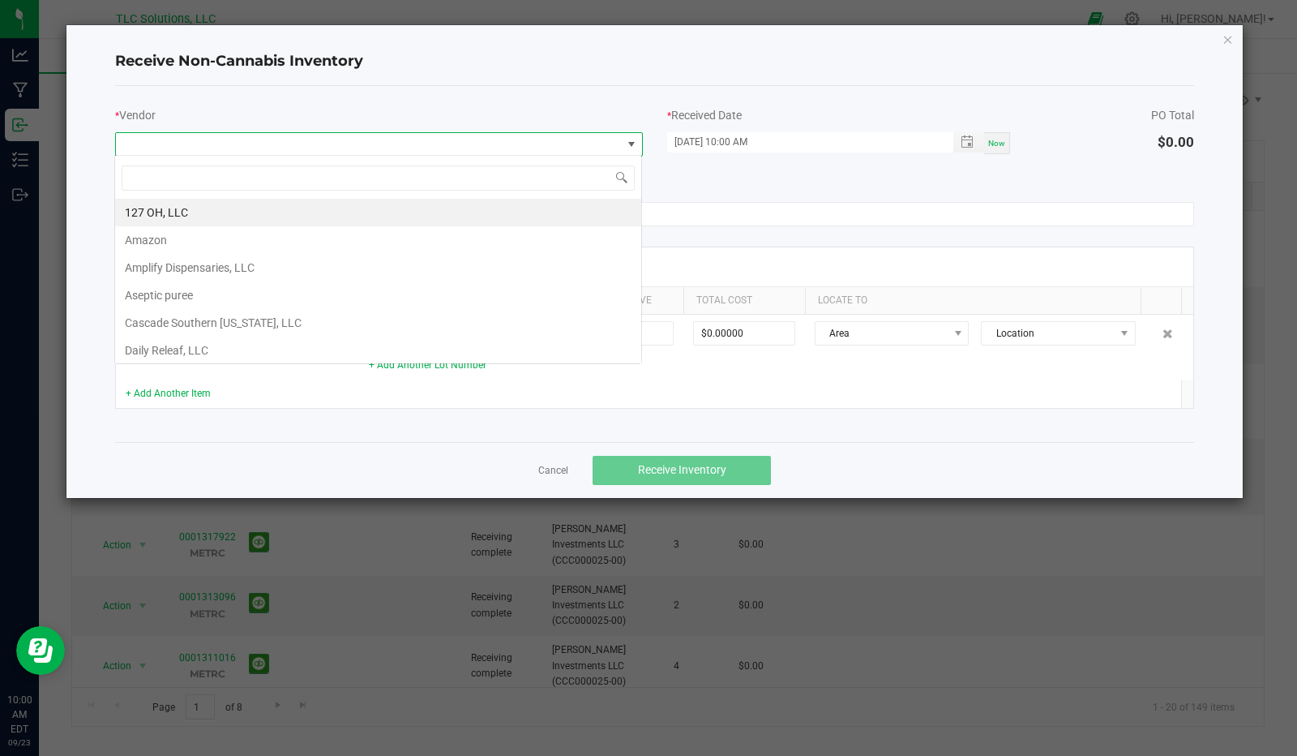
scroll to position [24, 527]
click at [201, 243] on li "Amazon" at bounding box center [378, 240] width 526 height 28
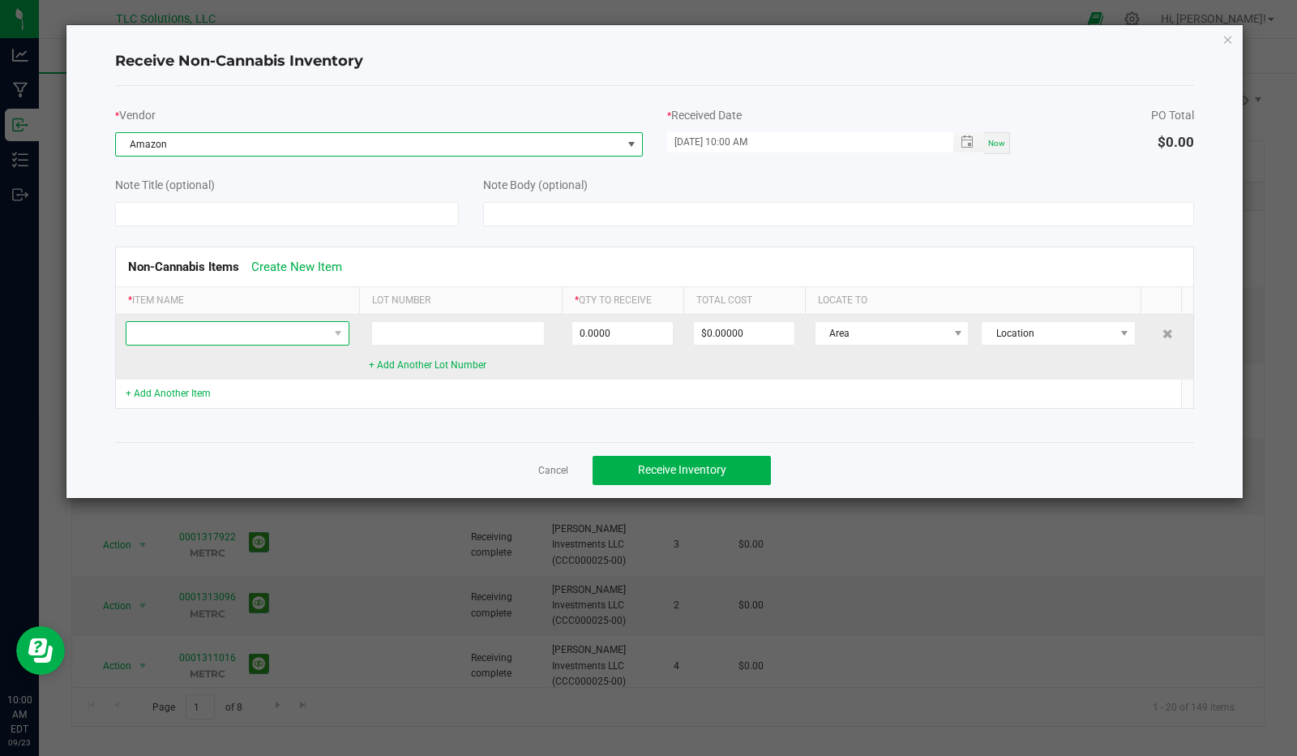
click at [221, 333] on span at bounding box center [227, 333] width 202 height 23
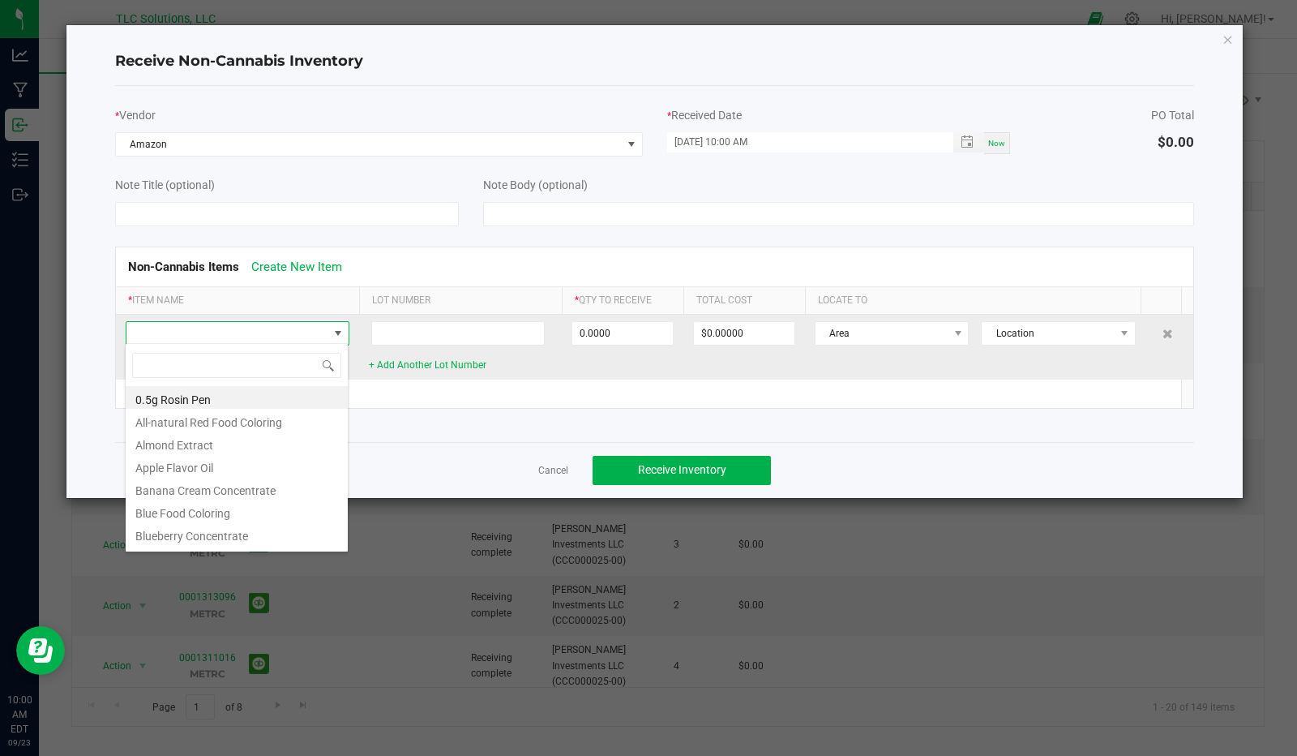
scroll to position [24, 224]
type input "tar"
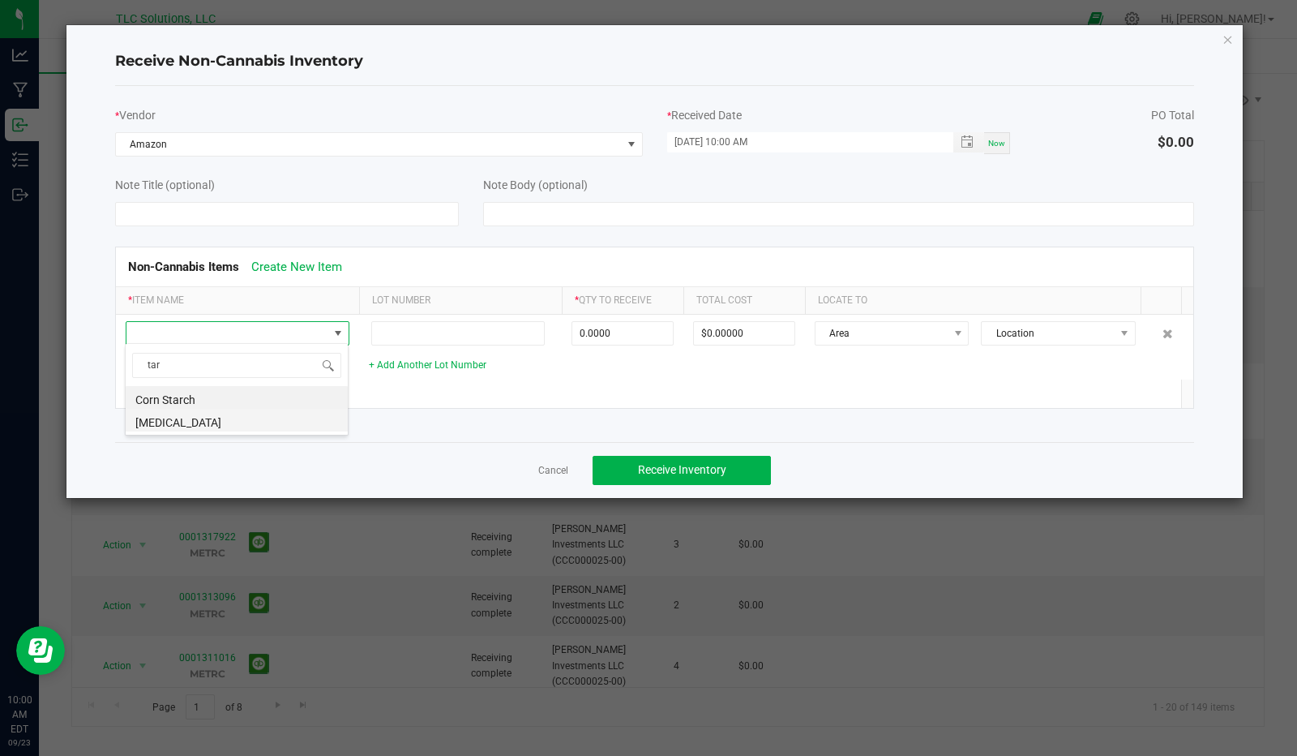
click at [196, 419] on li "Tartaric Acid" at bounding box center [237, 420] width 222 height 23
type input "0.0000 g"
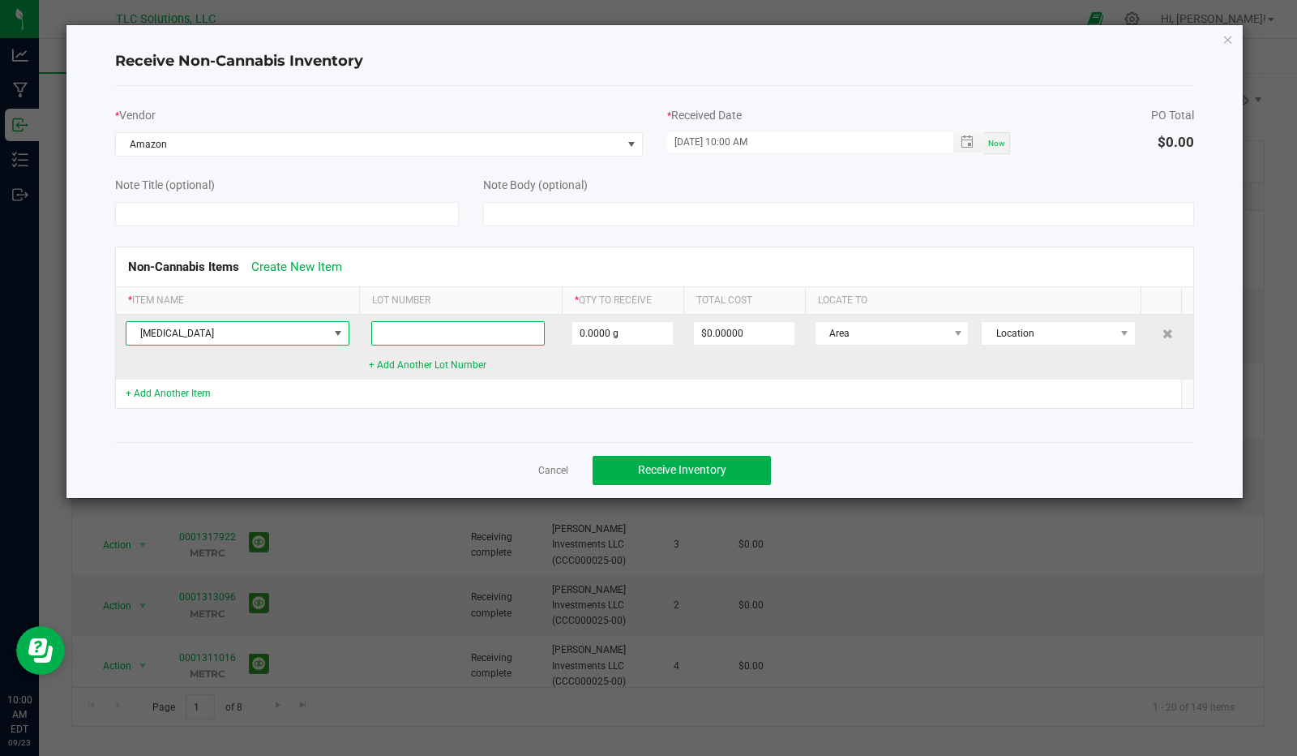
click at [486, 331] on input at bounding box center [458, 333] width 174 height 24
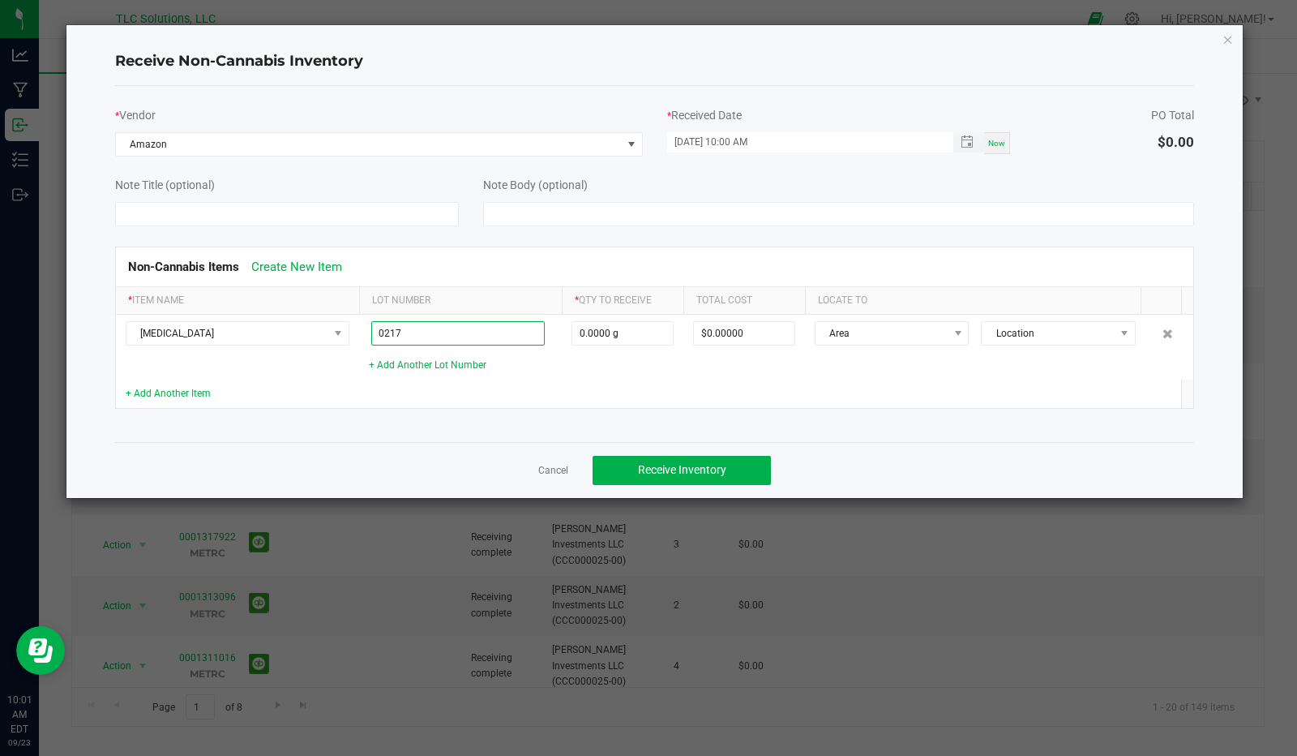
type input "0217"
click at [678, 142] on input "09/23/2025 10:00 AM" at bounding box center [801, 142] width 269 height 20
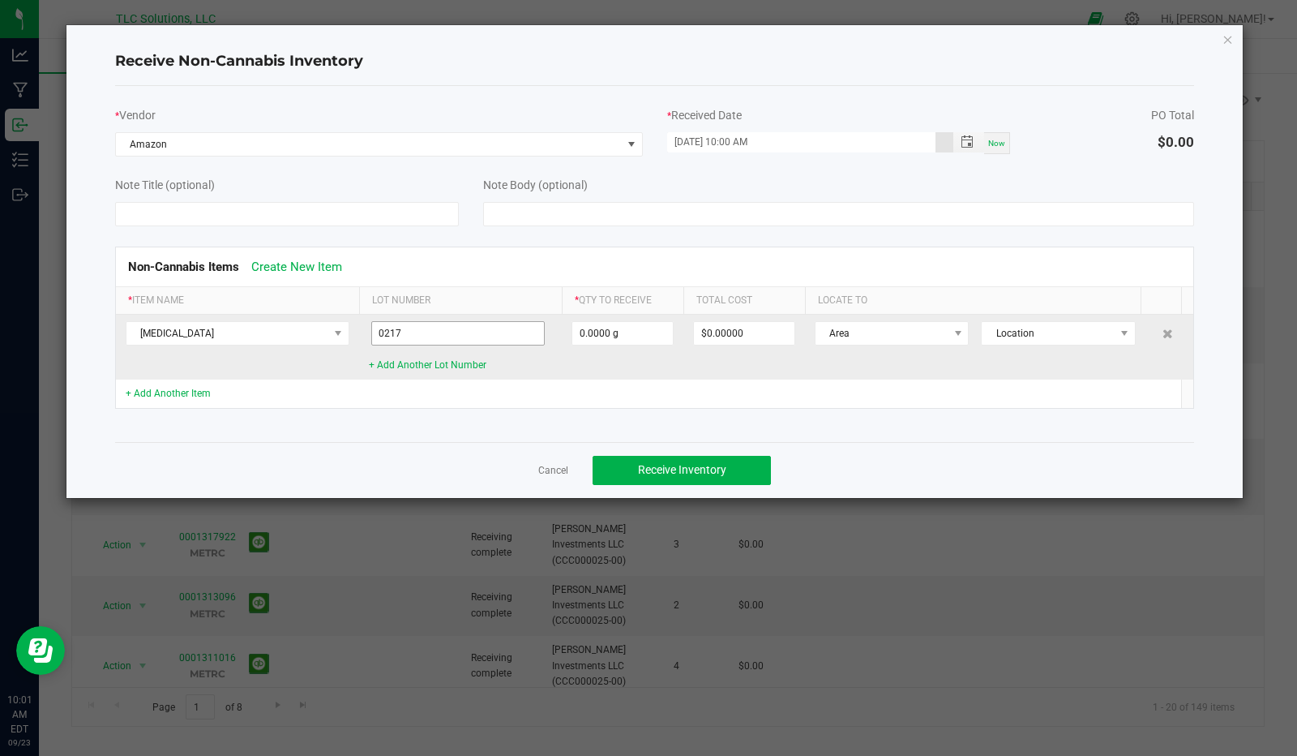
type input "02/17/2025 10:00 AM"
click at [428, 333] on input "0217" at bounding box center [458, 333] width 174 height 24
click at [377, 332] on input "0217" at bounding box center [458, 333] width 174 height 24
click at [411, 330] on input "ta0217" at bounding box center [458, 333] width 174 height 24
type input "ta02172025"
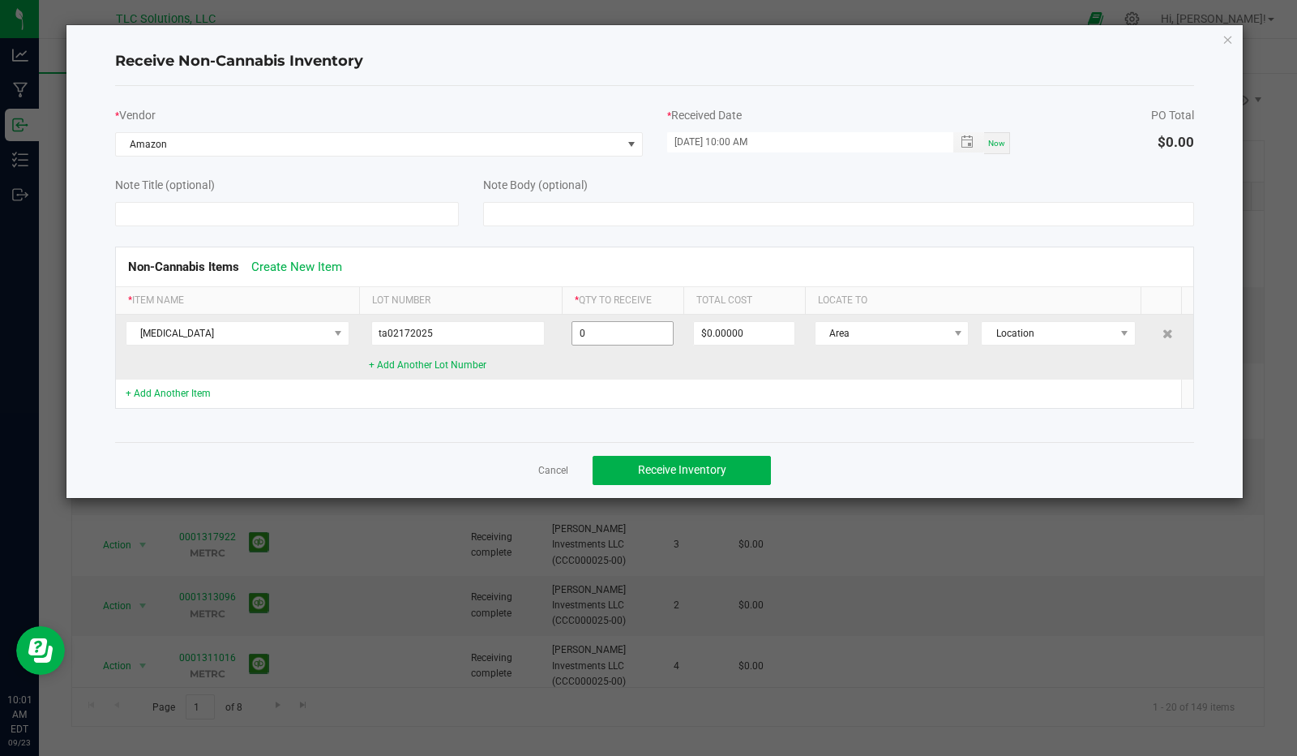
click at [624, 333] on input "0" at bounding box center [622, 333] width 101 height 23
type input "2267.0000 g"
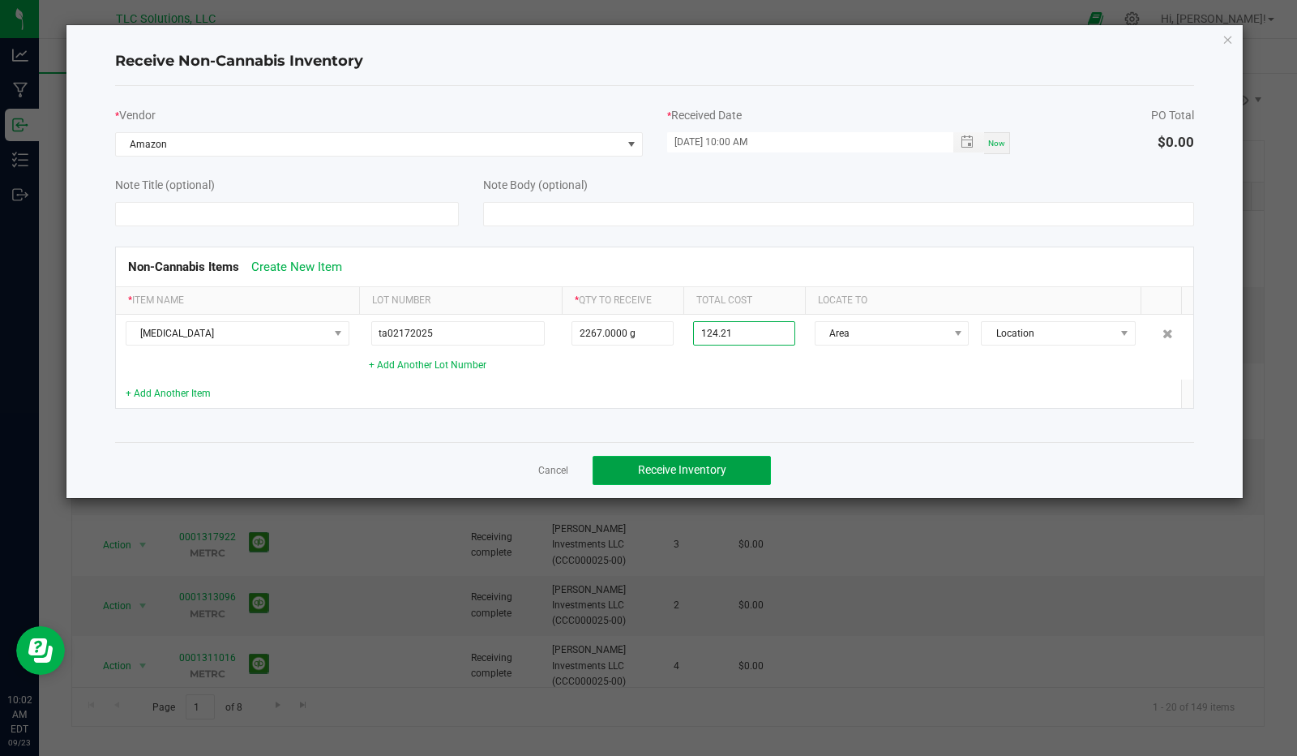
type input "$124.21000"
click at [714, 463] on span "Receive Inventory" at bounding box center [682, 469] width 88 height 13
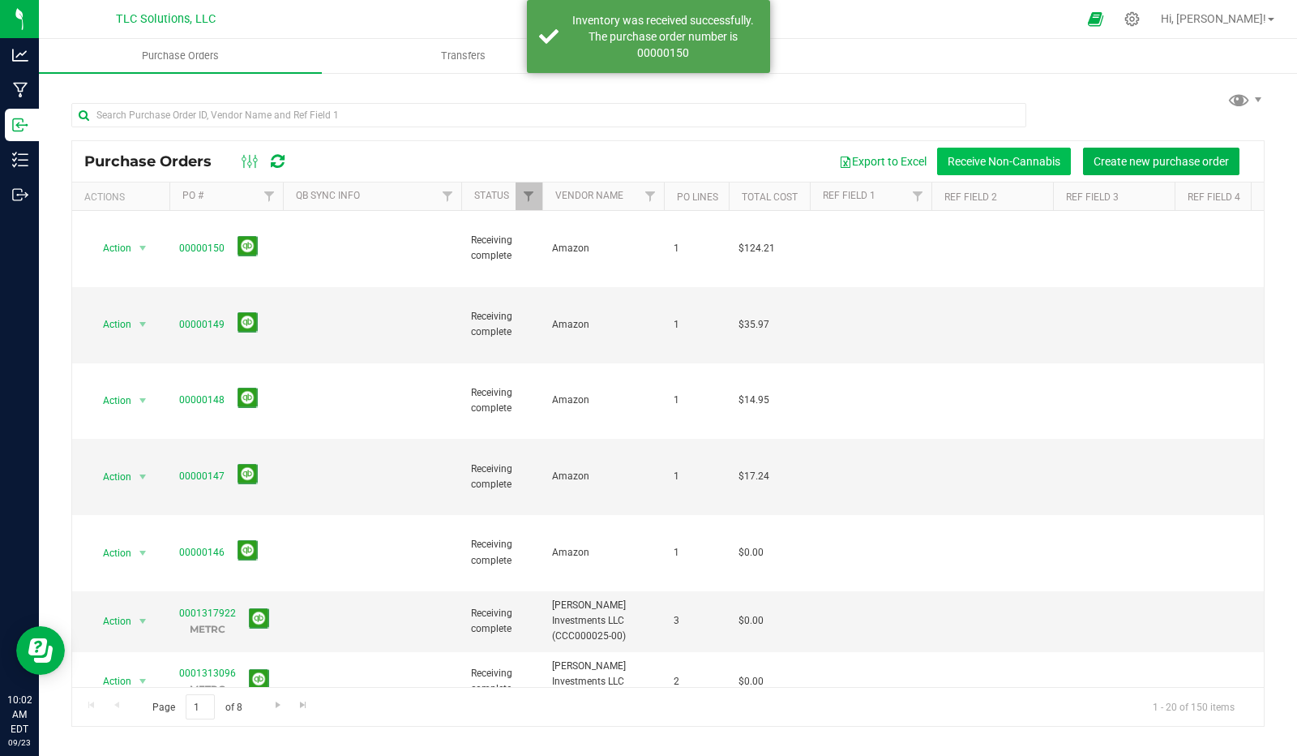
click at [1009, 170] on button "Receive Non-Cannabis" at bounding box center [1004, 162] width 134 height 28
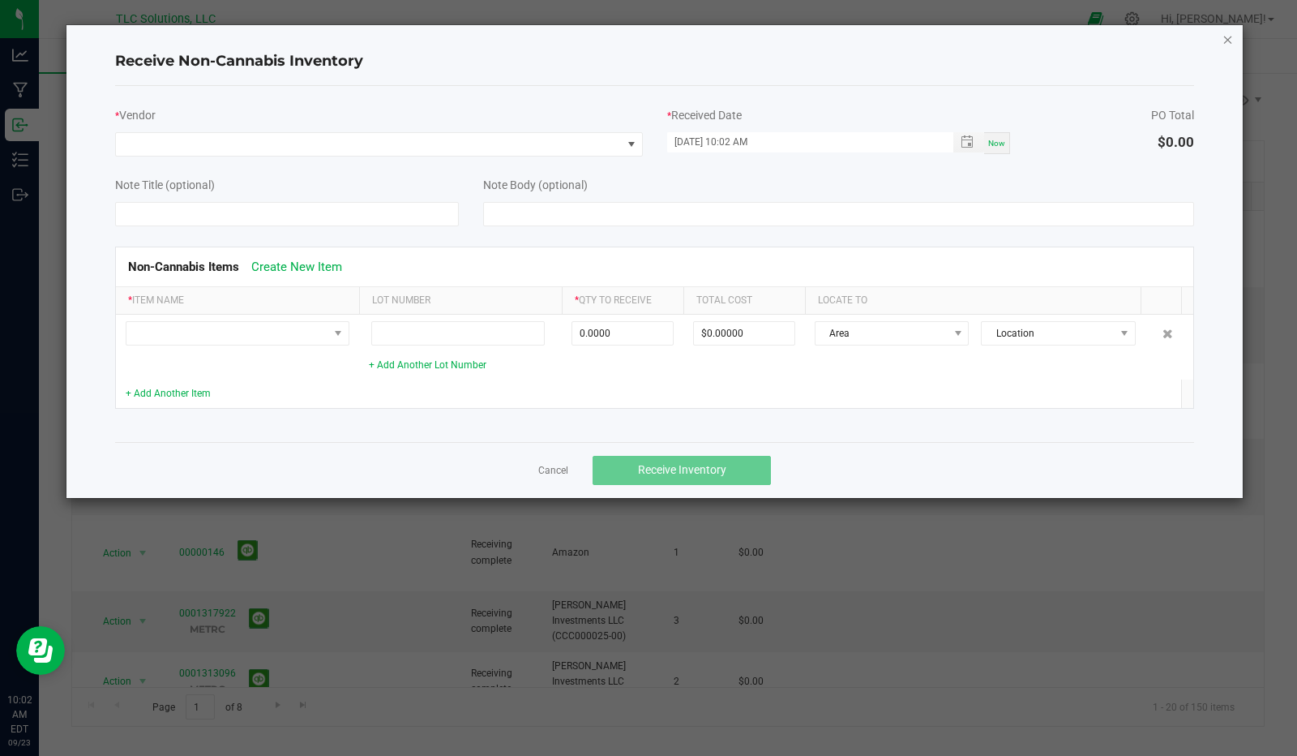
click at [1226, 37] on icon "Close" at bounding box center [1228, 38] width 11 height 19
